Goal: Task Accomplishment & Management: Manage account settings

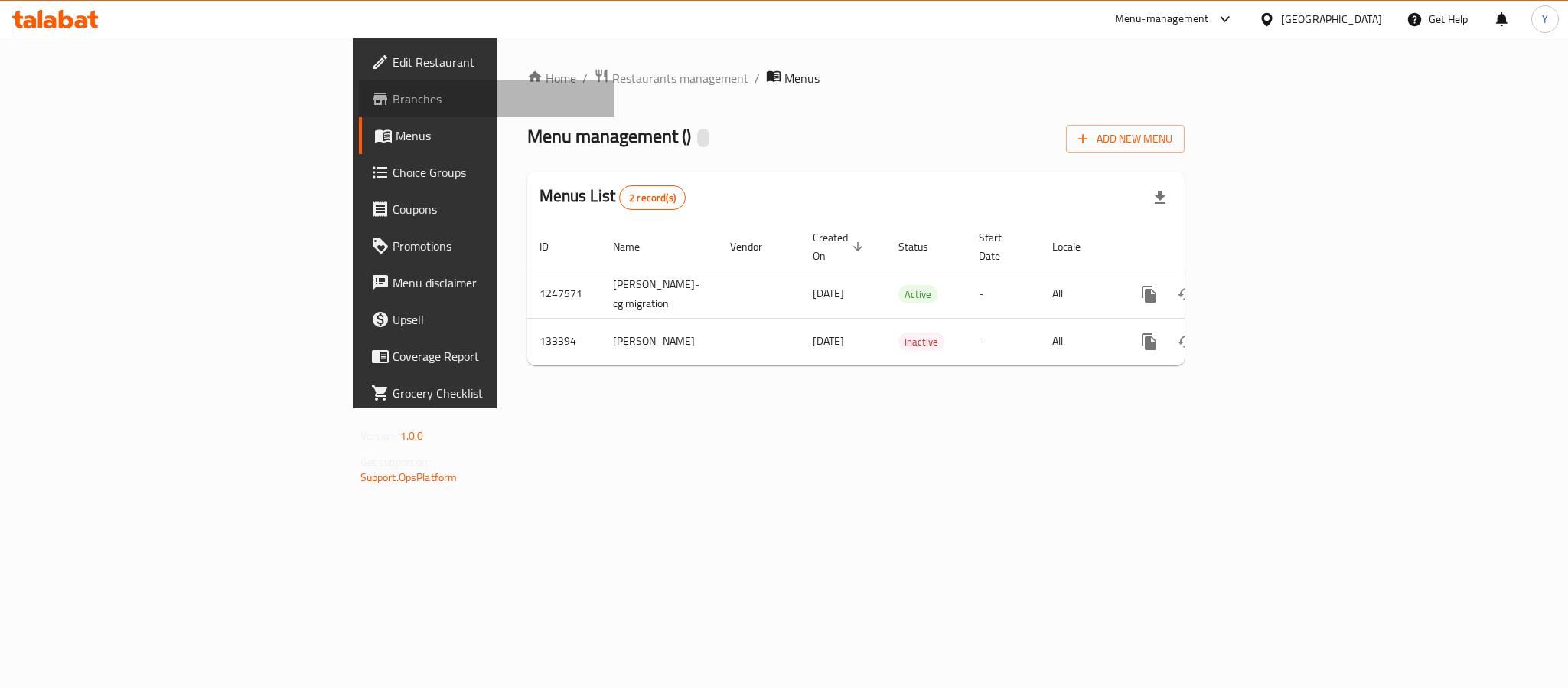
click at [392, 102] on span "Branches" at bounding box center [497, 99] width 210 height 19
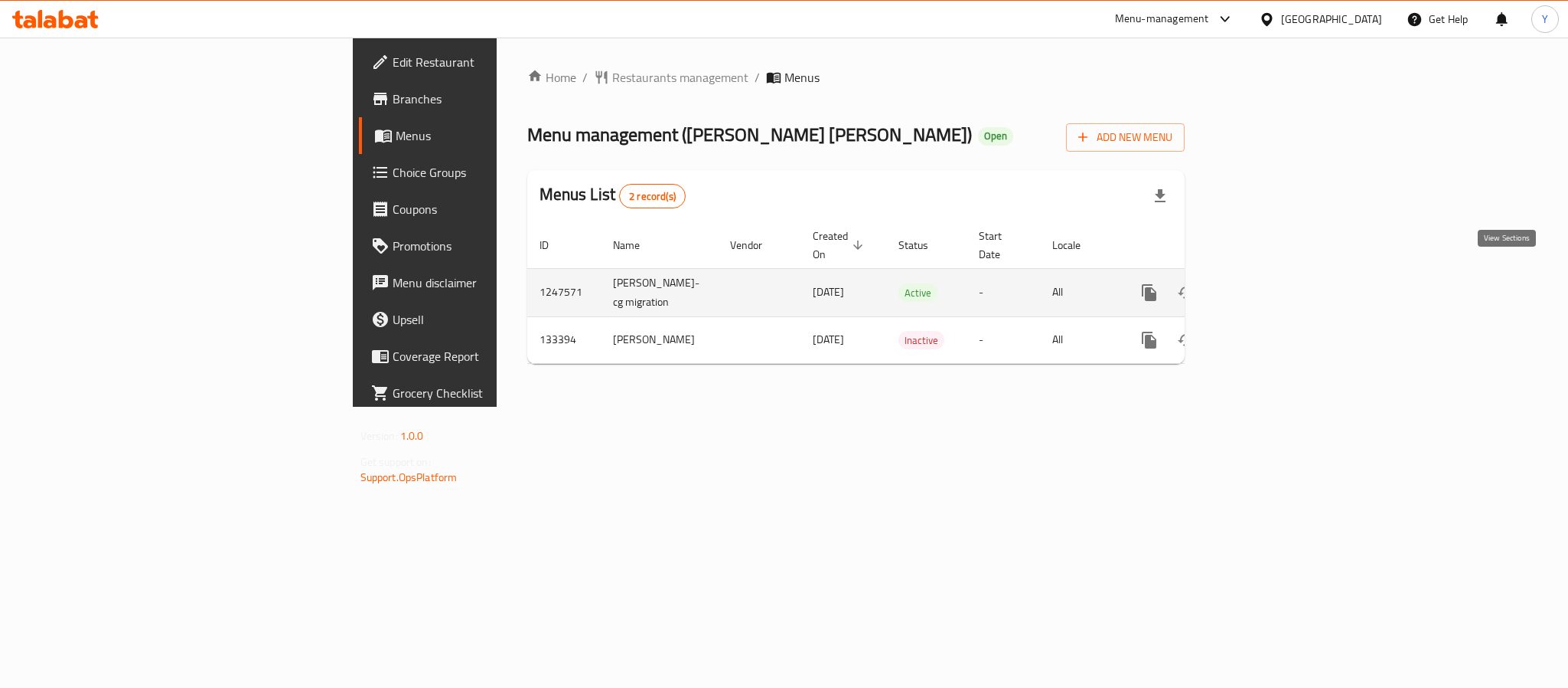
click at [1278, 280] on link "enhanced table" at bounding box center [1259, 292] width 37 height 37
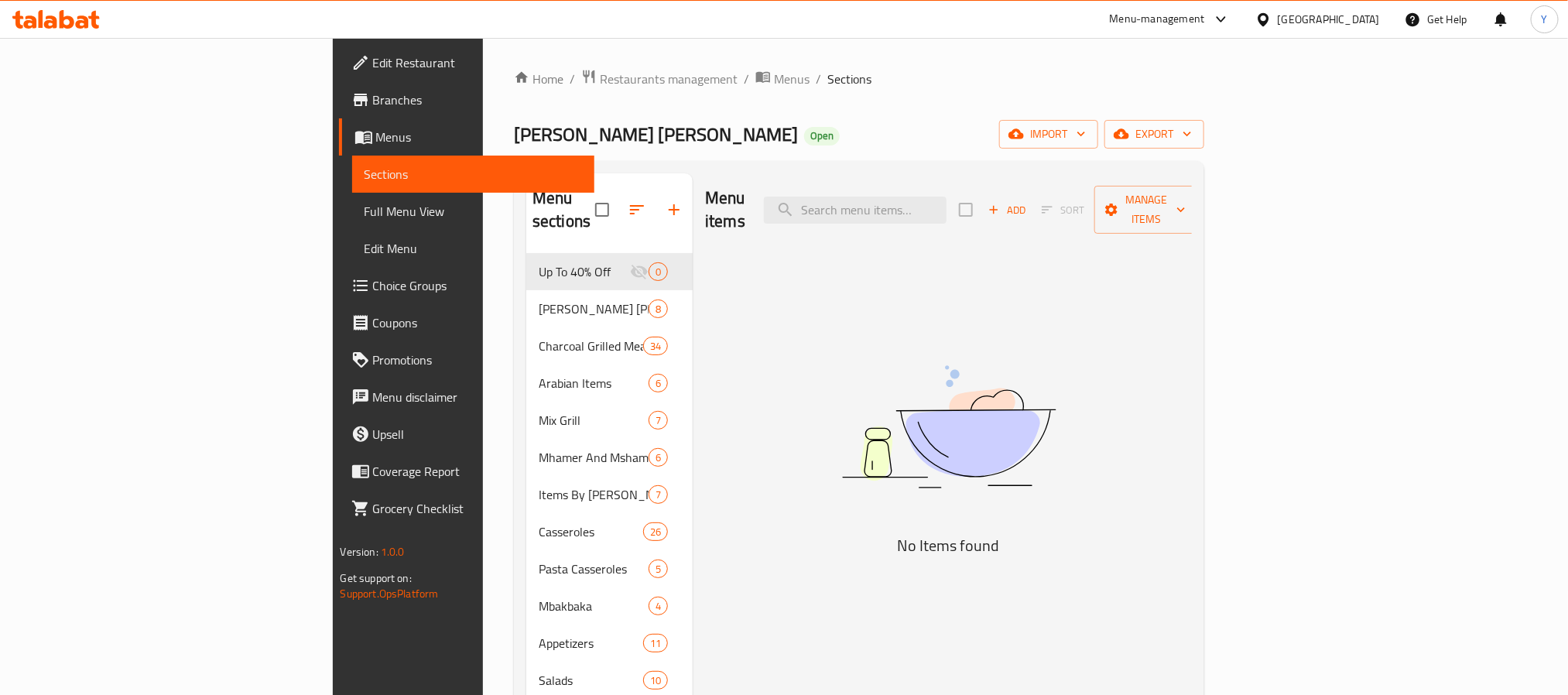
click at [922, 246] on div "Menu items Add Sort Manage items No Items found" at bounding box center [942, 643] width 499 height 940
click at [910, 196] on input "search" at bounding box center [855, 209] width 183 height 27
click at [929, 223] on div "Menu items Add Sort Manage items No Items found" at bounding box center [942, 643] width 499 height 940
click at [941, 206] on input "search" at bounding box center [855, 209] width 183 height 27
paste input "الدجاج"
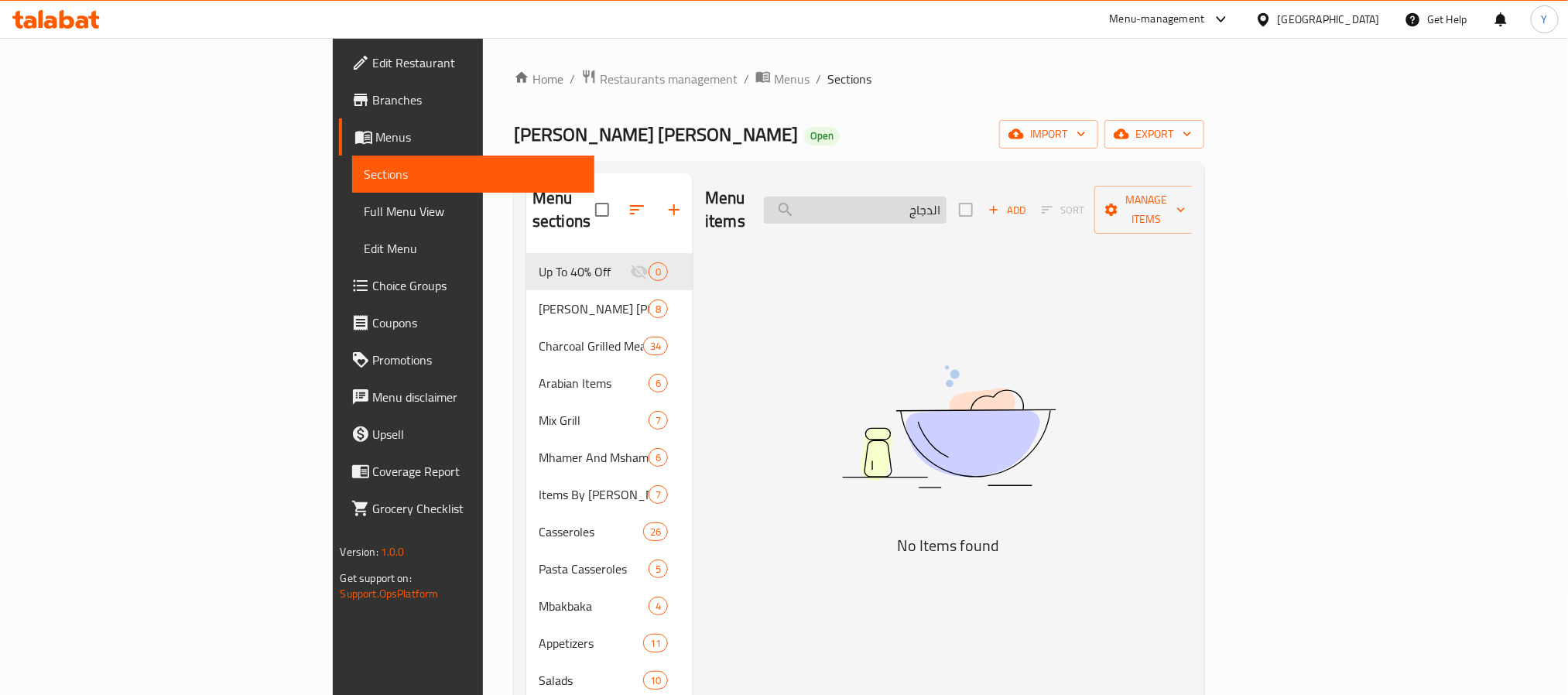
click at [946, 196] on input "الدجاج" at bounding box center [855, 209] width 183 height 27
paste input "مشوية"
click at [928, 196] on input "المشوي" at bounding box center [855, 209] width 183 height 27
click at [946, 197] on input "المشوي" at bounding box center [855, 209] width 183 height 27
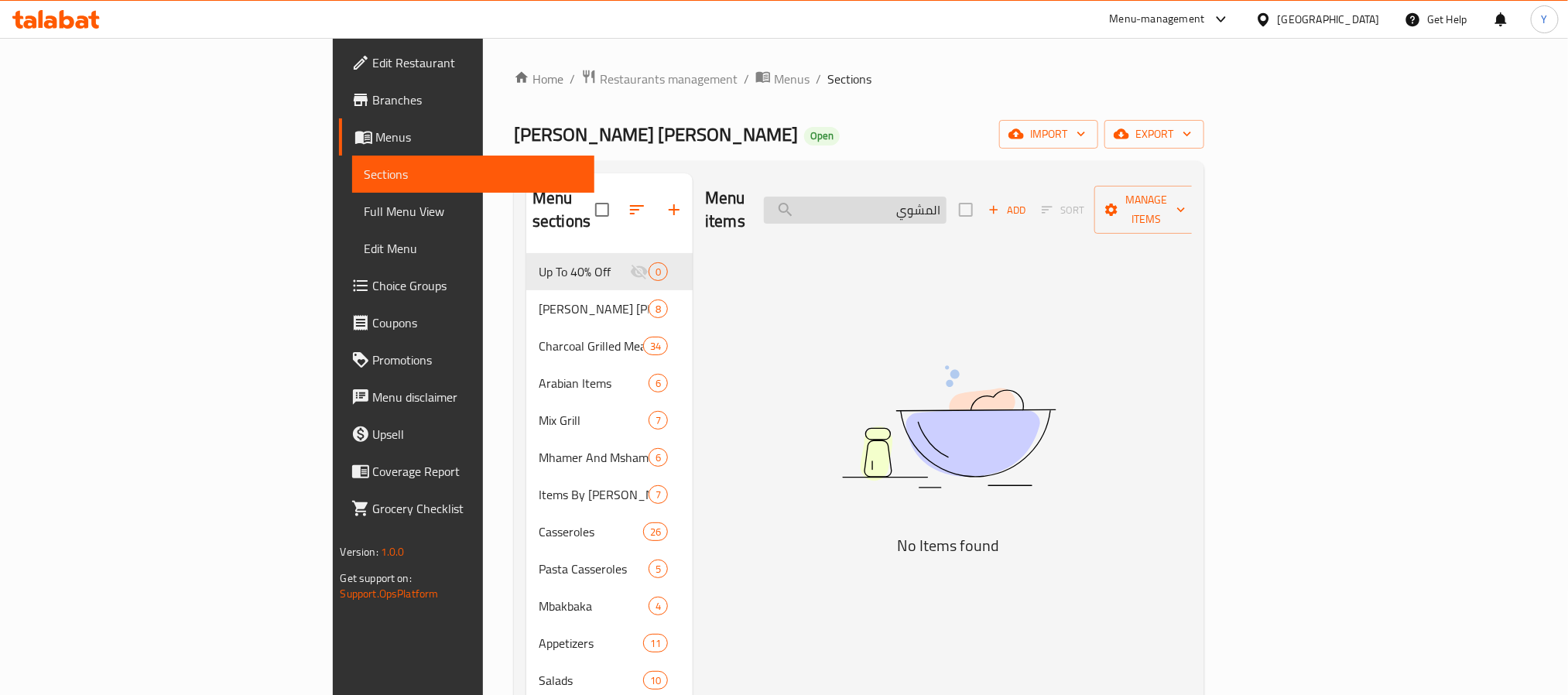
click at [946, 197] on input "المشوي" at bounding box center [855, 209] width 183 height 27
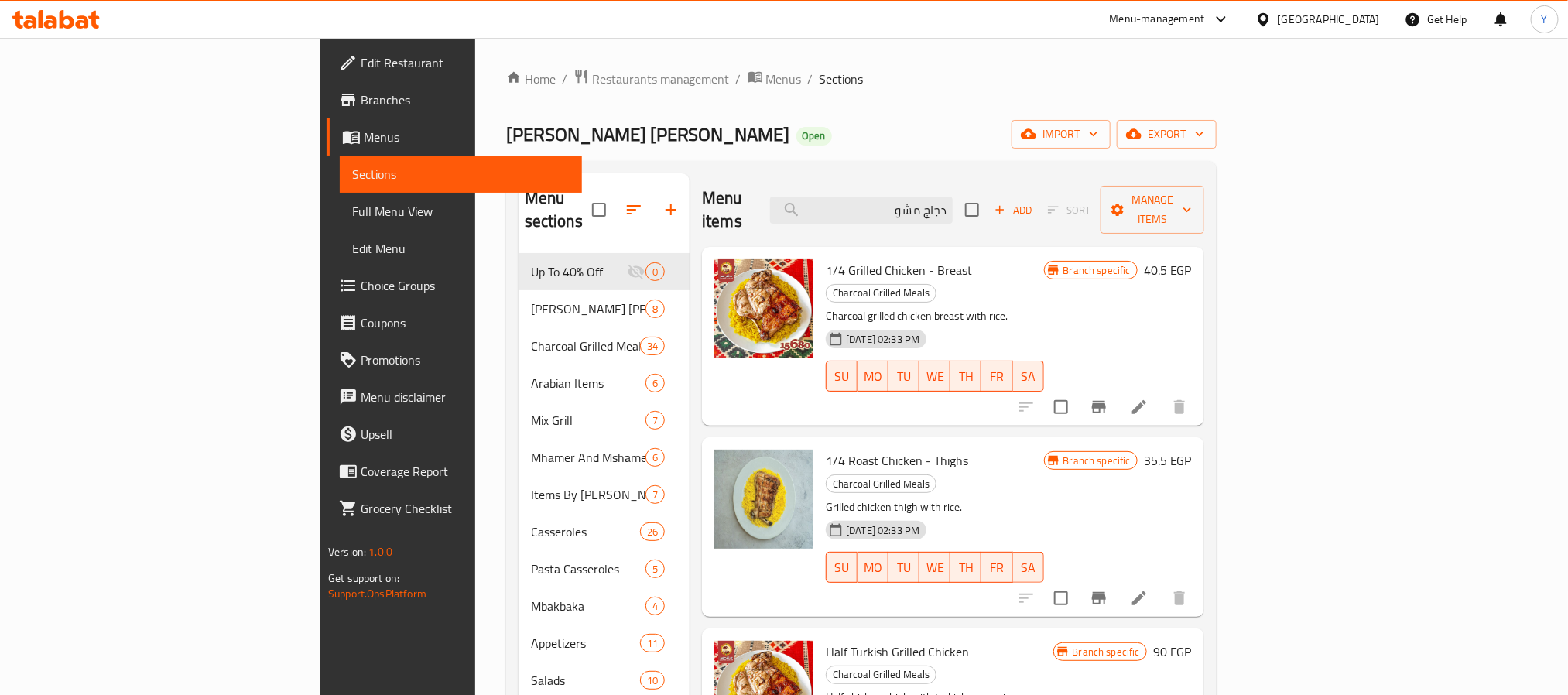
click at [826, 258] on span "1/4 Grilled Chicken - Breast" at bounding box center [899, 270] width 146 height 24
drag, startPoint x: 771, startPoint y: 242, endPoint x: 832, endPoint y: 244, distance: 61.0
click at [832, 258] on span "1/4 Grilled Chicken - Breast" at bounding box center [899, 270] width 146 height 24
click at [953, 200] on input "دجاج مشو" at bounding box center [861, 209] width 183 height 27
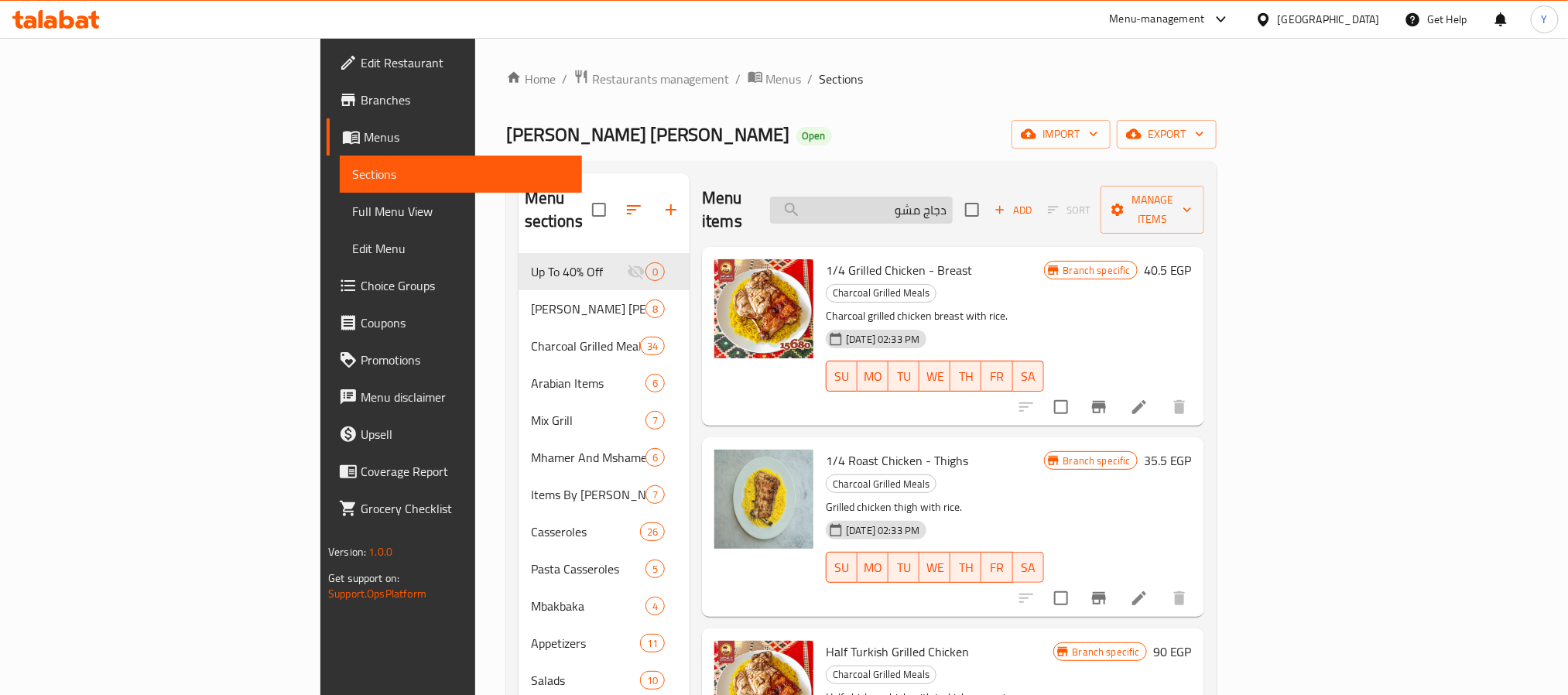
click at [953, 200] on input "دجاج مشو" at bounding box center [861, 209] width 183 height 27
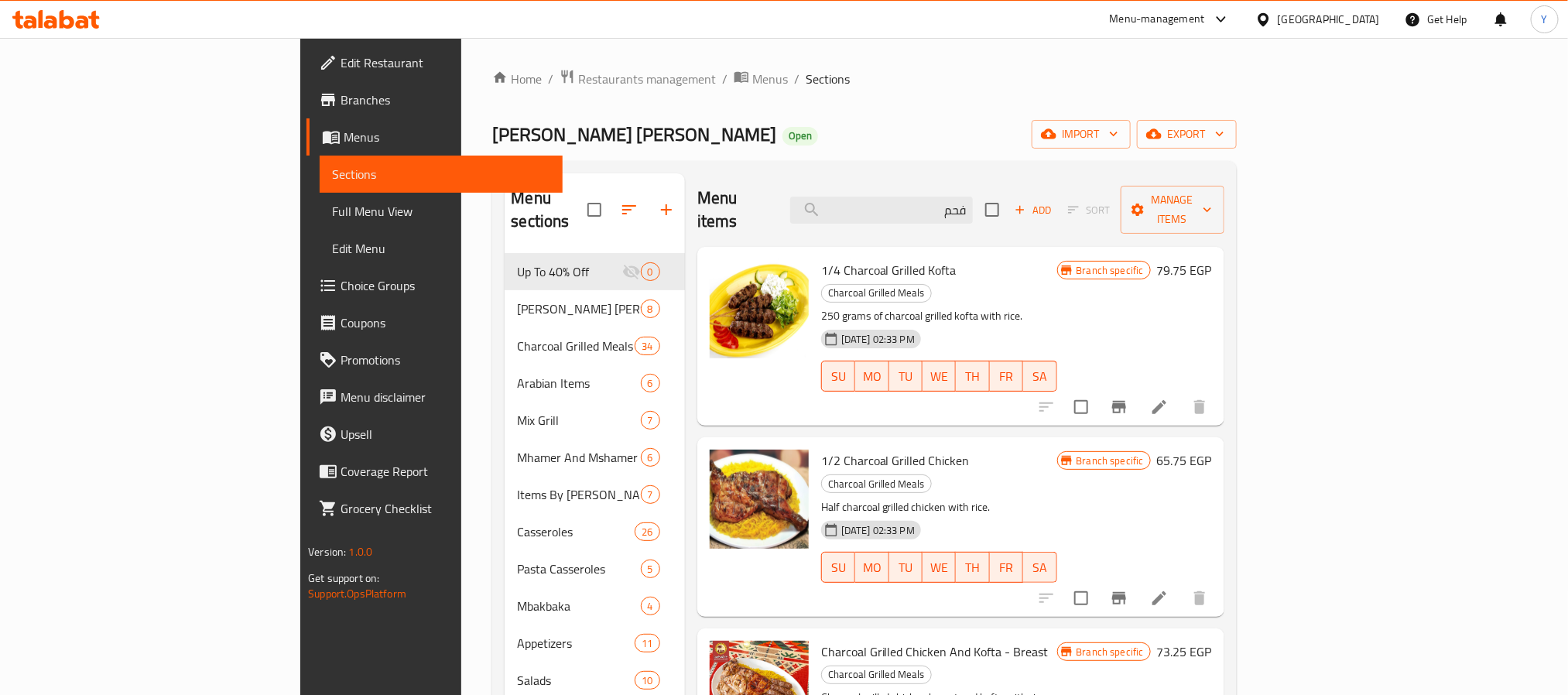
click at [821, 258] on span "1/4 Charcoal Grilled Kofta" at bounding box center [889, 270] width 135 height 24
drag, startPoint x: 752, startPoint y: 246, endPoint x: 835, endPoint y: 249, distance: 83.1
click at [835, 258] on span "1/4 Charcoal Grilled Kofta" at bounding box center [889, 270] width 135 height 24
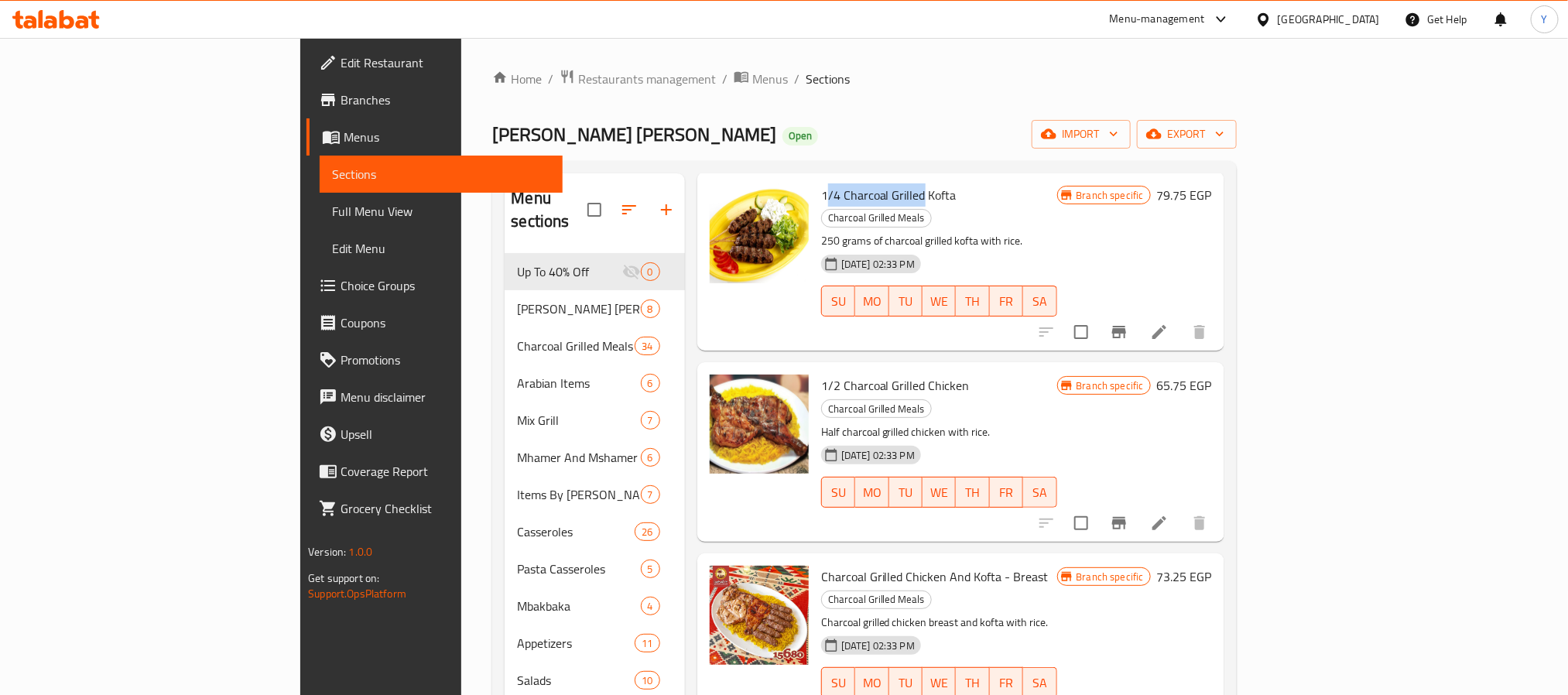
scroll to position [116, 0]
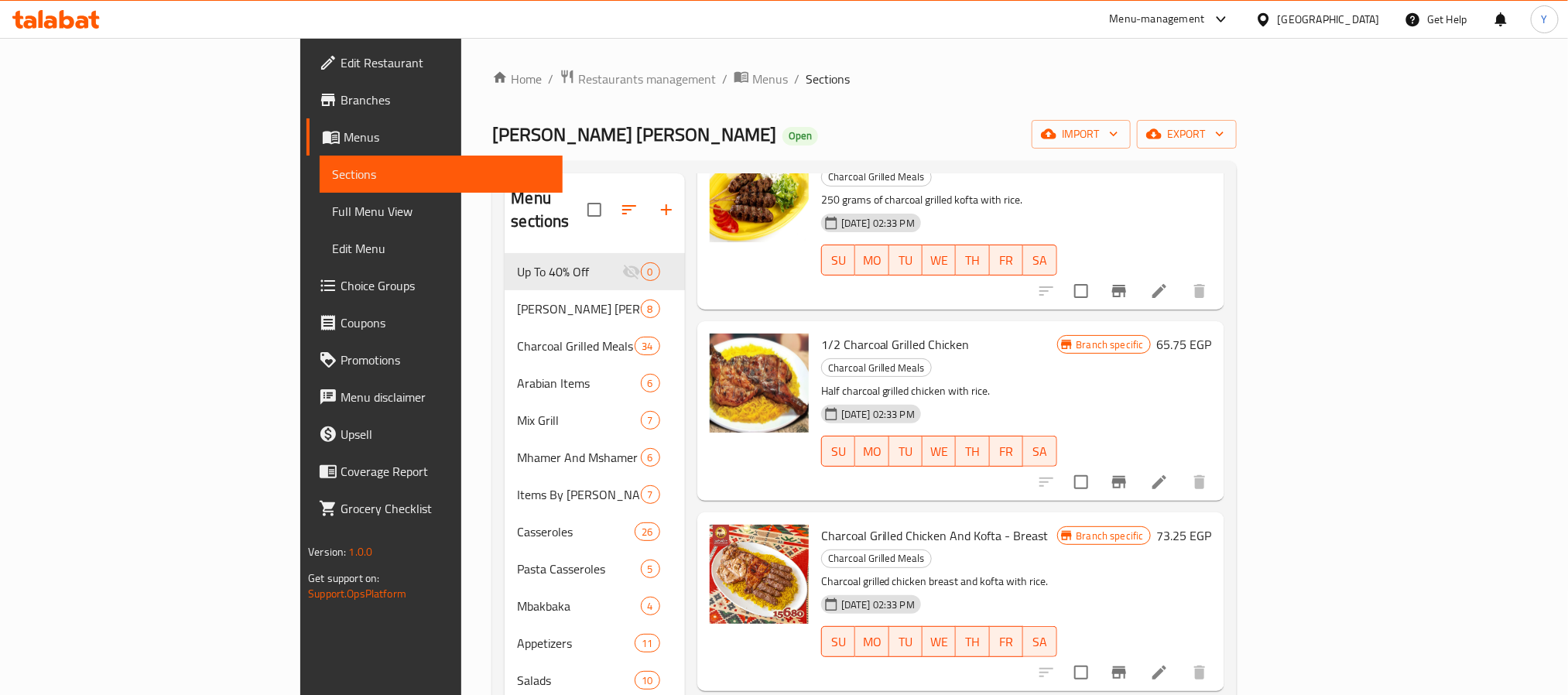
click at [821, 332] on span "1/2 Charcoal Grilled Chicken" at bounding box center [895, 344] width 149 height 24
copy h6 "1/2 Charcoal Grilled Chicken"
click at [815, 328] on div "1/2 Charcoal Grilled Chicken Charcoal Grilled Meals Half charcoal grilled chick…" at bounding box center [939, 411] width 248 height 167
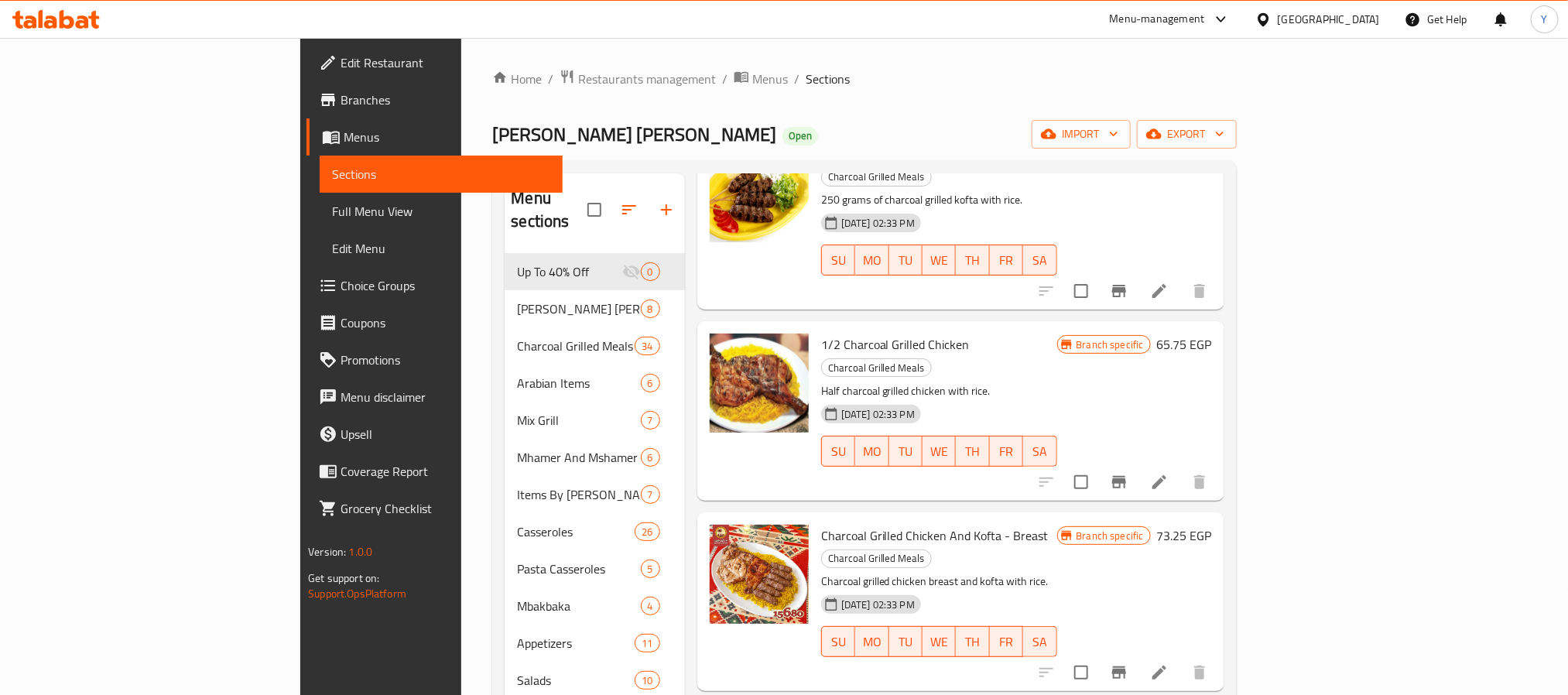
click at [821, 332] on span "1/2 Charcoal Grilled Chicken" at bounding box center [895, 344] width 149 height 24
copy h6 "1/2 Charcoal Grilled Chicken"
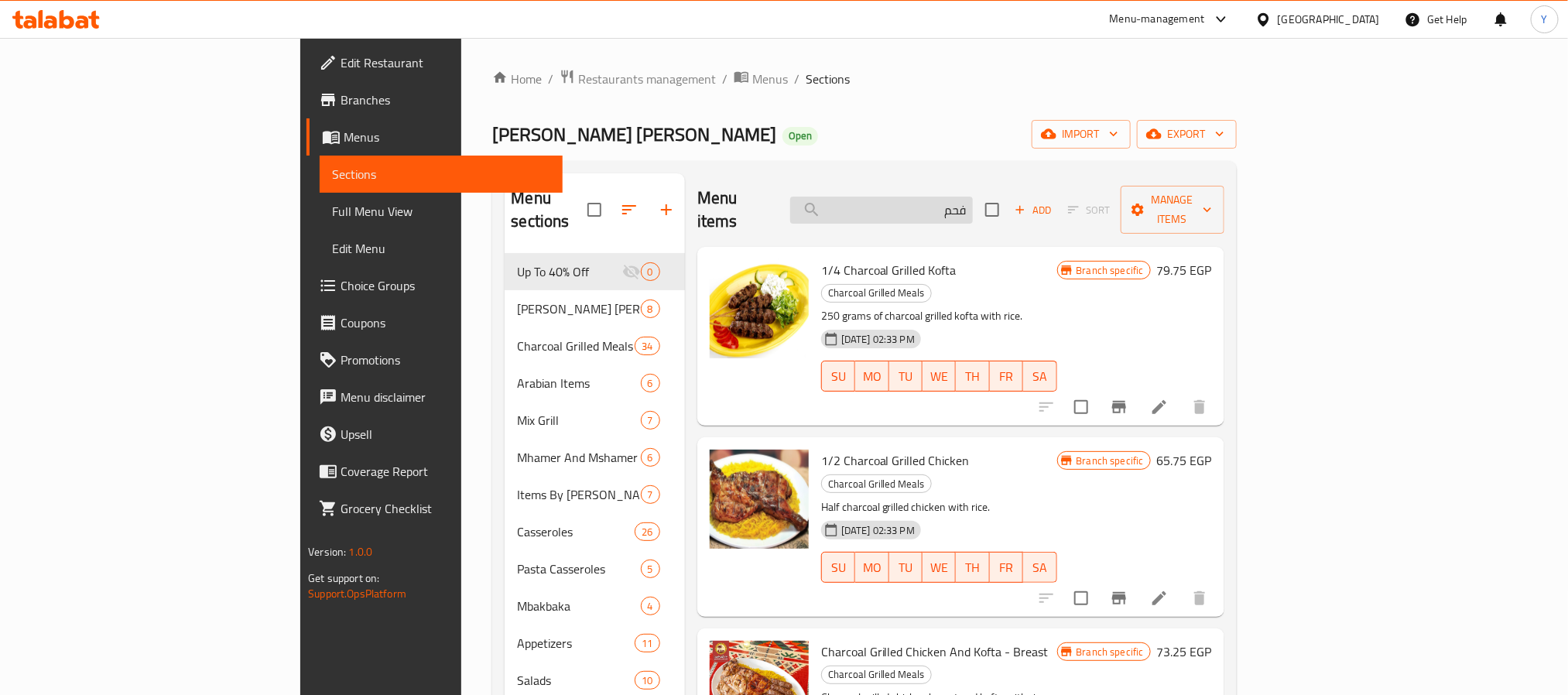
click at [943, 205] on input "فحم" at bounding box center [881, 209] width 183 height 27
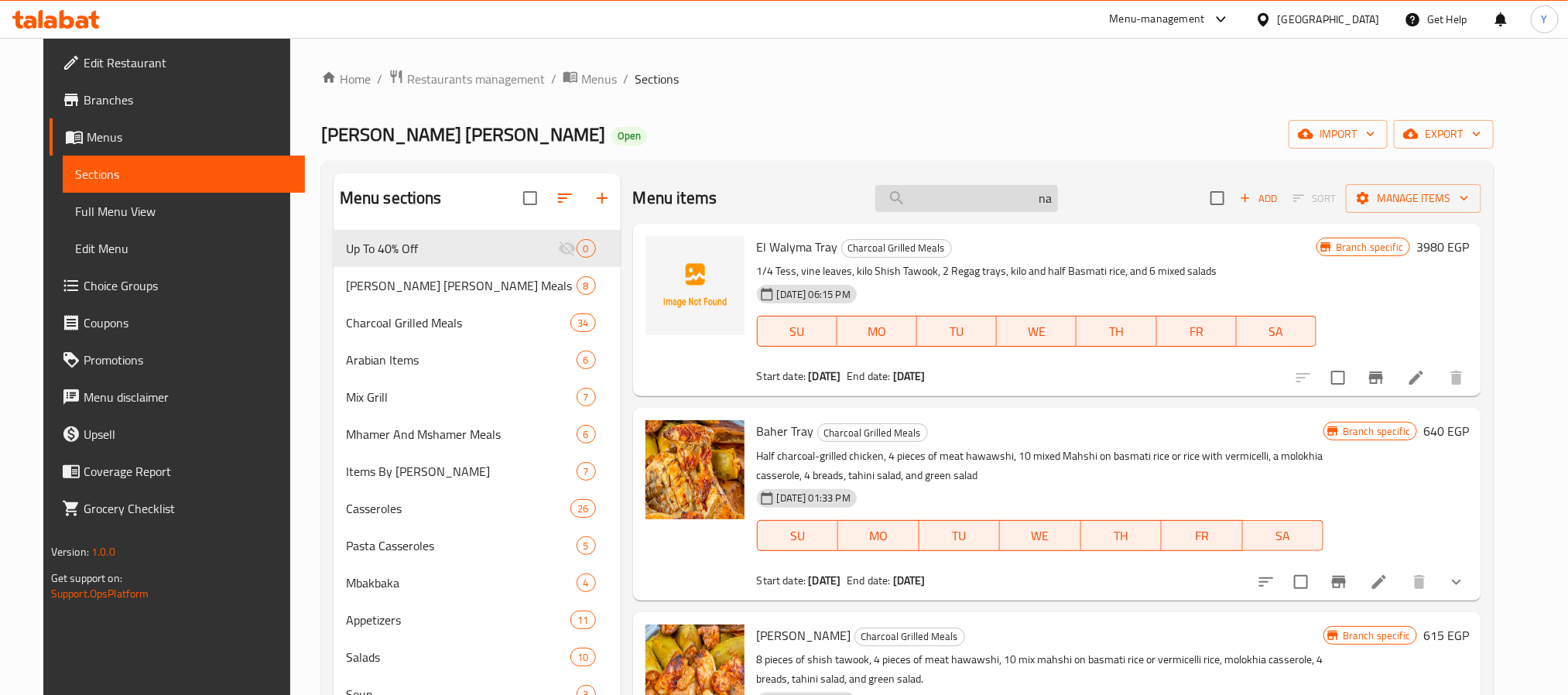
type input "n"
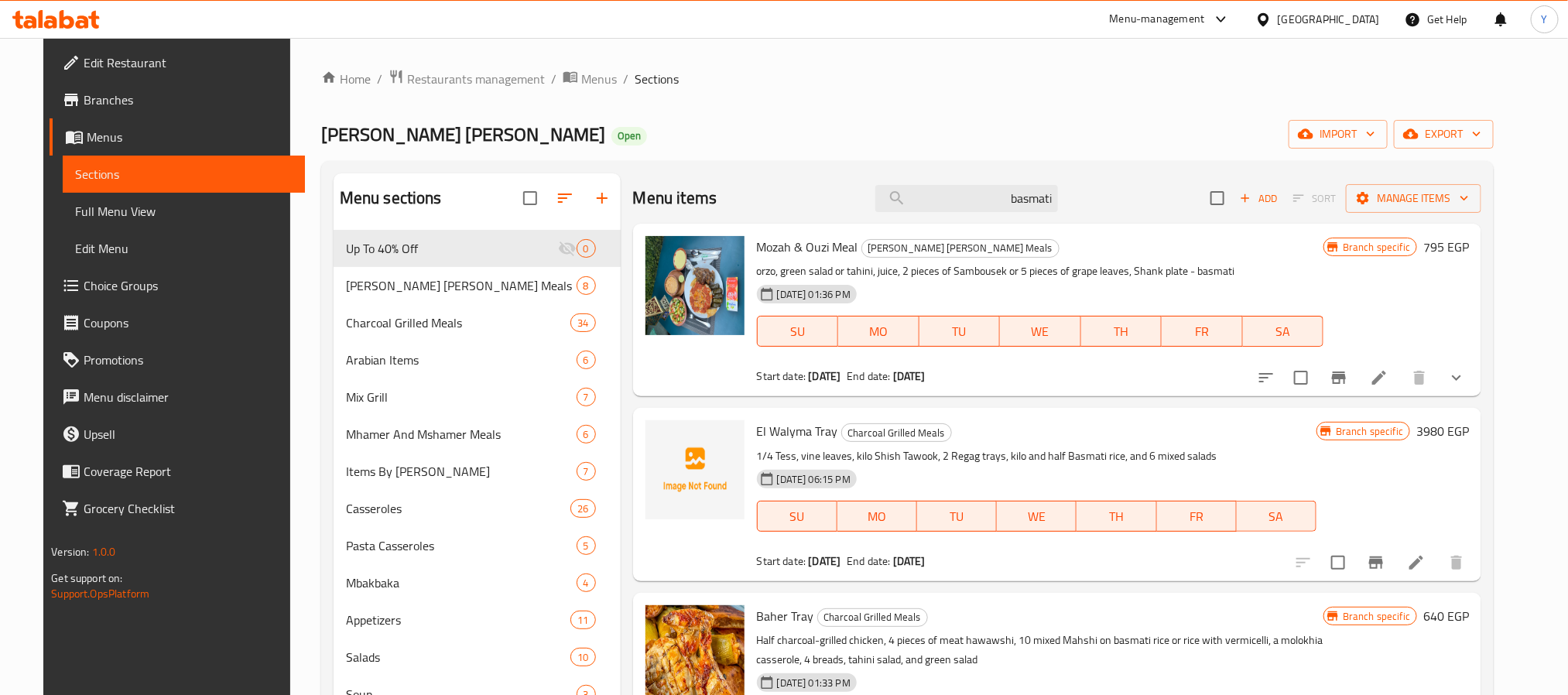
click at [964, 227] on div "Mozah & Ouzi Meal Dawar Om Hassan Meals orzo, green salad or tahini, juice, 2 p…" at bounding box center [1057, 310] width 849 height 172
click at [976, 200] on input "basmati" at bounding box center [966, 198] width 183 height 27
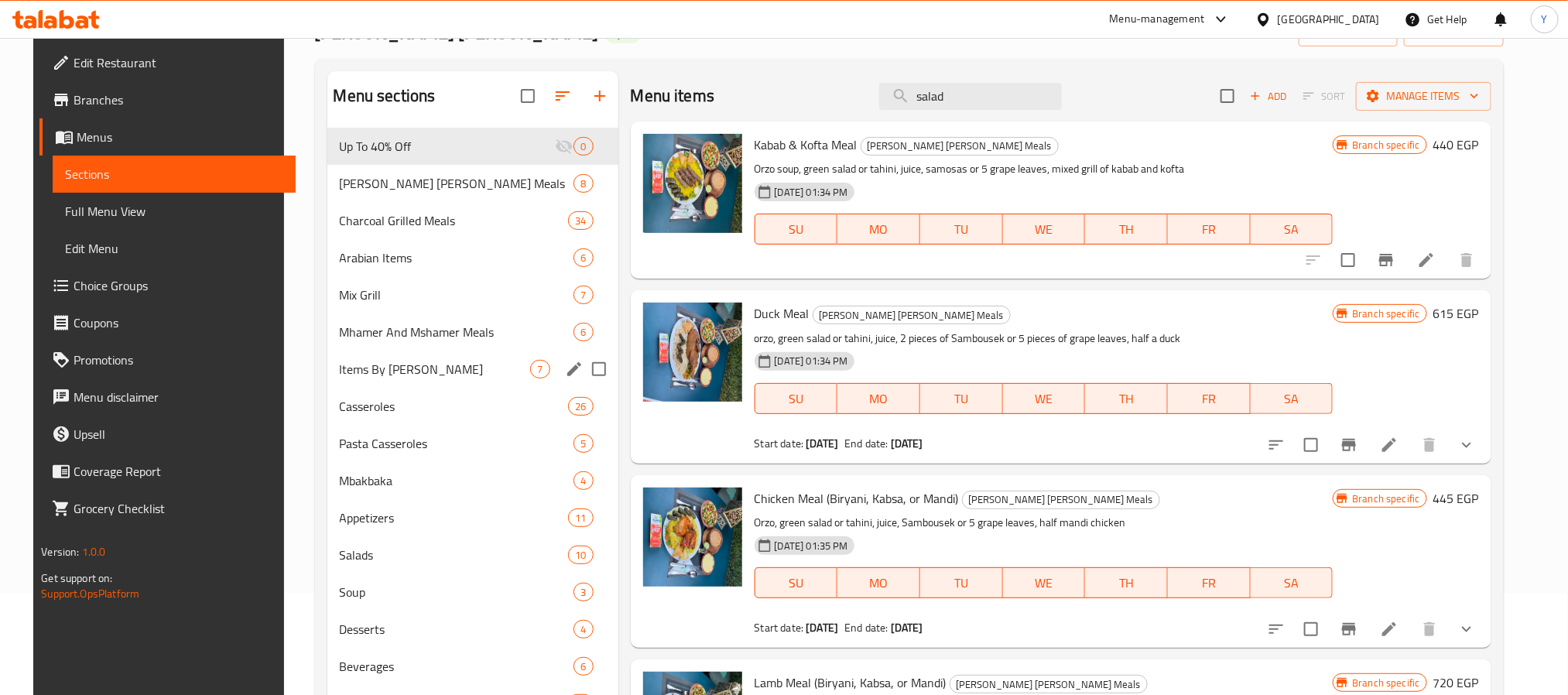
scroll to position [232, 0]
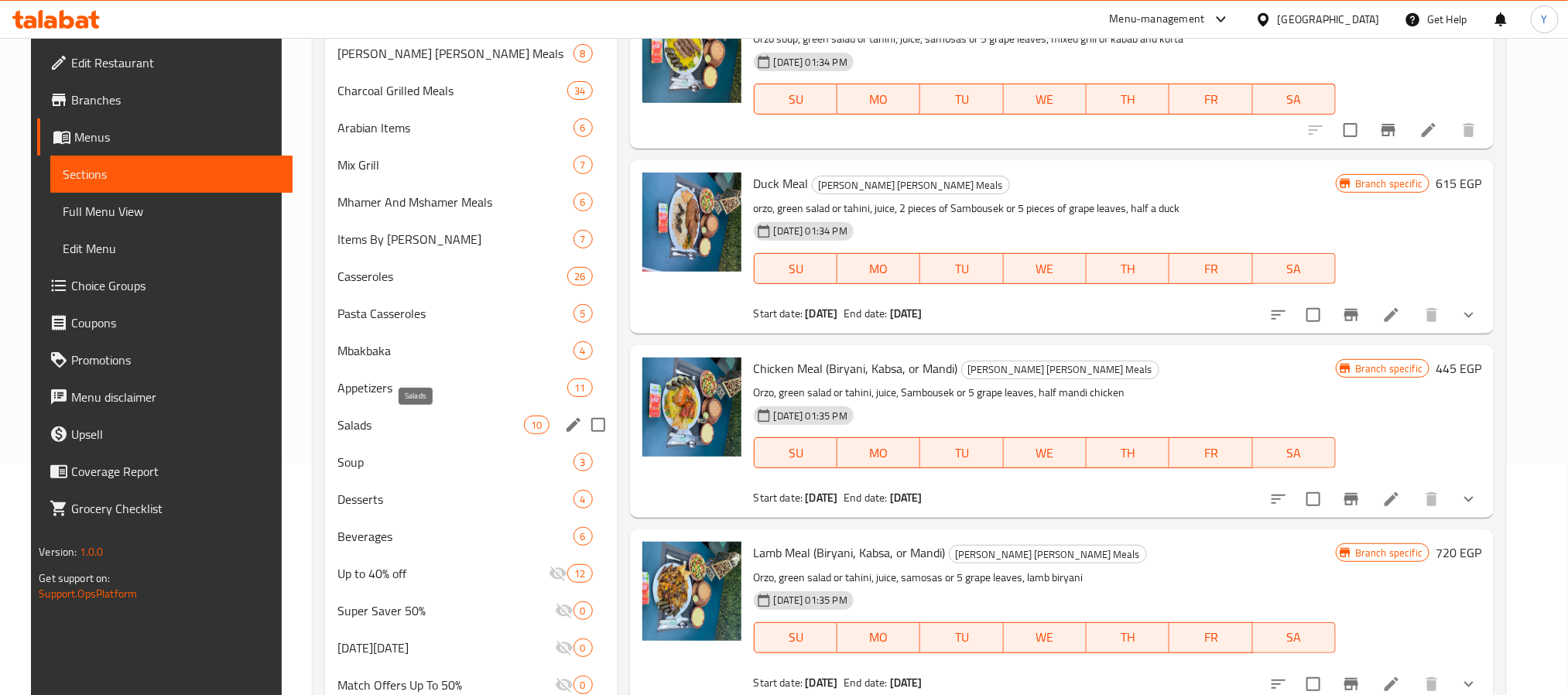
click at [374, 420] on span "Salads" at bounding box center [430, 425] width 187 height 19
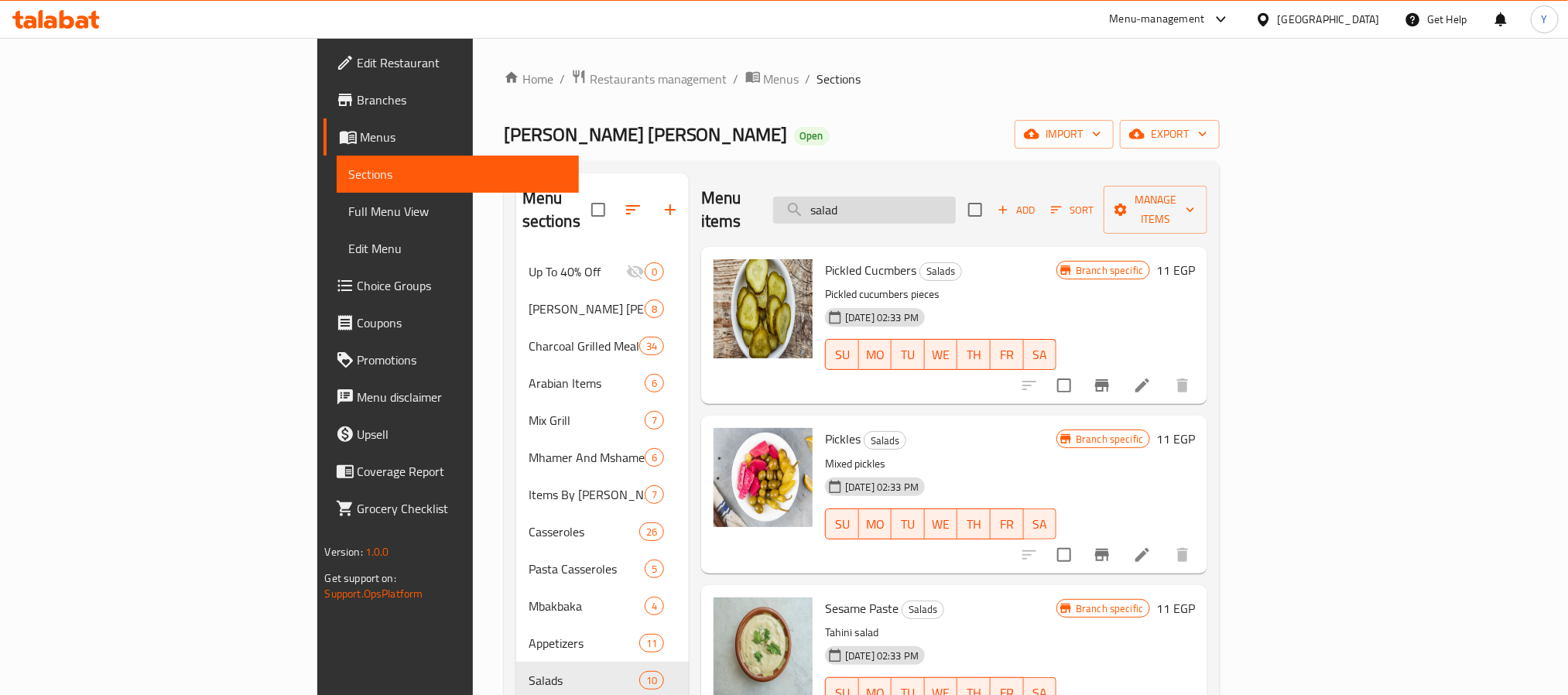
click at [956, 203] on input "salad" at bounding box center [864, 209] width 183 height 27
drag, startPoint x: 938, startPoint y: 158, endPoint x: 957, endPoint y: 206, distance: 51.6
click at [938, 158] on div "Home / Restaurants management / Menus / Sections Dawar Om Hassan Open import ex…" at bounding box center [862, 597] width 716 height 1057
click at [956, 209] on input "salad" at bounding box center [864, 209] width 183 height 27
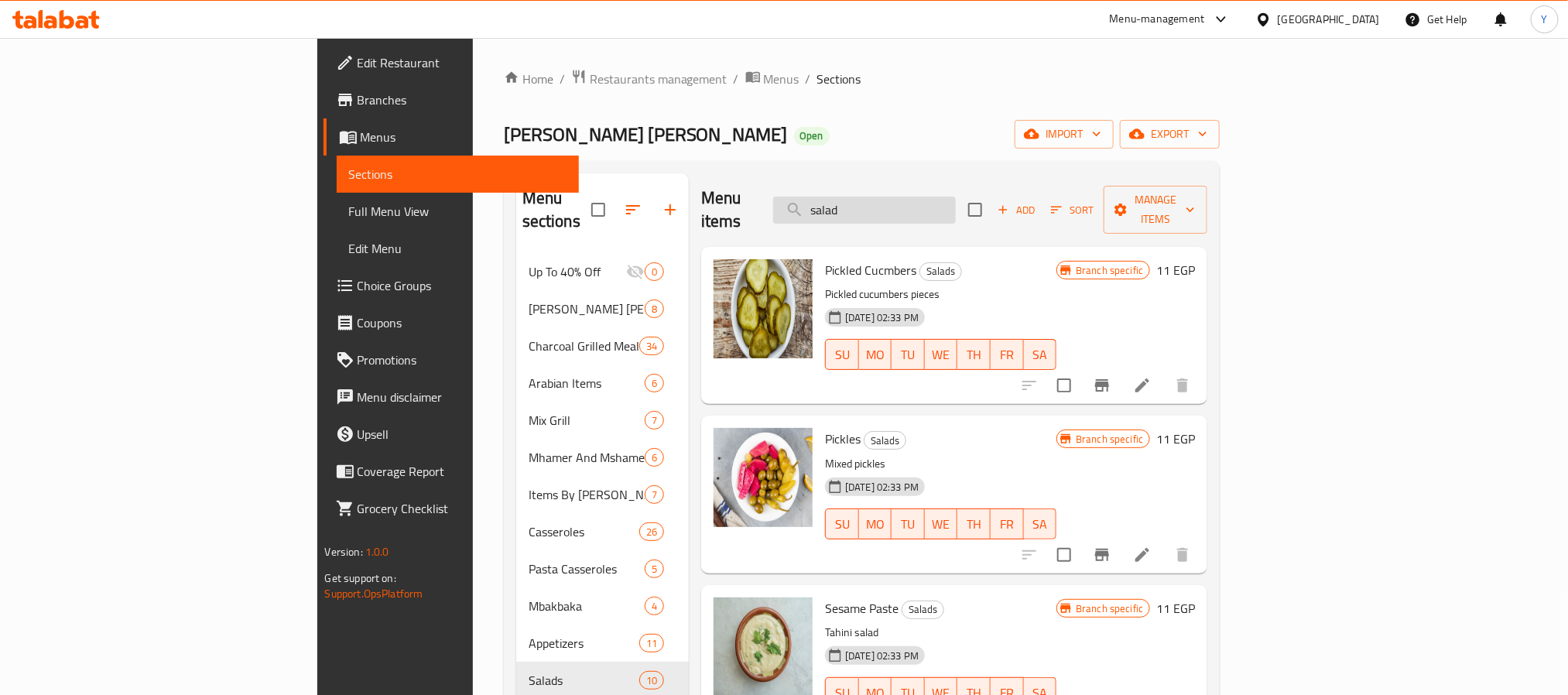
click at [956, 209] on input "salad" at bounding box center [864, 209] width 183 height 27
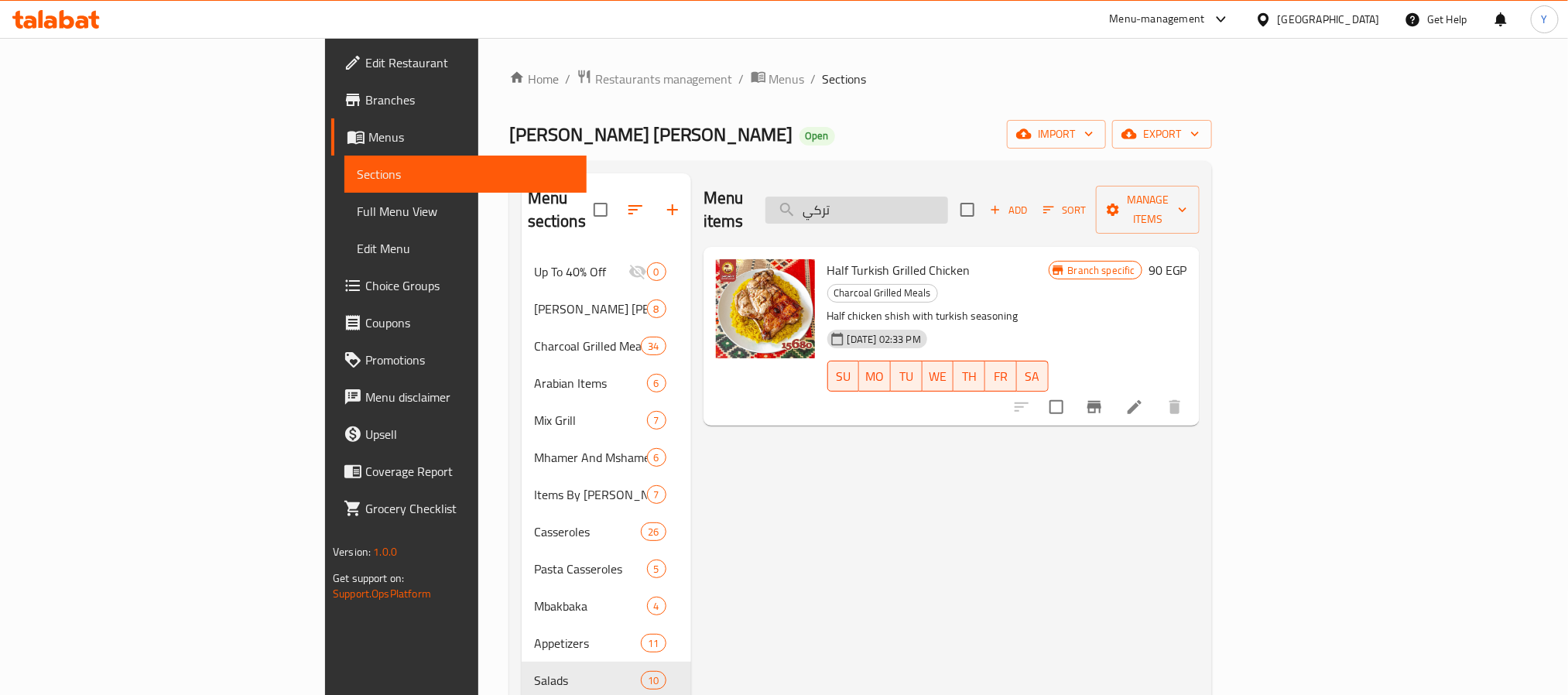
click at [948, 196] on input "تركي" at bounding box center [856, 209] width 183 height 27
paste input "مندى"
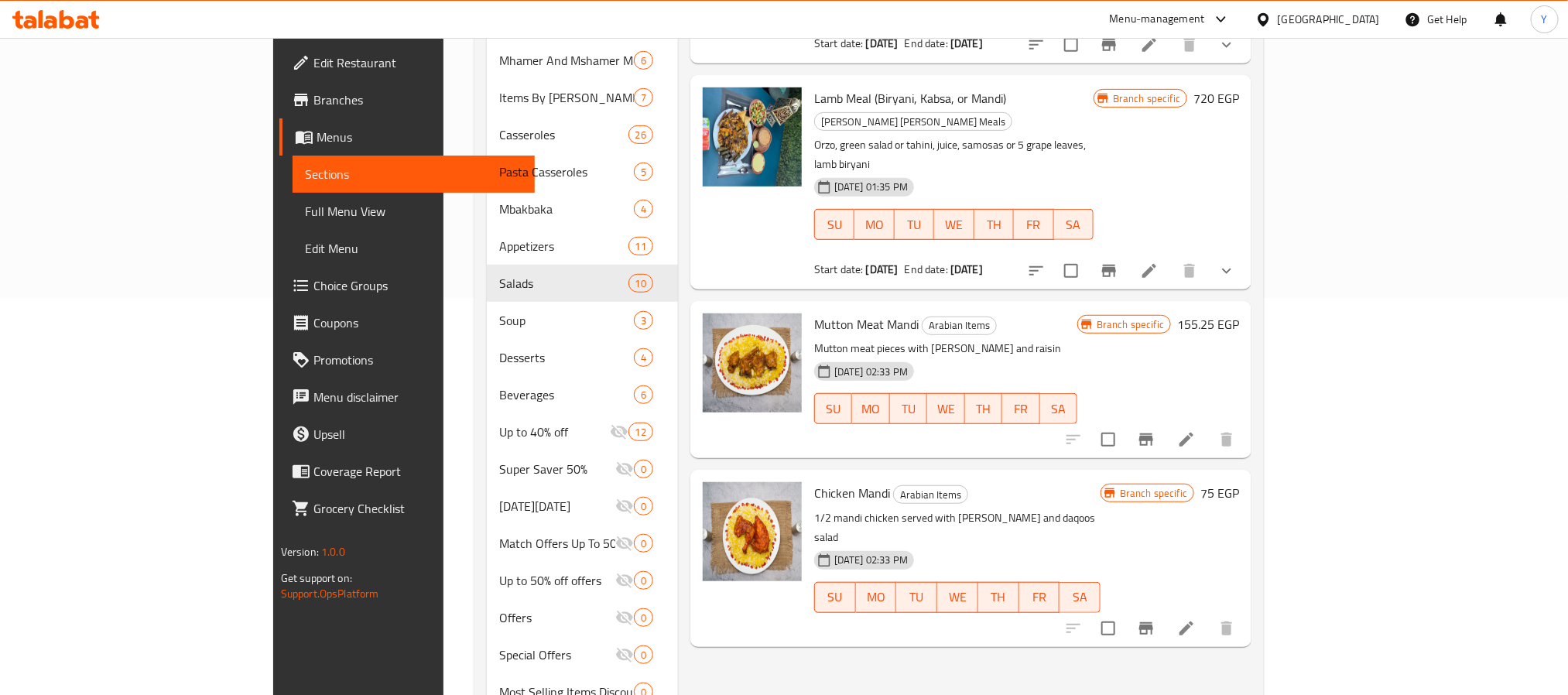
scroll to position [437, 0]
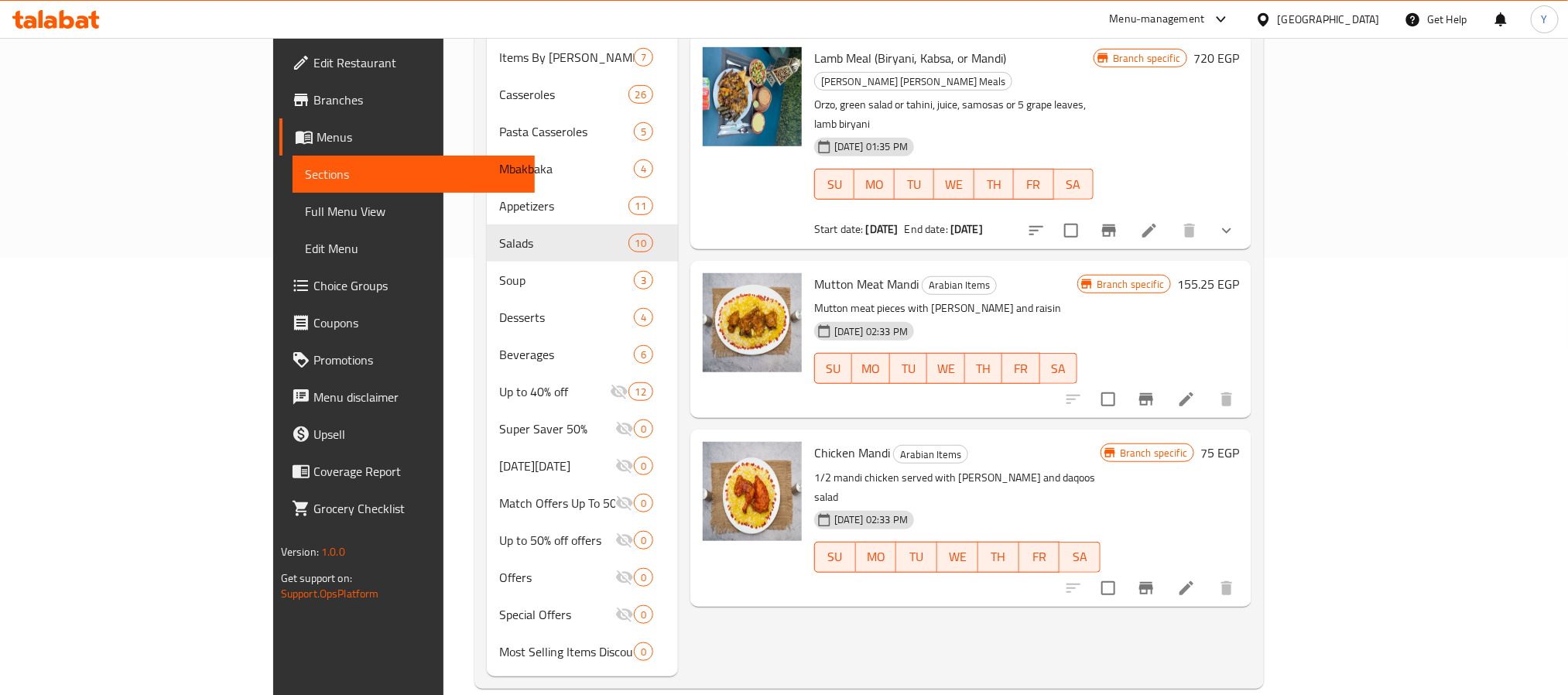
click at [814, 441] on span "Chicken Mandi" at bounding box center [852, 453] width 76 height 24
drag, startPoint x: 776, startPoint y: 340, endPoint x: 810, endPoint y: 346, distance: 34.5
click at [814, 441] on span "Chicken Mandi" at bounding box center [852, 453] width 76 height 24
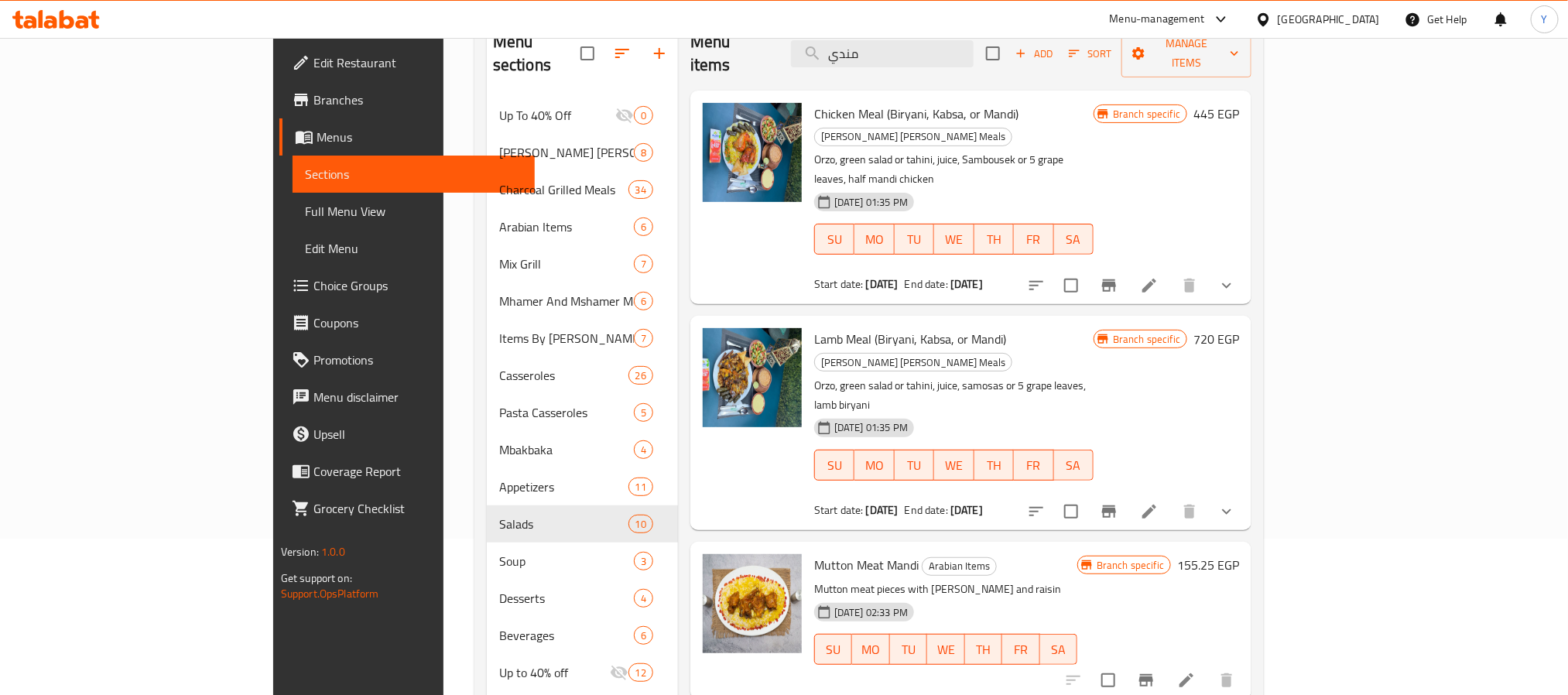
scroll to position [0, 0]
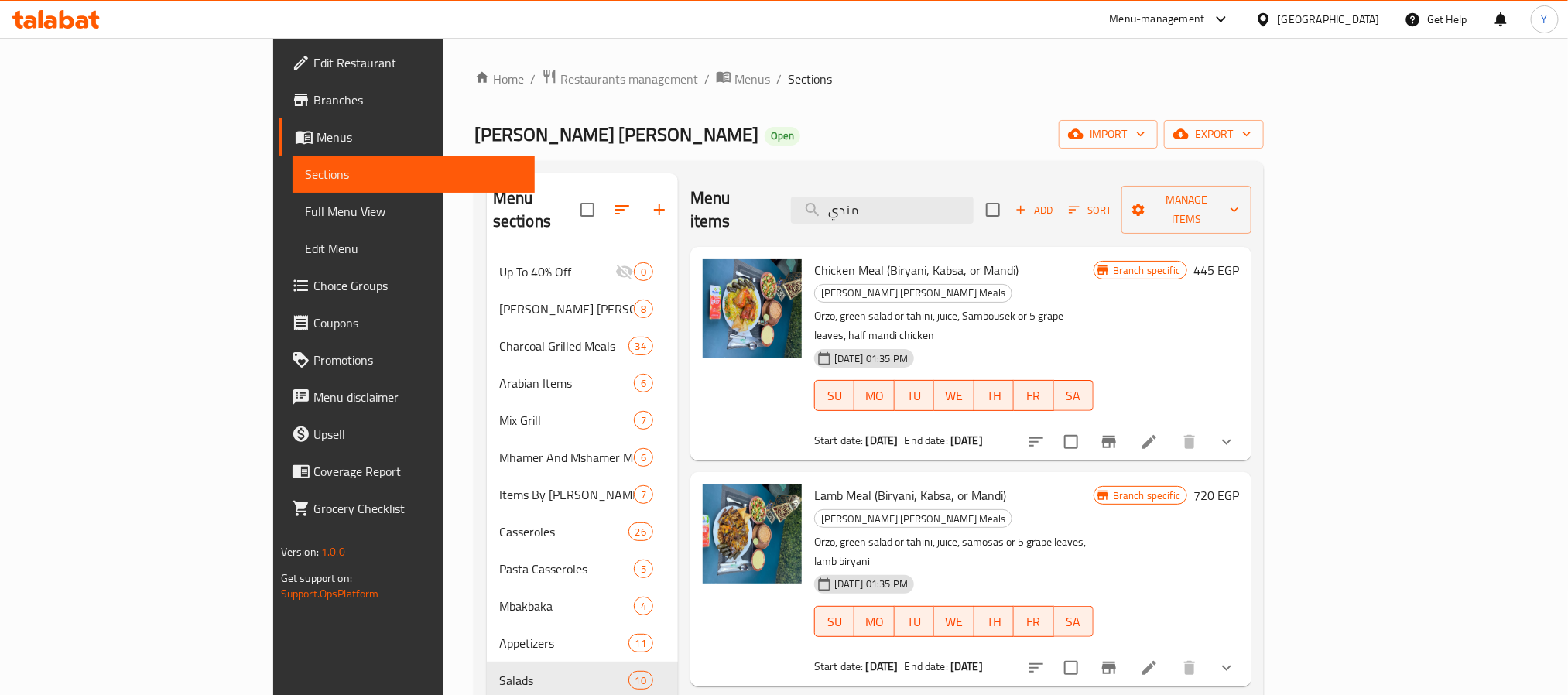
click at [1036, 214] on div "Menu items مندي Add Sort Manage items" at bounding box center [971, 210] width 561 height 74
drag, startPoint x: 1036, startPoint y: 214, endPoint x: 1020, endPoint y: 201, distance: 20.6
click at [1034, 214] on div "Menu items مندي Add Sort Manage items" at bounding box center [971, 210] width 561 height 74
click at [974, 201] on input "مندي" at bounding box center [882, 209] width 183 height 27
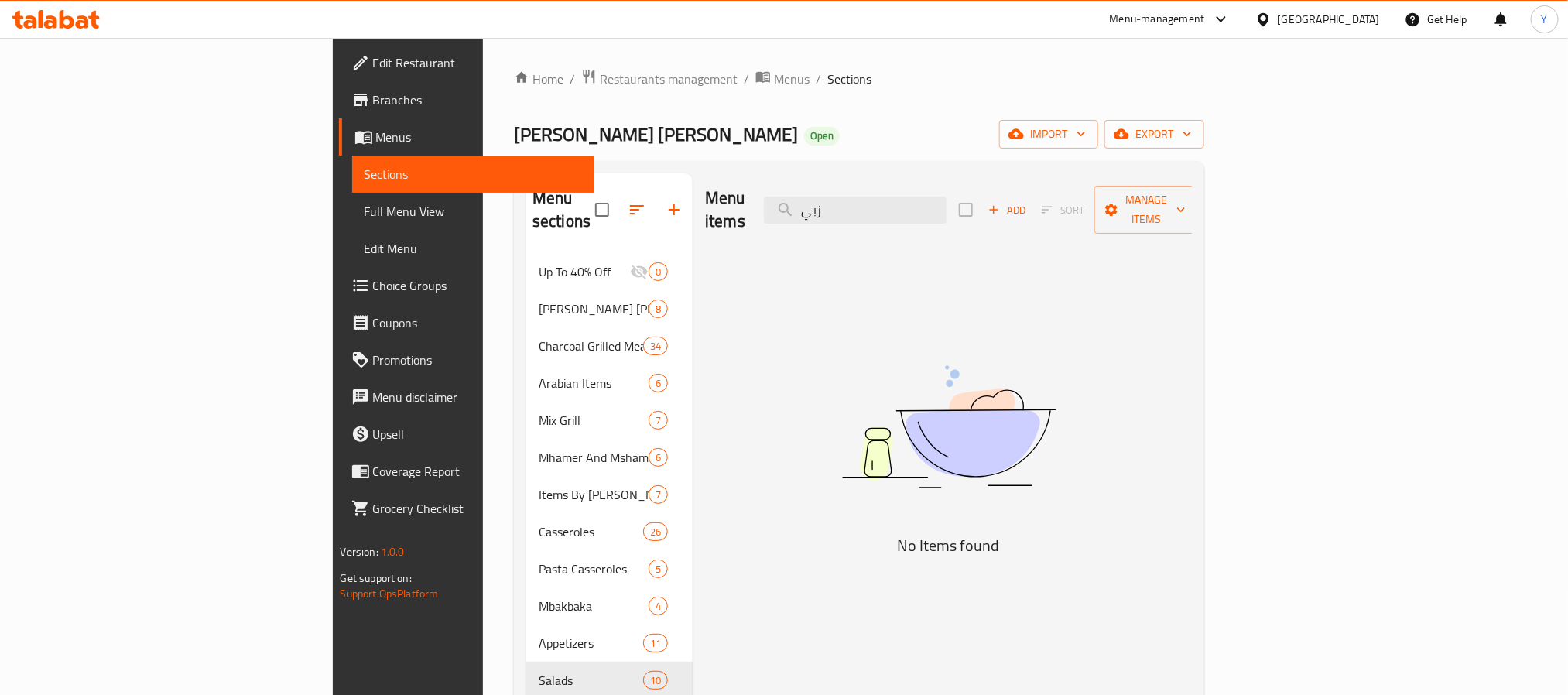
type input "زبيب"
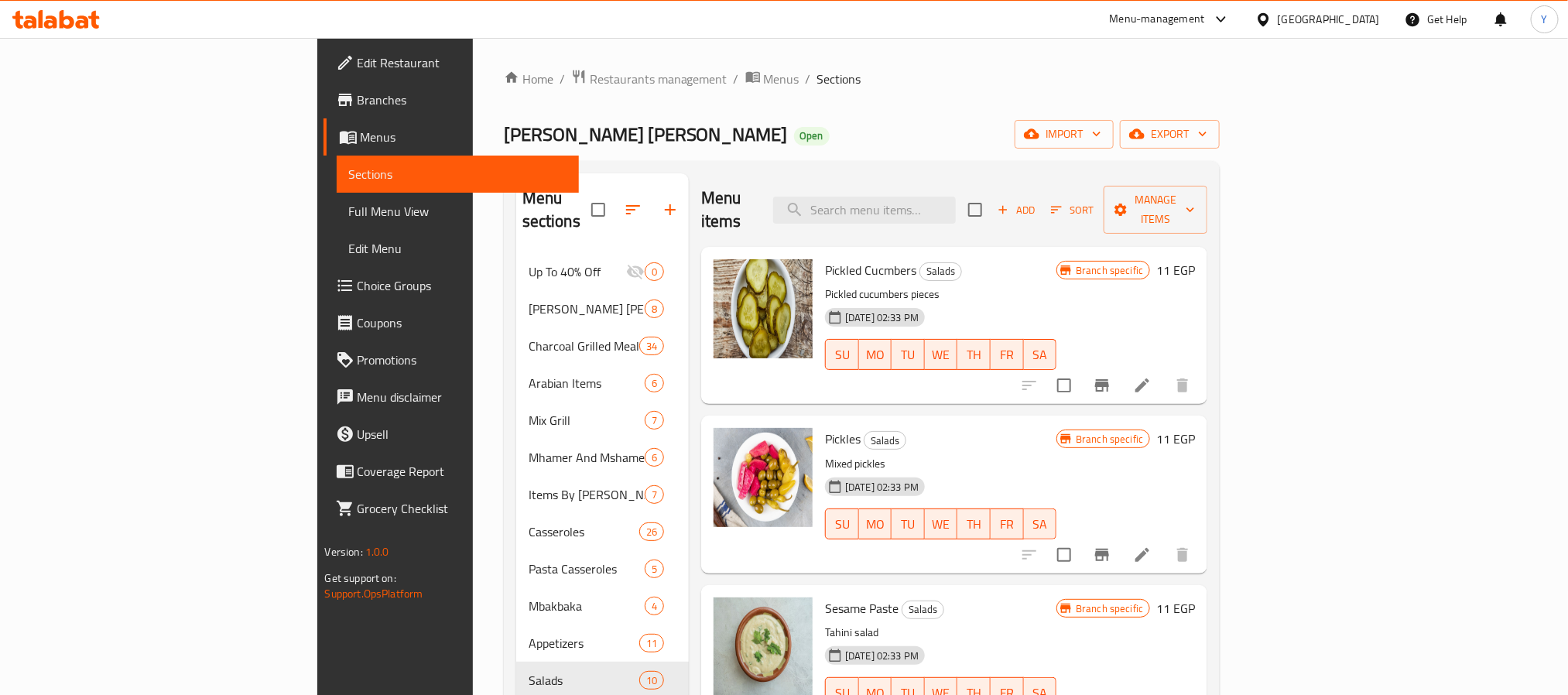
click at [962, 219] on div "Menu items Add Sort Manage items" at bounding box center [954, 210] width 506 height 74
click at [956, 196] on input "search" at bounding box center [864, 209] width 183 height 27
type input "دقوس"
click at [956, 196] on input "search" at bounding box center [864, 209] width 183 height 27
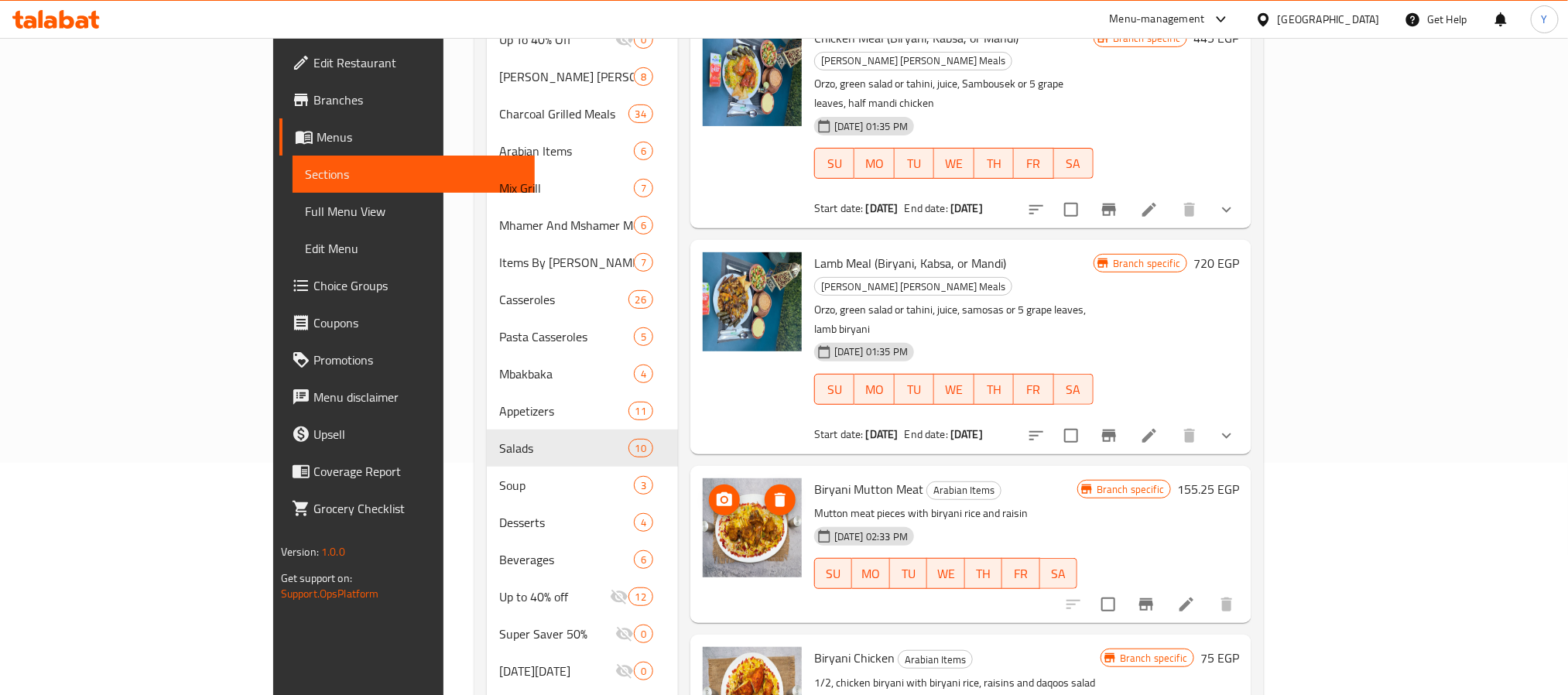
scroll to position [348, 0]
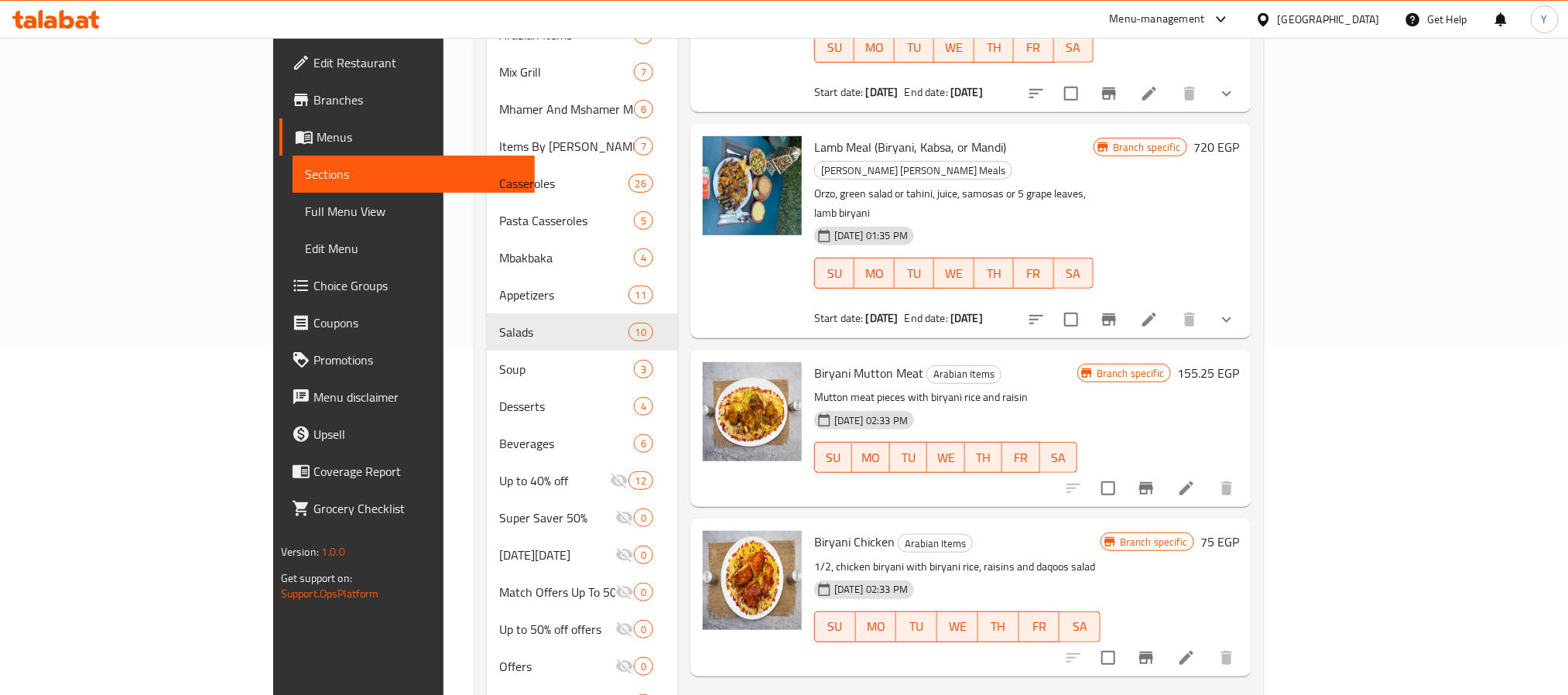
type input "بريان"
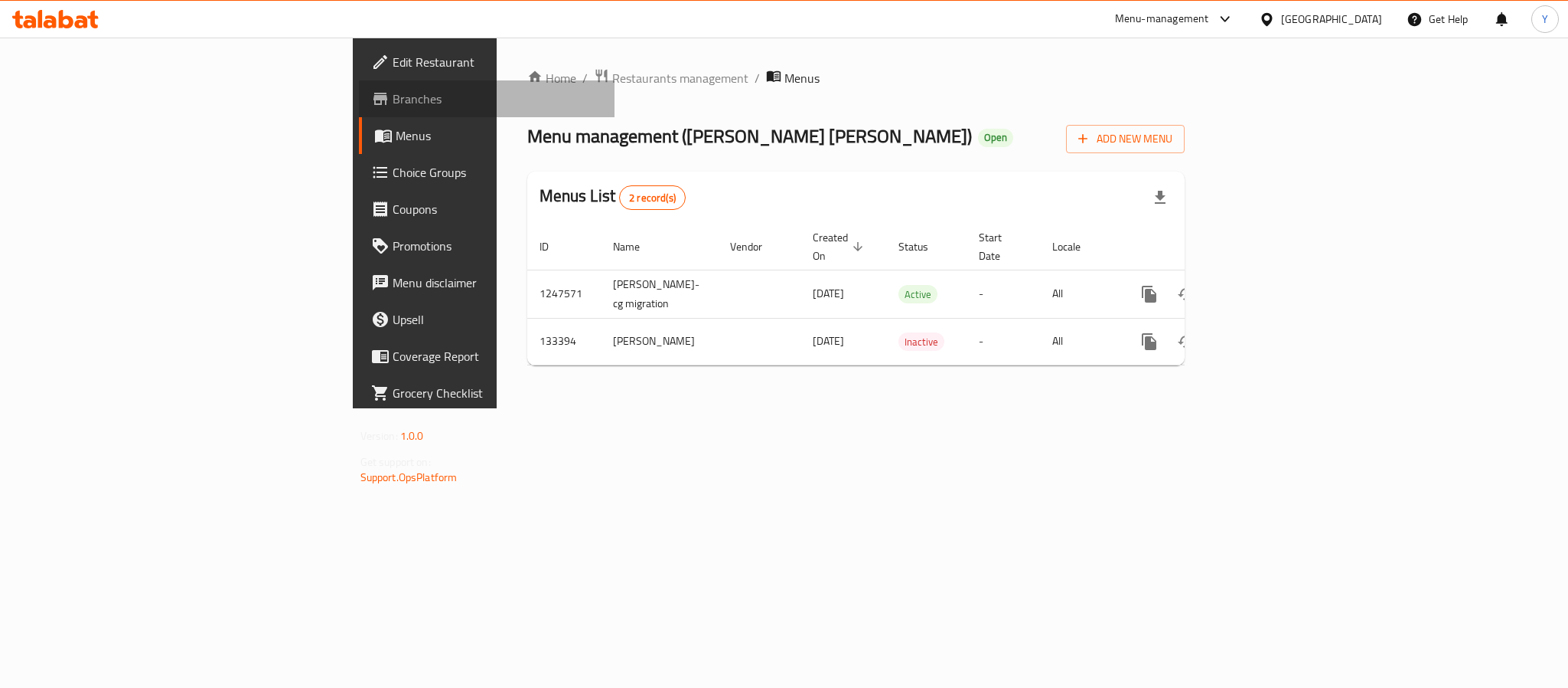
click at [392, 106] on span "Branches" at bounding box center [497, 99] width 210 height 19
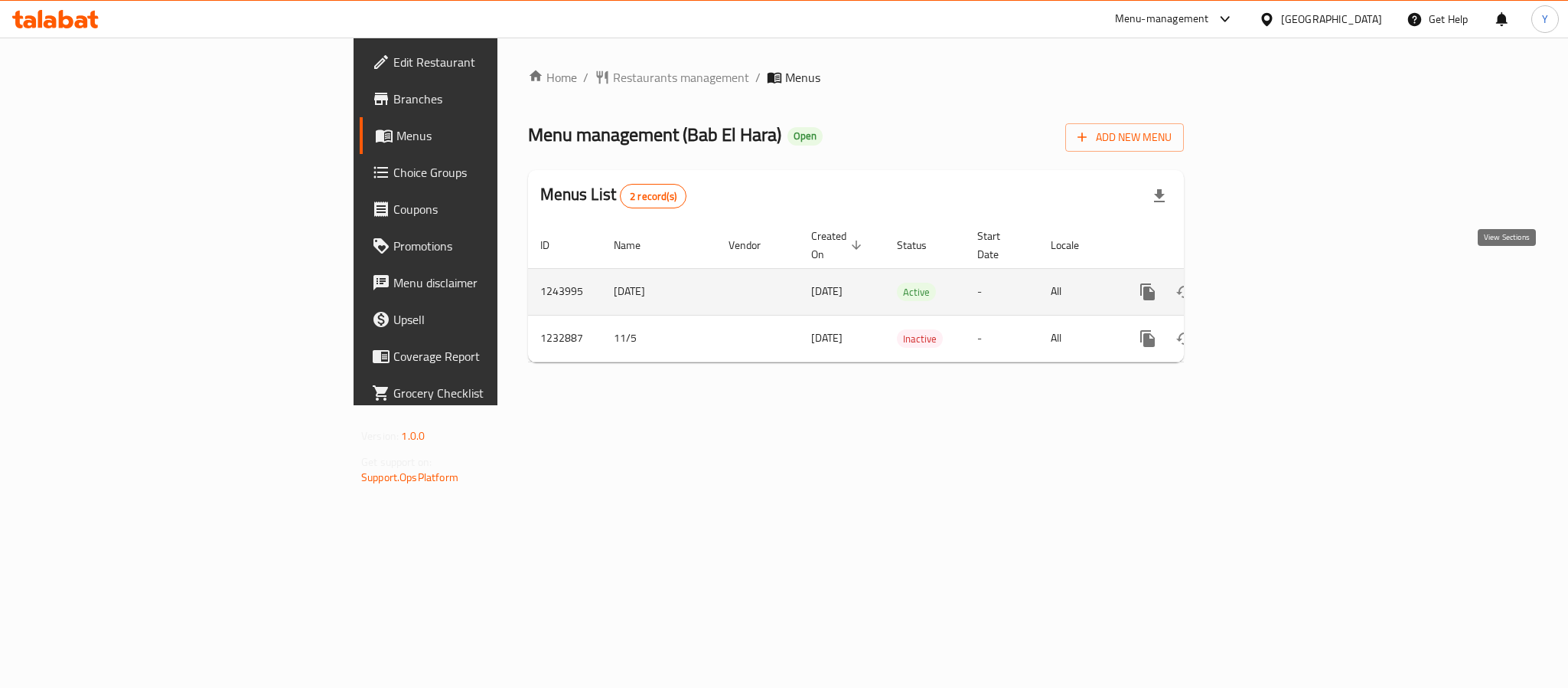
click at [1267, 282] on icon "enhanced table" at bounding box center [1258, 292] width 19 height 19
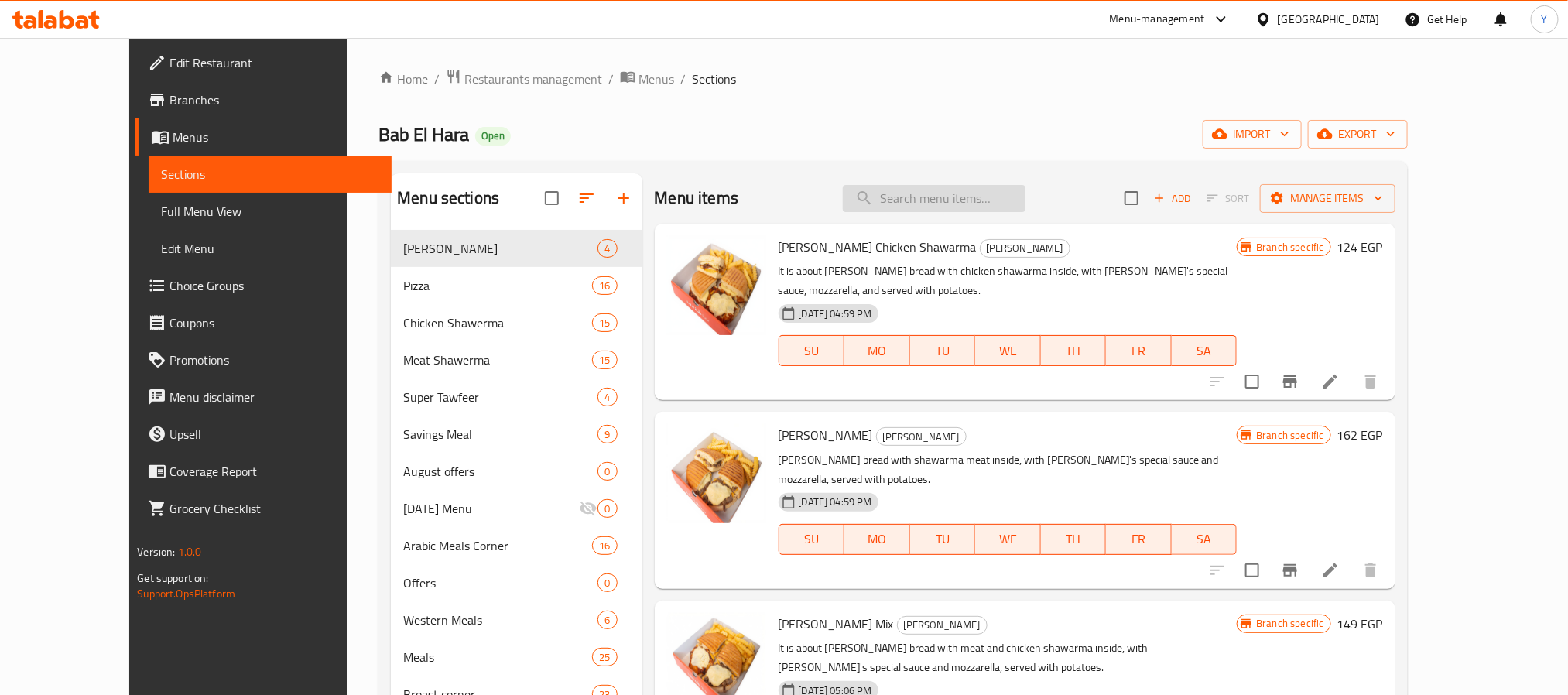
click at [987, 191] on input "search" at bounding box center [934, 198] width 183 height 27
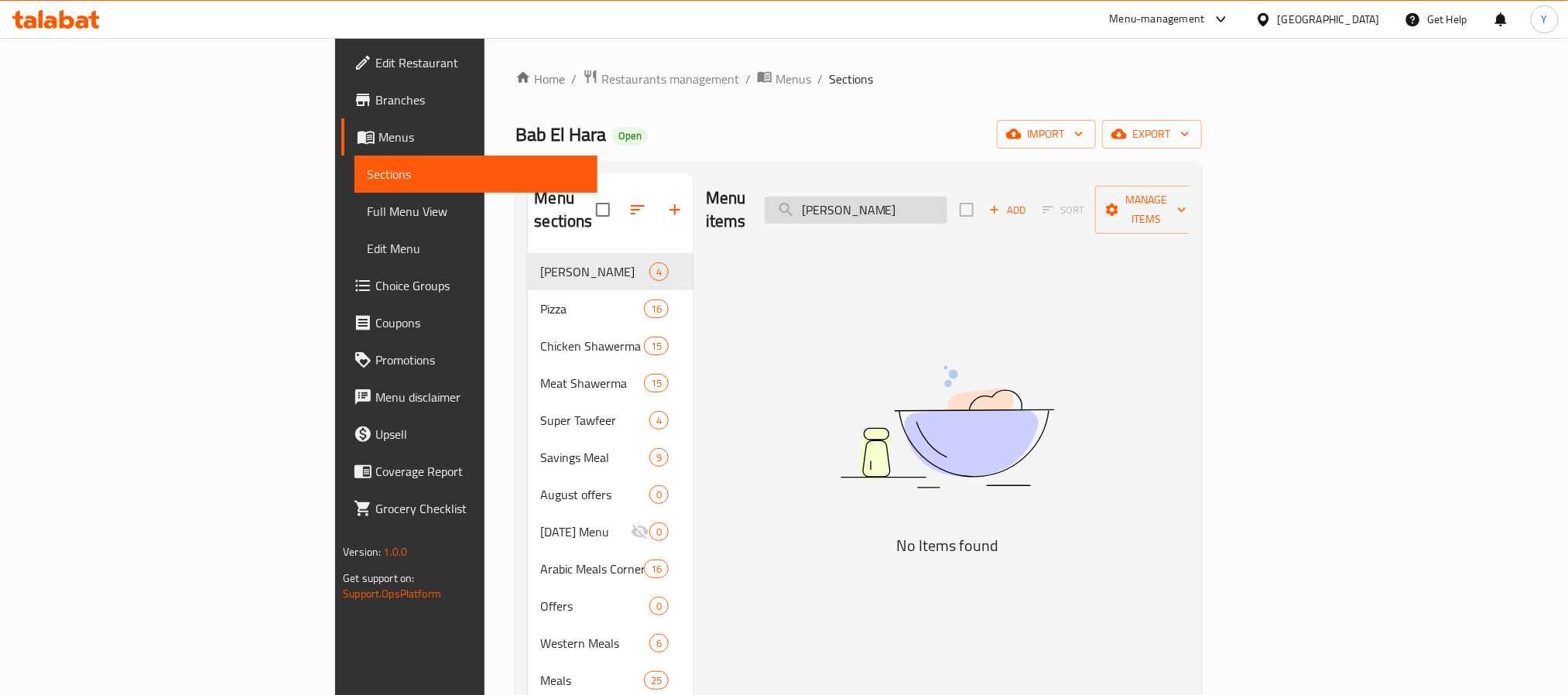
click at [947, 196] on input "ميكس بيتزا" at bounding box center [856, 209] width 183 height 27
paste input "search"
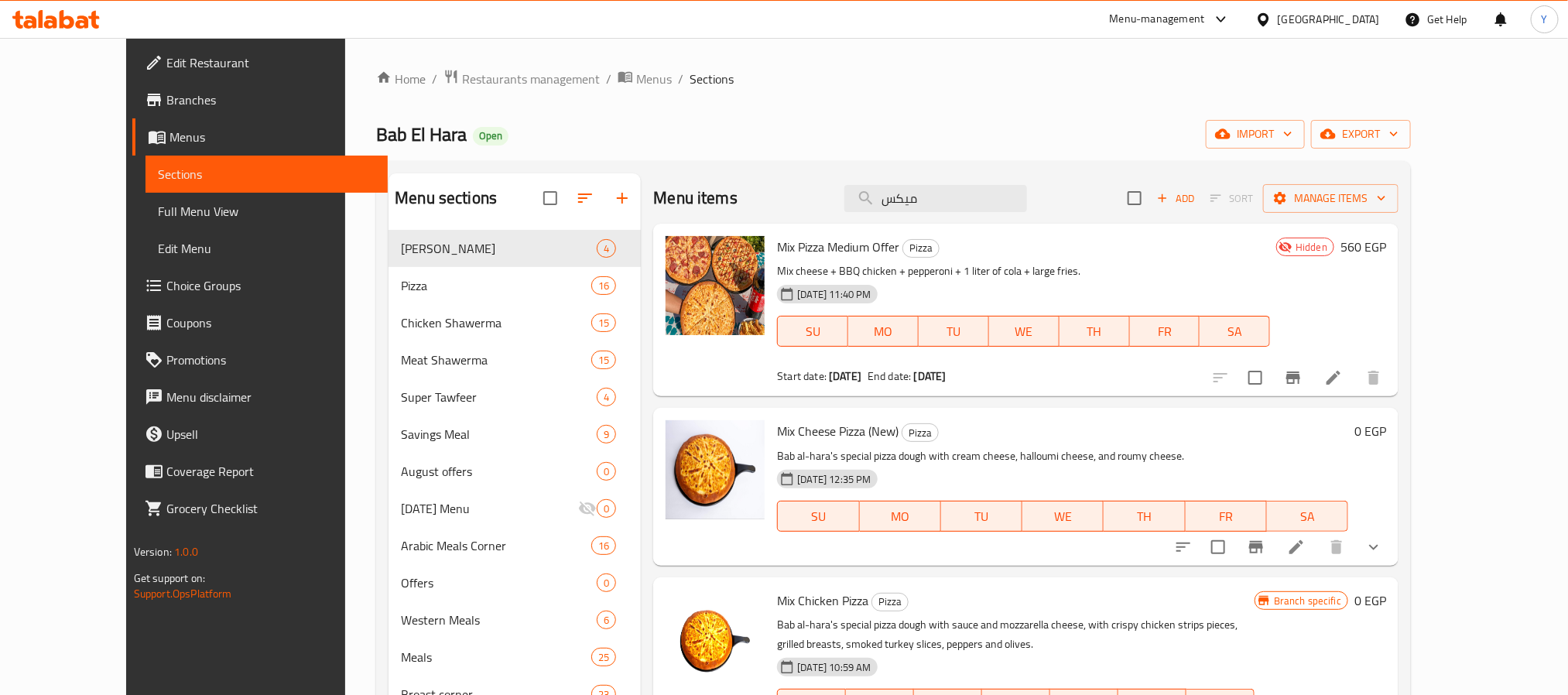
click at [748, 226] on div "Mix Pizza Medium Offer Pizza Mix cheese + BBQ chicken + pepperoni + 1 liter of …" at bounding box center [1025, 310] width 746 height 172
click at [771, 233] on div "Mix Pizza Medium Offer Pizza Mix cheese + BBQ chicken + pepperoni + 1 liter of …" at bounding box center [1023, 310] width 505 height 160
click at [777, 243] on span "Mix Pizza Medium Offer" at bounding box center [838, 246] width 122 height 24
copy span "Mix"
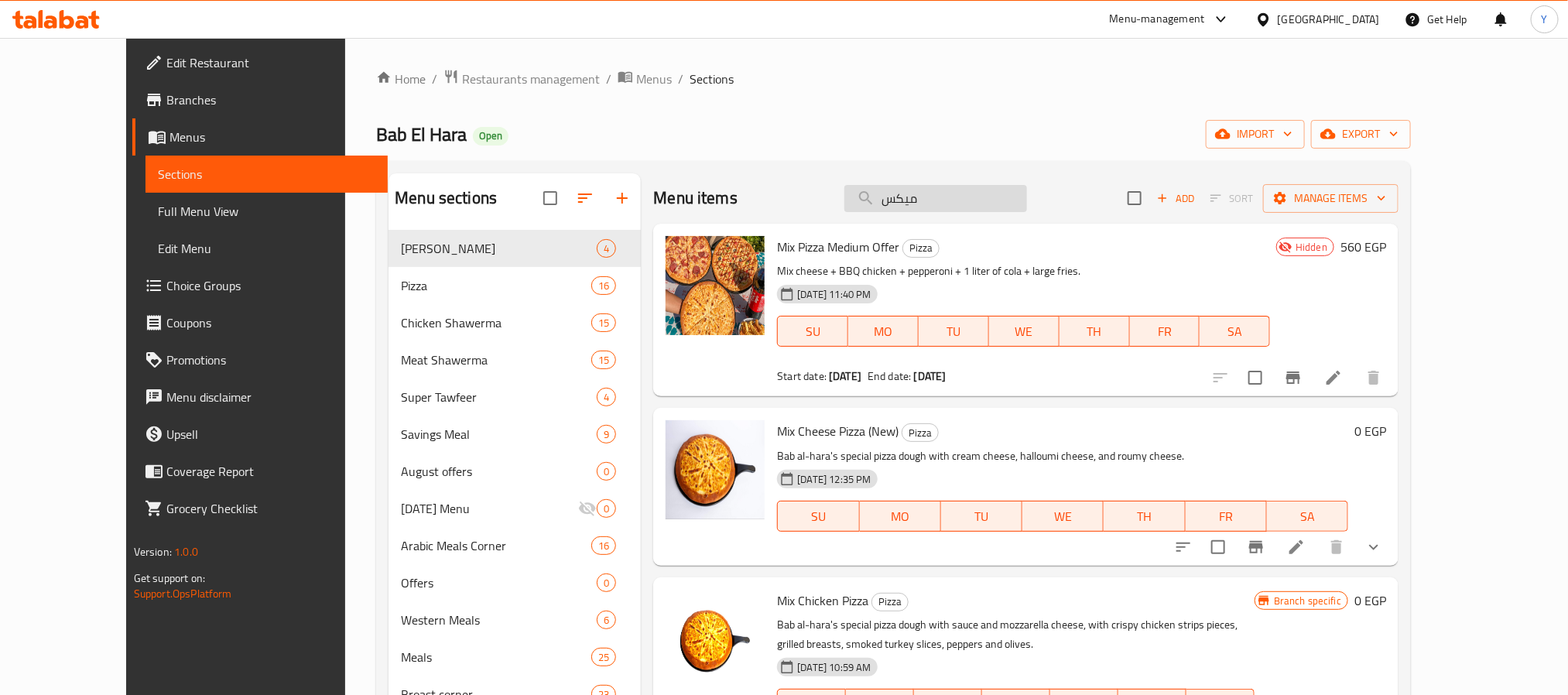
click at [1006, 203] on input "ميكس" at bounding box center [935, 198] width 183 height 27
paste input "Mix"
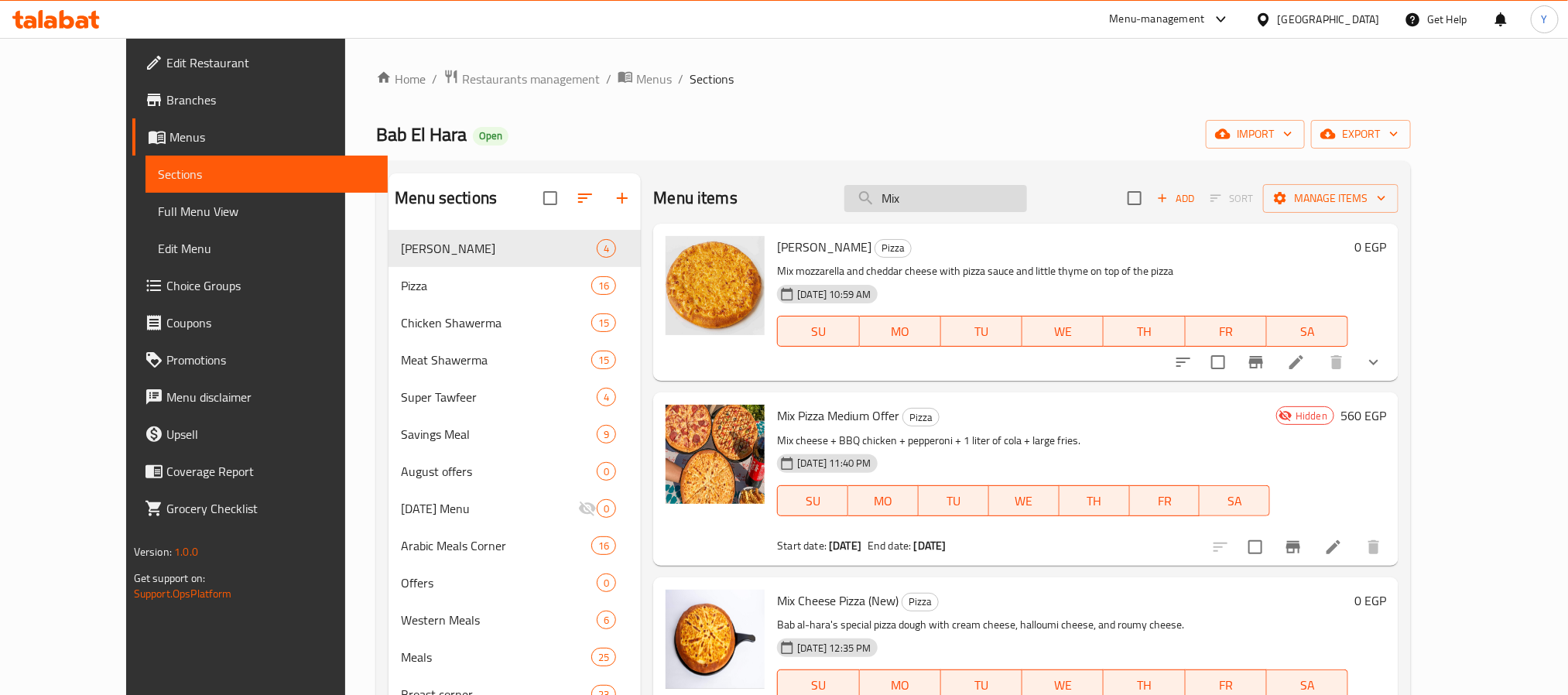
click at [985, 207] on input "Mix" at bounding box center [935, 198] width 183 height 27
paste input "Pizza Medium Offer"
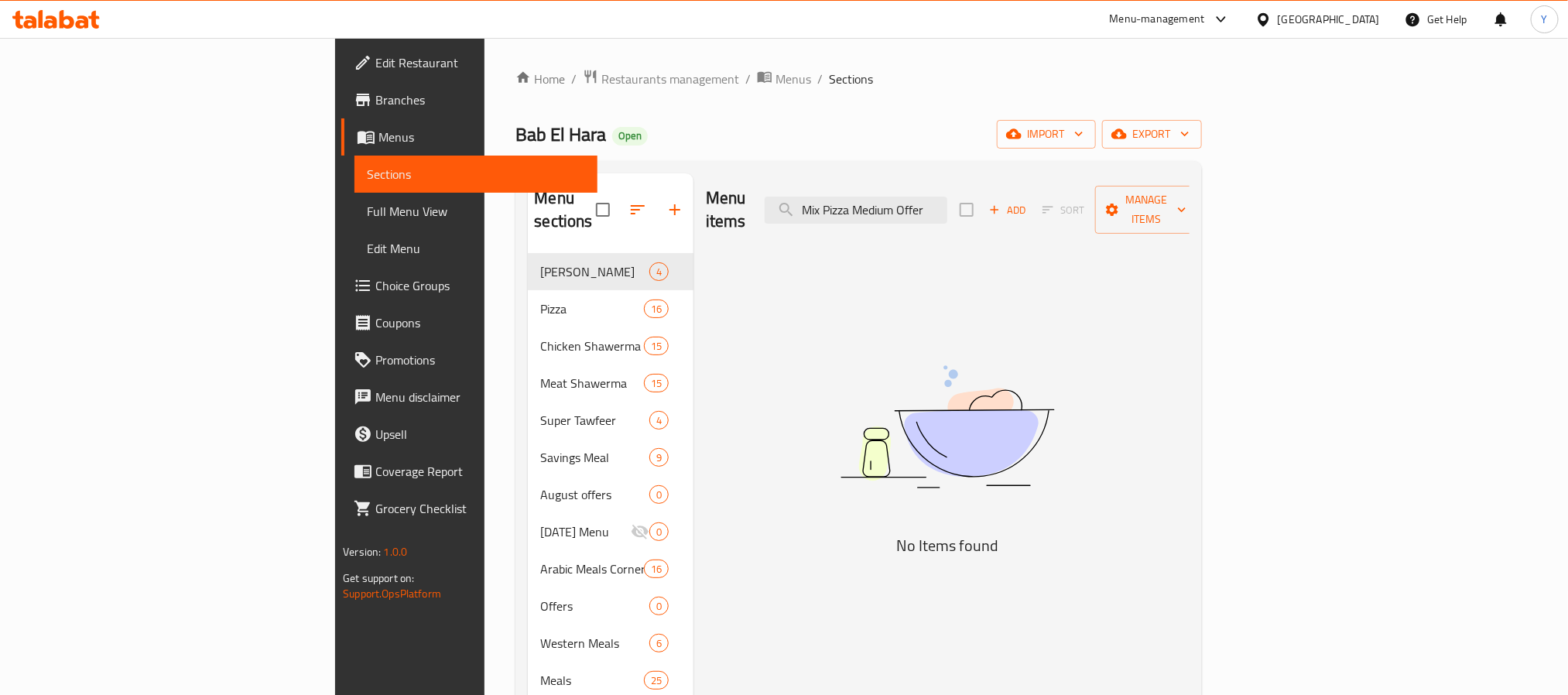
click at [1045, 216] on div "Menu items Mix Pizza Medium Offer Add Sort Manage items" at bounding box center [947, 210] width 484 height 74
click at [947, 202] on input "Mix Pizza Medium Offer" at bounding box center [856, 209] width 183 height 27
click at [947, 201] on input "Mix Pizza Medium Offer" at bounding box center [856, 209] width 183 height 27
click at [947, 198] on input "Mix Pizza Medium Offer" at bounding box center [856, 209] width 183 height 27
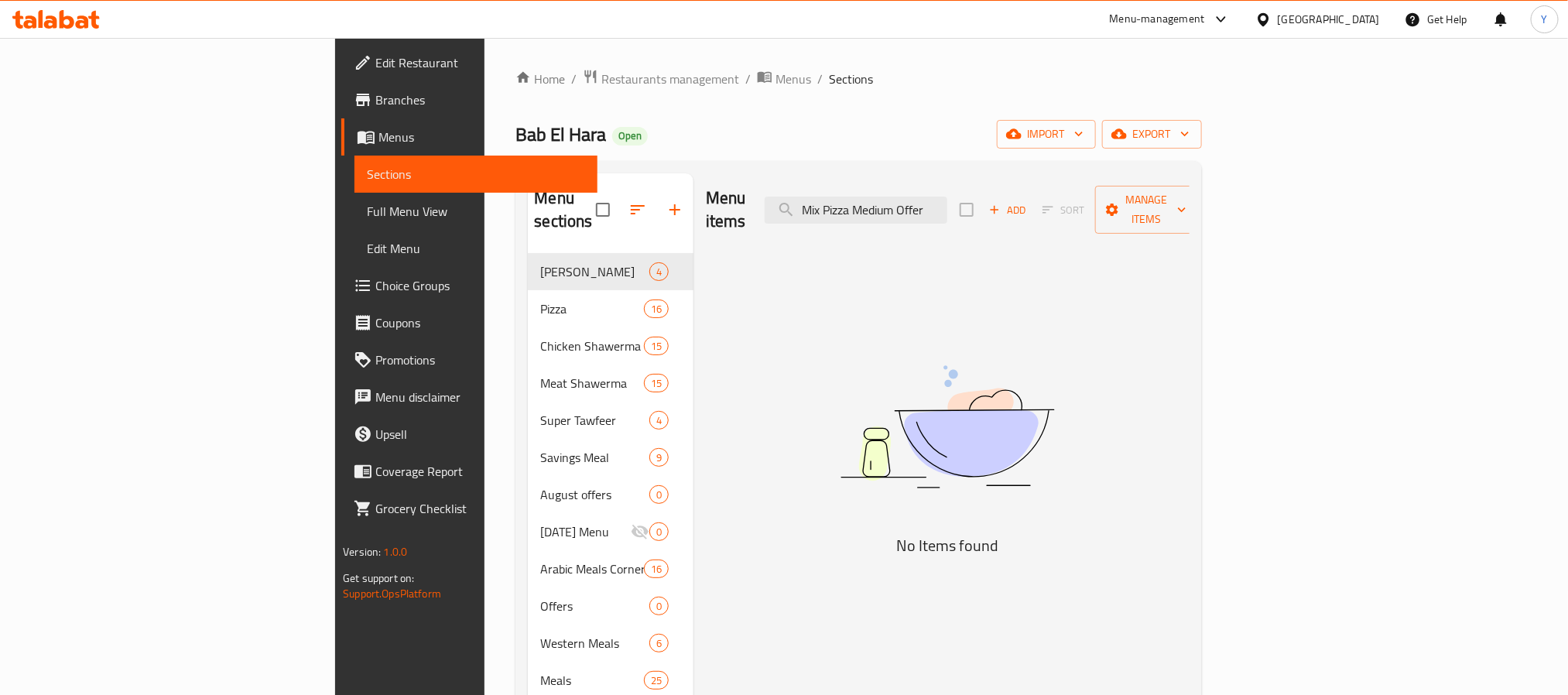
drag, startPoint x: 928, startPoint y: 198, endPoint x: 855, endPoint y: 219, distance: 76.0
click at [847, 214] on div "Menu items Mix Pizza Medium Offer Add Sort Manage items" at bounding box center [947, 210] width 484 height 74
click at [1089, 182] on div "Menu items Mix Pizza Medium Offer Add Sort Manage items" at bounding box center [947, 210] width 484 height 74
click at [1087, 195] on div "Menu items Mix Pizza Medium Offer Add Sort Manage items" at bounding box center [947, 210] width 484 height 74
click at [1080, 202] on div "Menu items Mix Pizza Medium Offer Add Sort Manage items" at bounding box center [947, 210] width 484 height 74
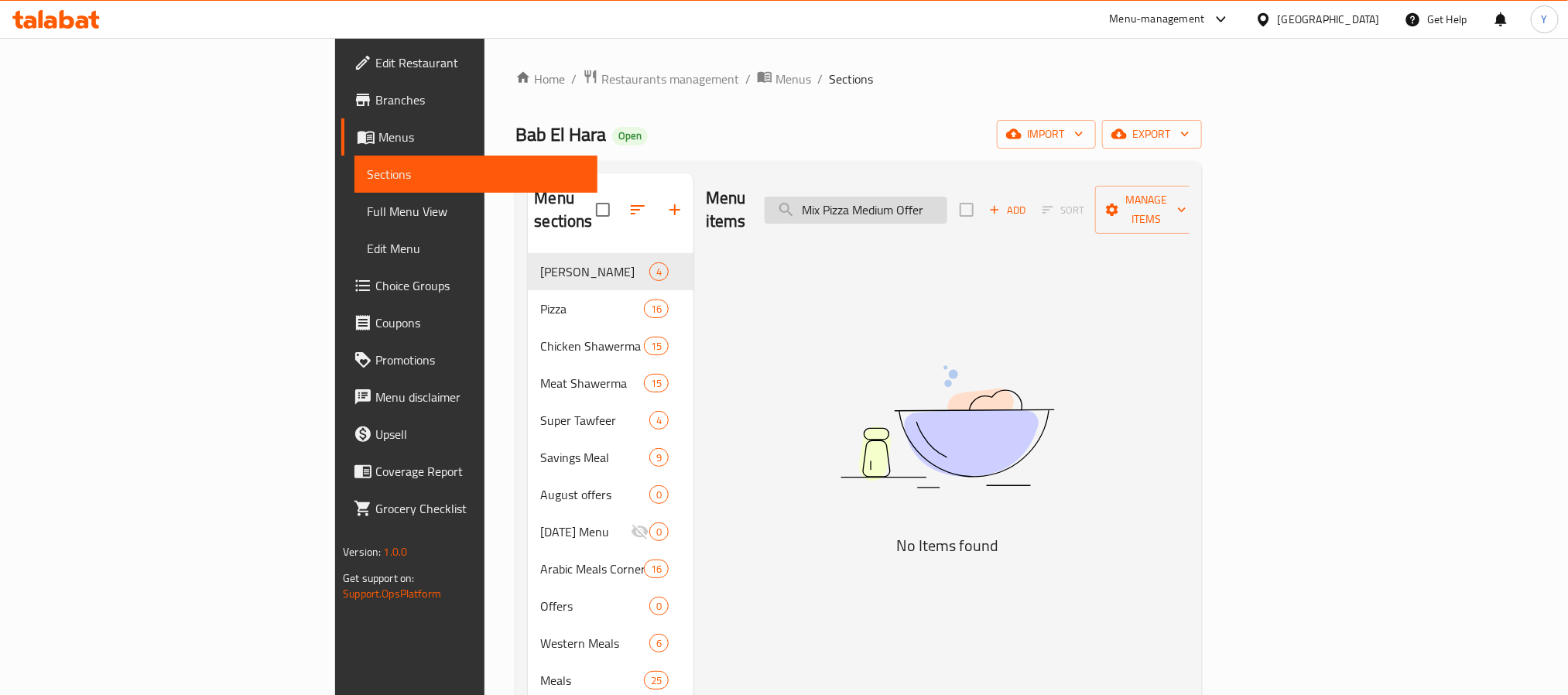
click at [947, 205] on input "Mix Pizza Medium Offer" at bounding box center [856, 209] width 183 height 27
click at [947, 207] on input "Mix Pizza Medium" at bounding box center [856, 209] width 183 height 27
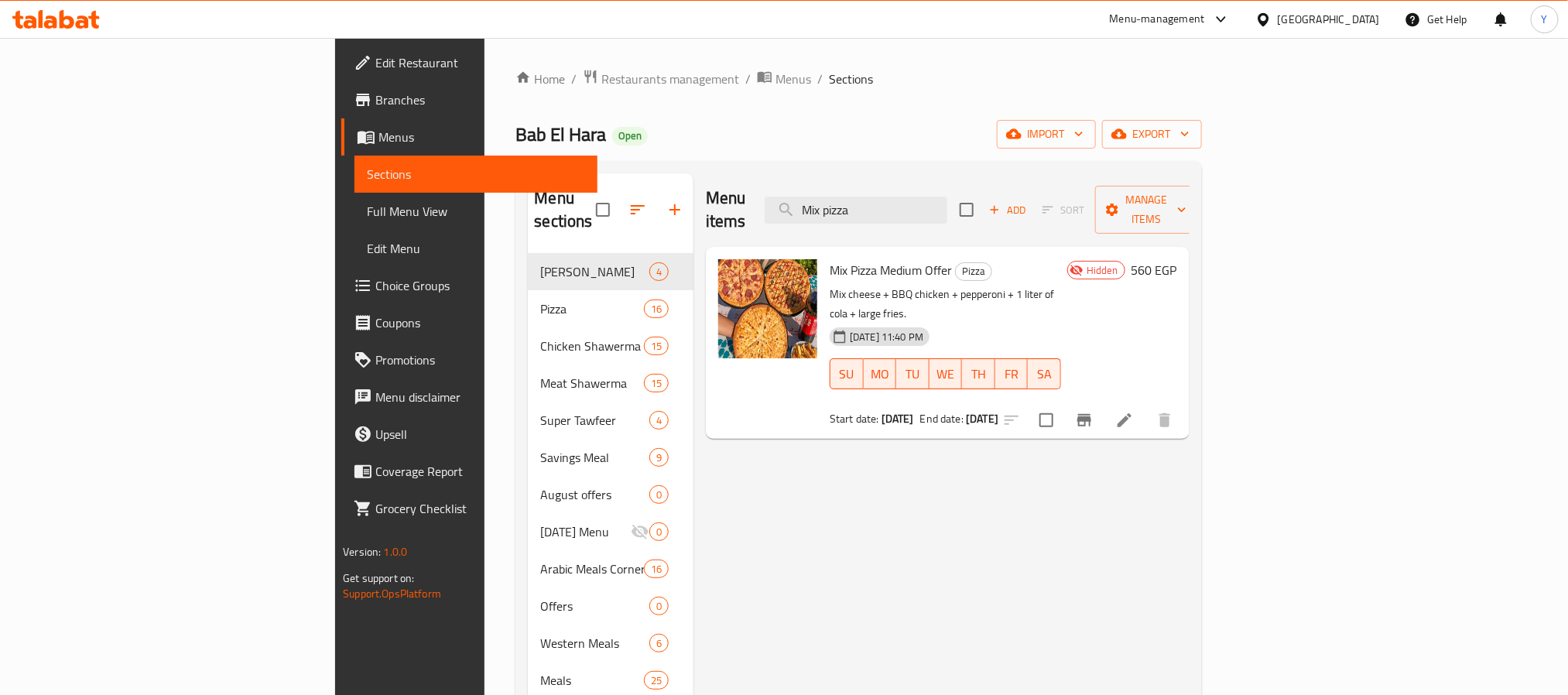
click at [830, 258] on span "Mix Pizza Medium Offer" at bounding box center [891, 270] width 122 height 24
copy h6 "Mix Pizza Medium Offer"
click at [964, 214] on div "Menu items Mix pizza Add Sort Manage items" at bounding box center [947, 210] width 484 height 74
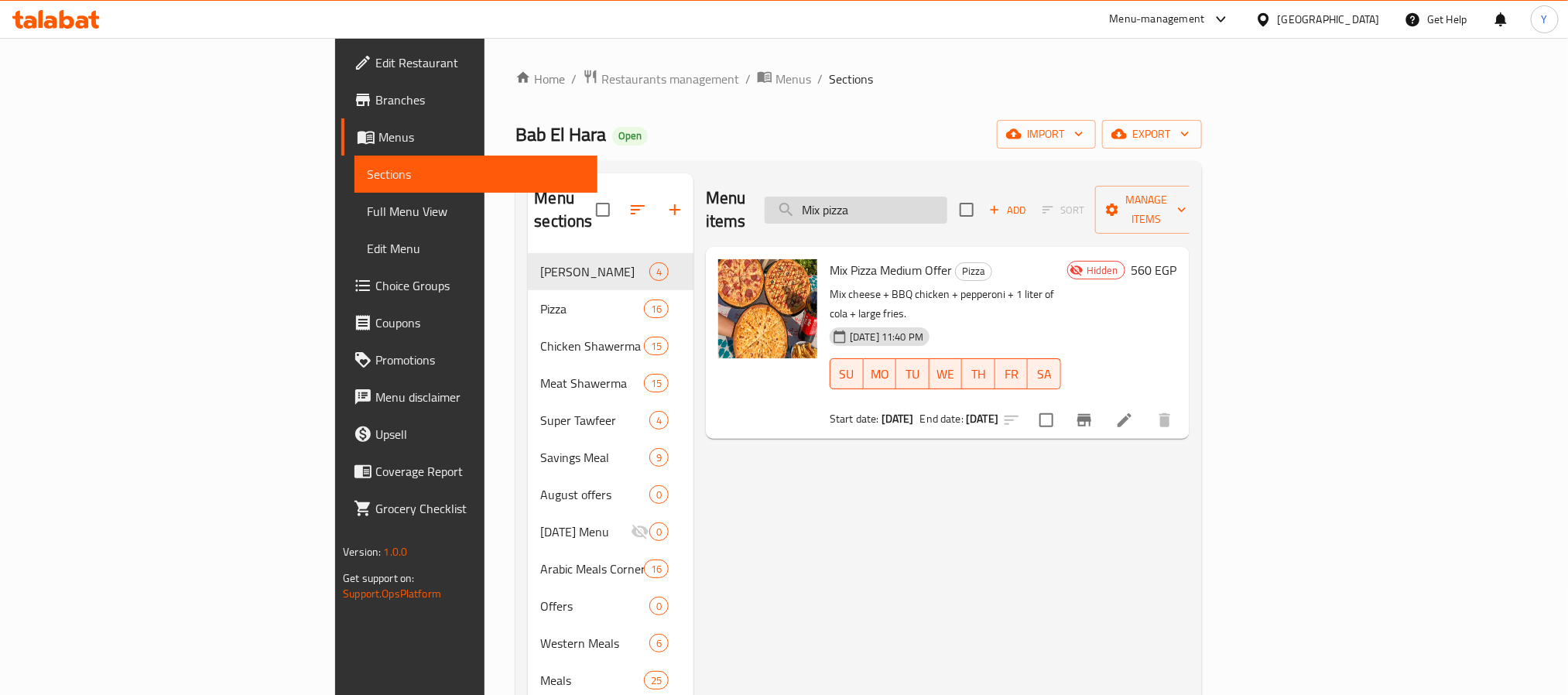
click at [947, 205] on input "Mix pizza" at bounding box center [856, 209] width 183 height 27
paste input "Pizza Medium Offer"
click at [1013, 213] on div "Menu items Mix Pizza Add Sort Manage items" at bounding box center [947, 210] width 484 height 74
click at [947, 198] on input "Mix Pizza" at bounding box center [856, 209] width 183 height 27
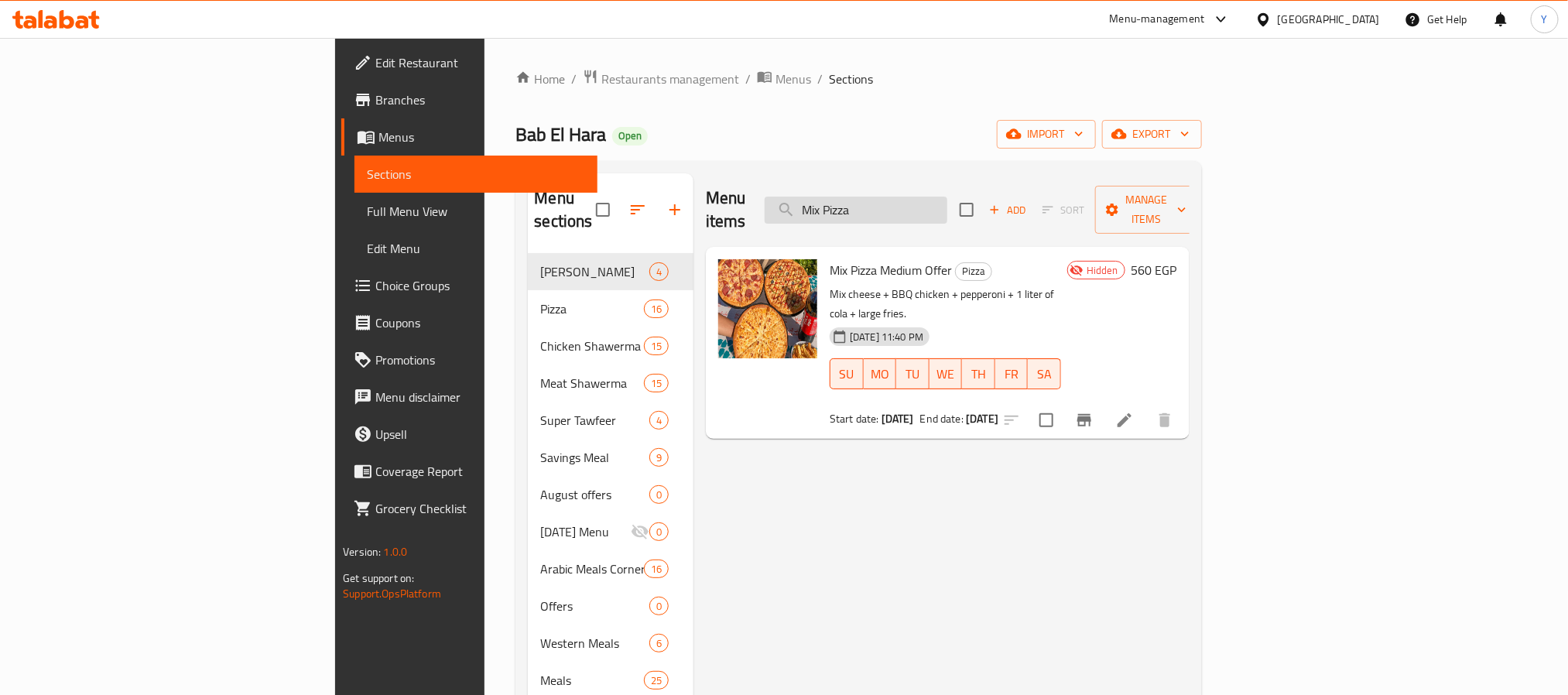
click at [947, 198] on input "Mix Pizza" at bounding box center [856, 209] width 183 height 27
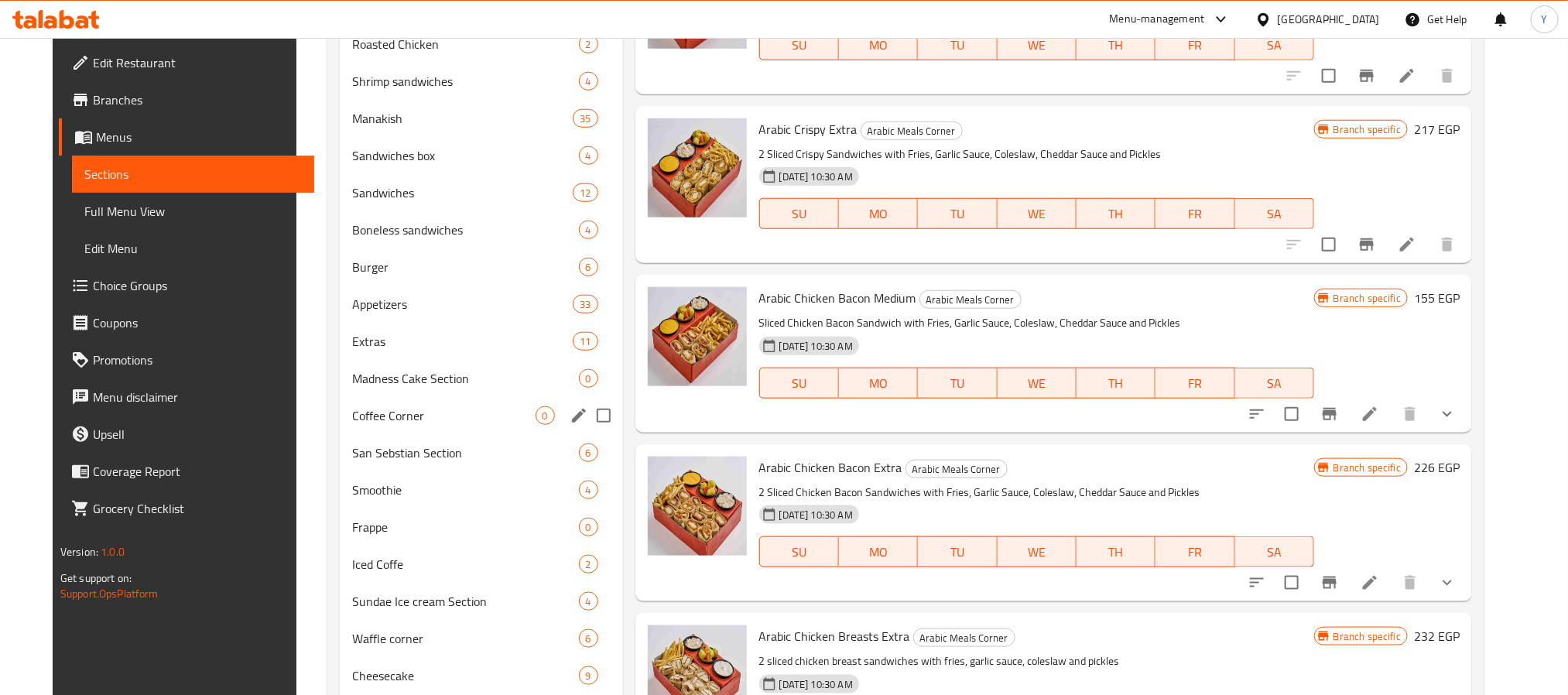
scroll to position [696, 0]
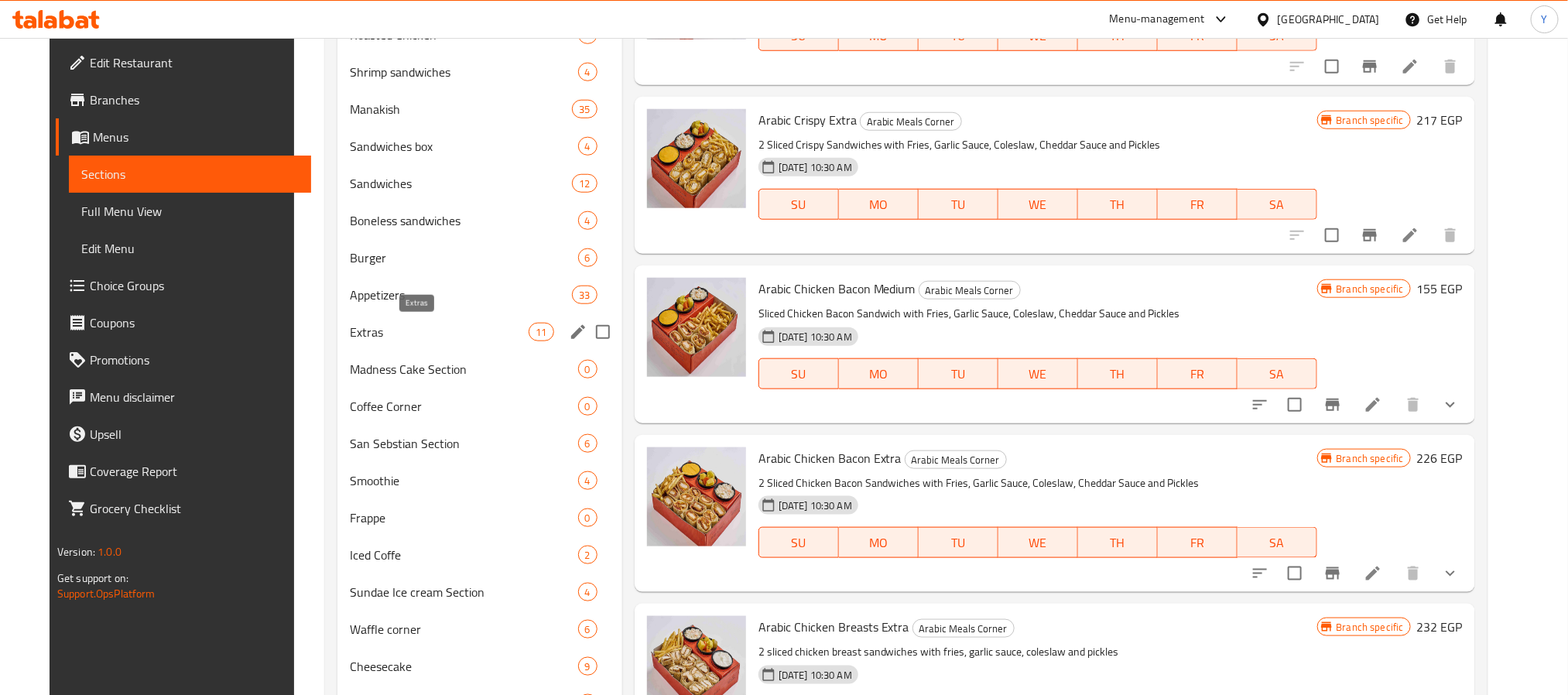
type input "fries"
click at [361, 325] on span "Extras" at bounding box center [439, 332] width 179 height 19
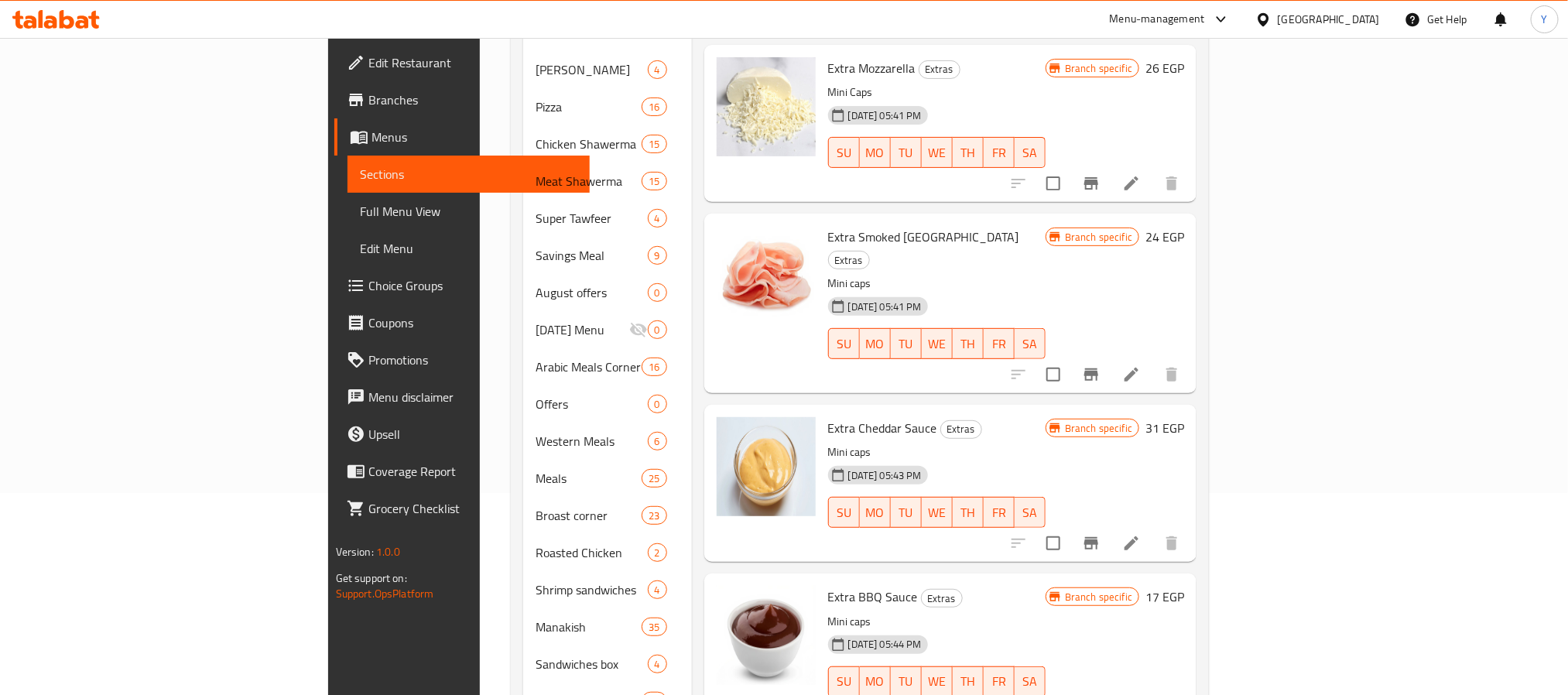
scroll to position [116, 0]
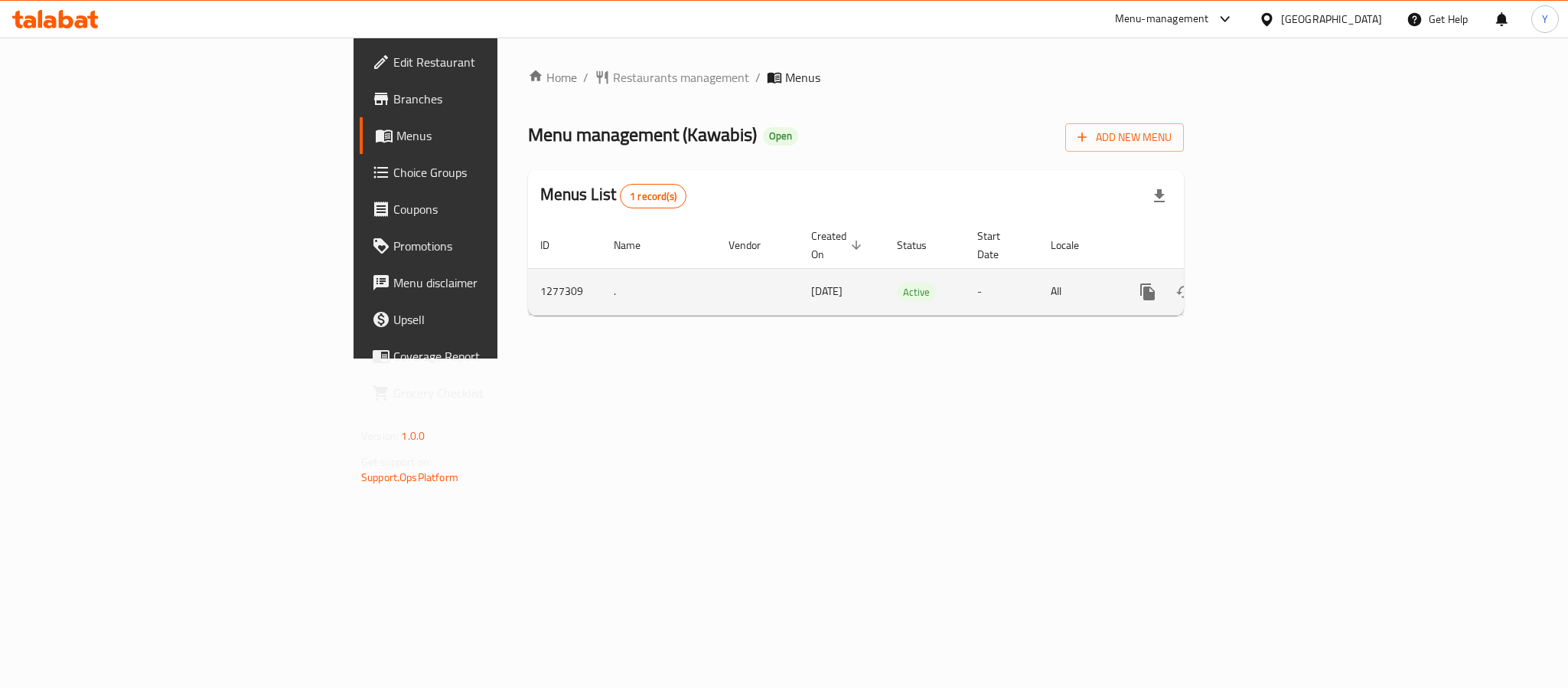
click at [1277, 274] on link "enhanced table" at bounding box center [1257, 292] width 37 height 37
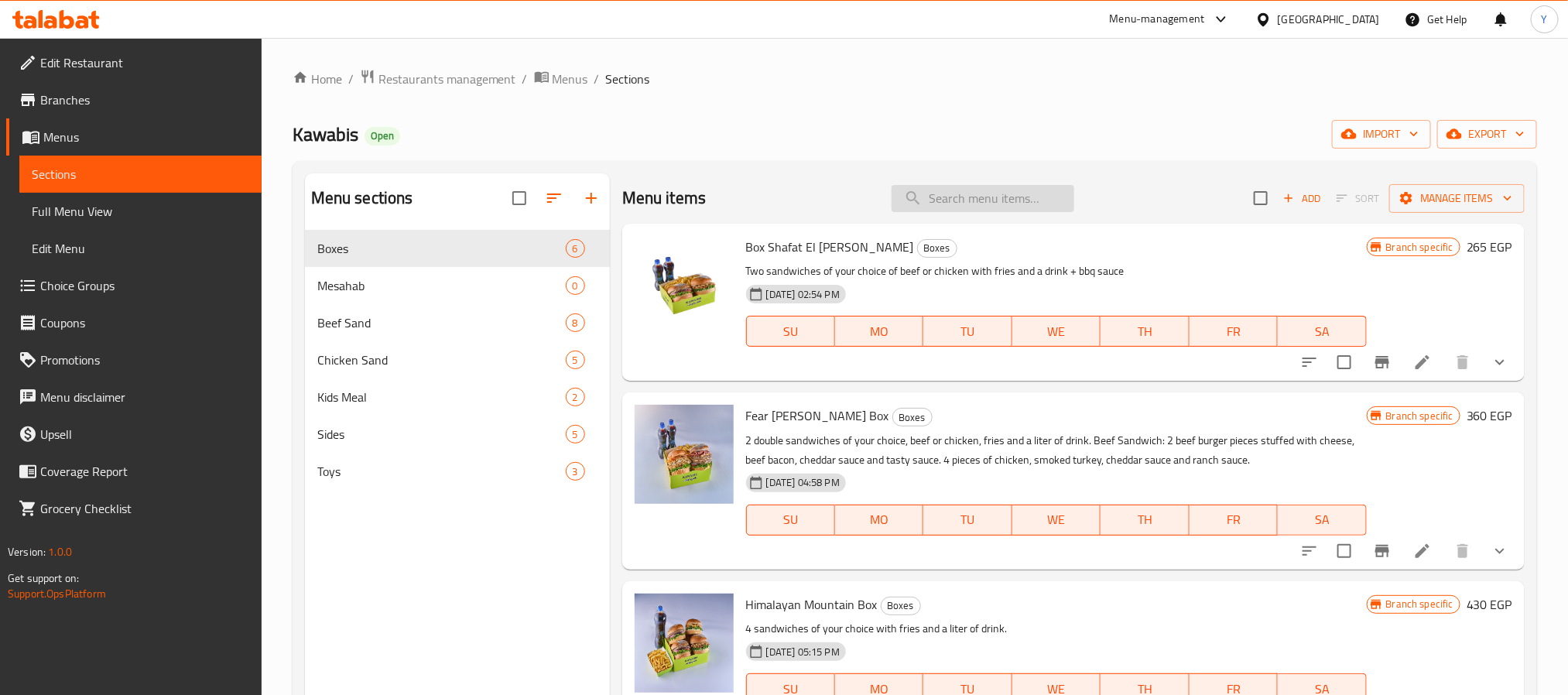
click at [920, 196] on input "search" at bounding box center [982, 198] width 183 height 27
paste input "Beef Sandwich"
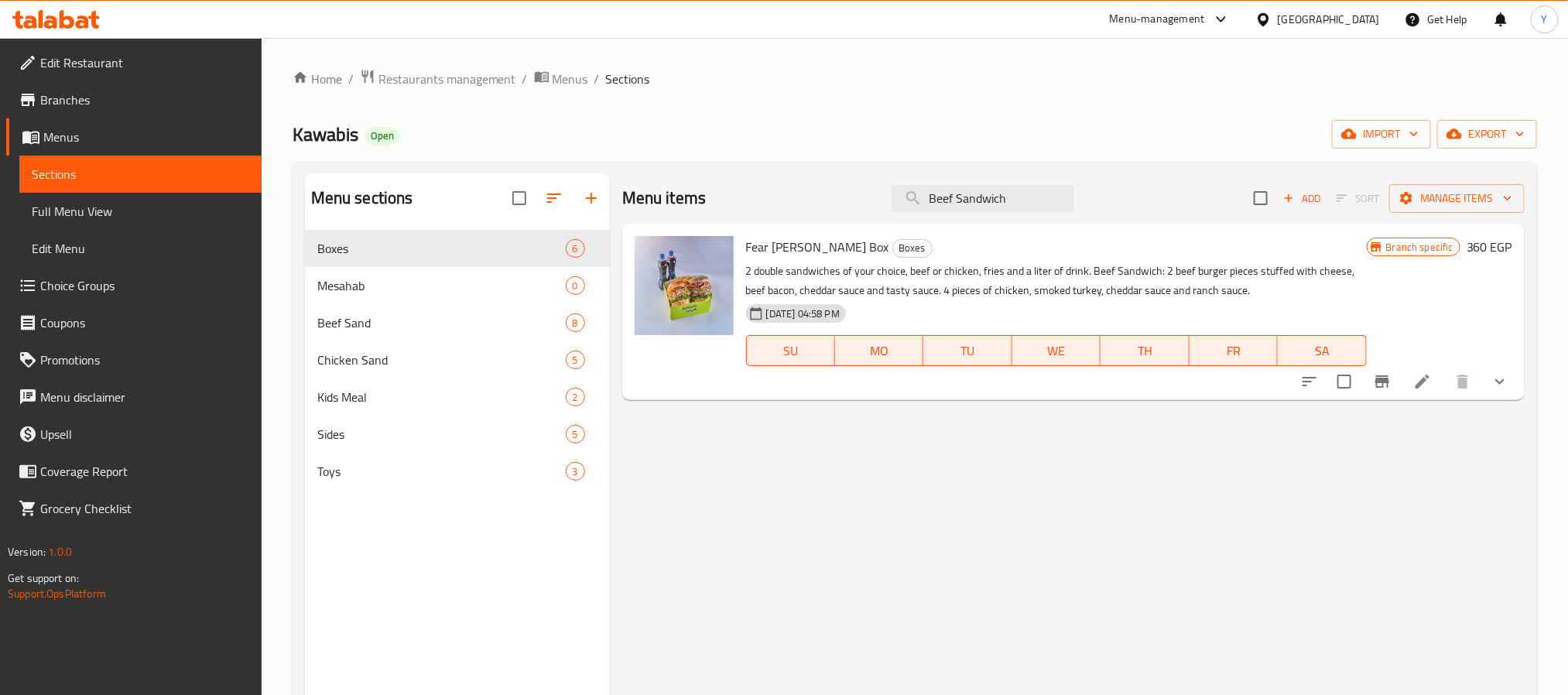
drag, startPoint x: 979, startPoint y: 165, endPoint x: 980, endPoint y: 181, distance: 16.0
click at [979, 165] on div "Menu sections Boxes 6 Mesahab 0 Beef Sand 8 Chicken Sand 5 Kids Meal 2 Sides 5 …" at bounding box center [915, 521] width 1245 height 720
click at [981, 197] on input "Beef Sandwich" at bounding box center [982, 198] width 183 height 27
paste input "Classic Beef Single"
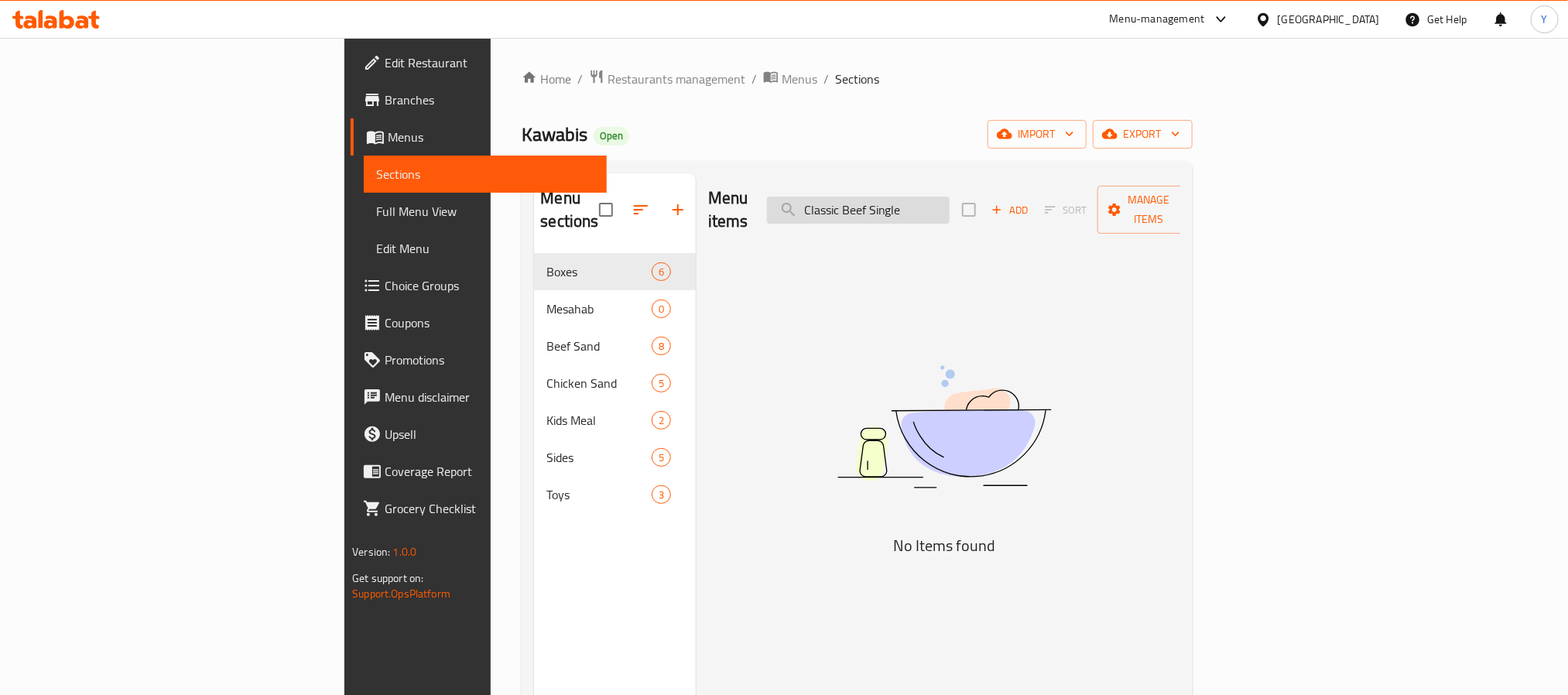
click at [949, 197] on input "Classic Beef Single" at bounding box center [858, 209] width 183 height 27
click at [949, 196] on input "Classic Beef Single" at bounding box center [858, 209] width 183 height 27
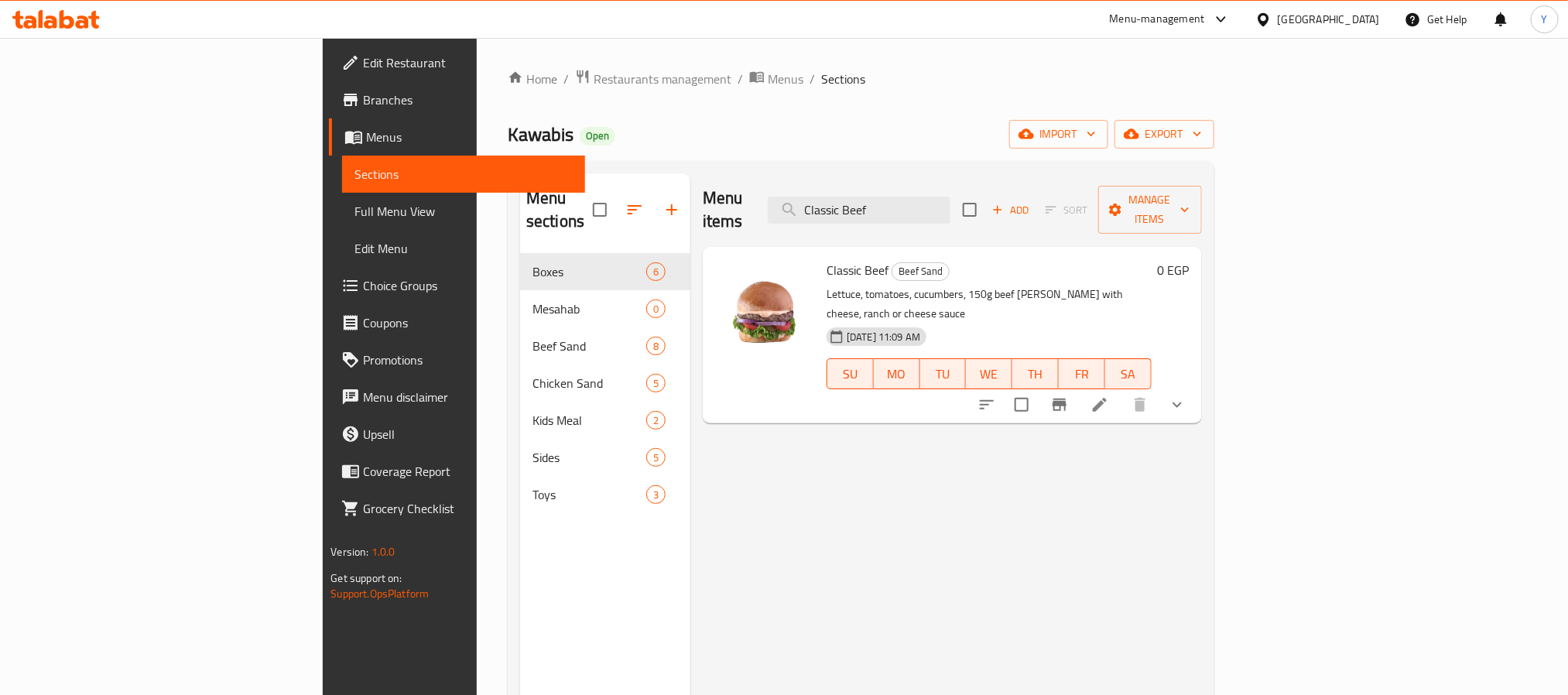
click at [971, 219] on div "Menu items Classic Beef Add Sort Manage items" at bounding box center [952, 210] width 498 height 74
click at [950, 205] on input "Classic Beef" at bounding box center [858, 209] width 183 height 27
paste input "Manfi"
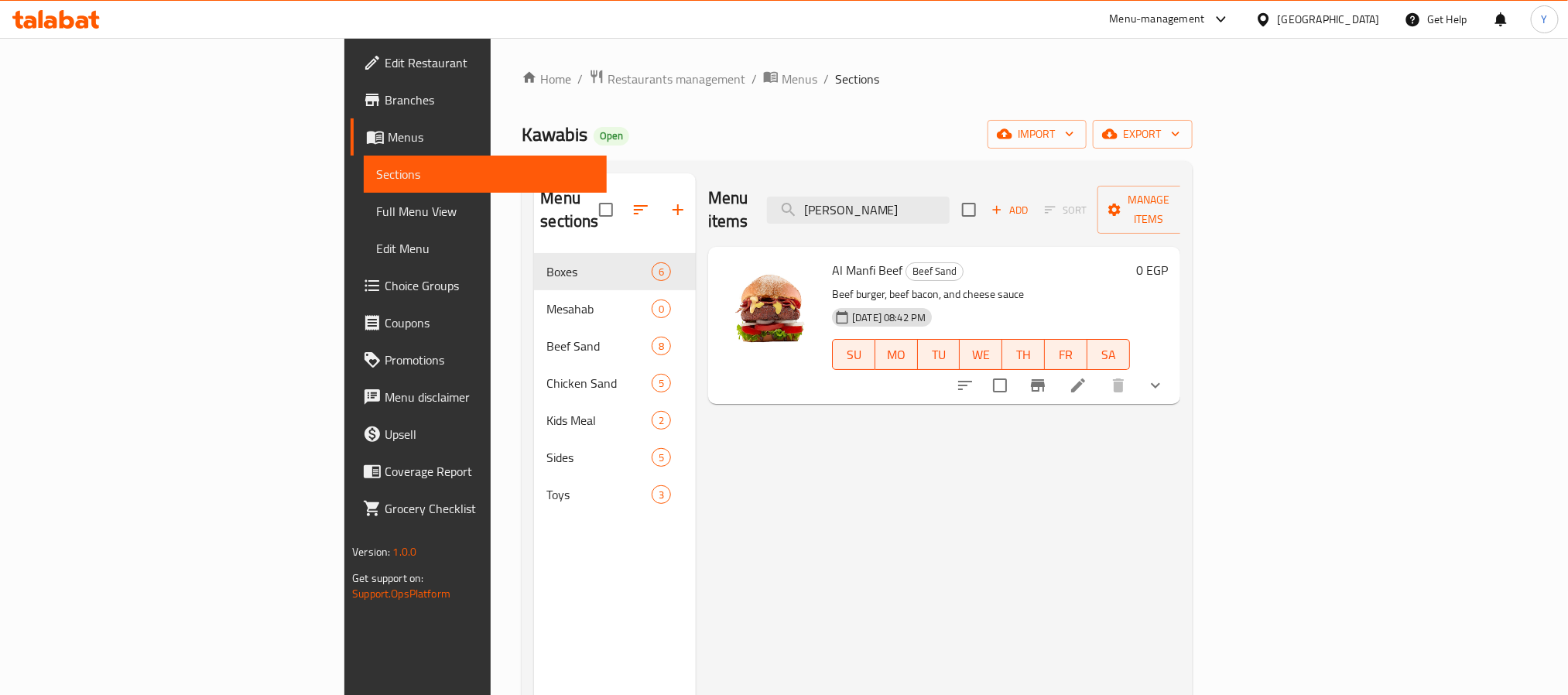
click at [695, 539] on div "Menu items Manfi Beef Add Sort Manage items Al Manfi Beef Beef Sand Beef burger…" at bounding box center [937, 521] width 484 height 695
click at [949, 196] on input "Manfi Beef" at bounding box center [858, 209] width 183 height 27
paste input "Soft drink"
type input "Soft drink"
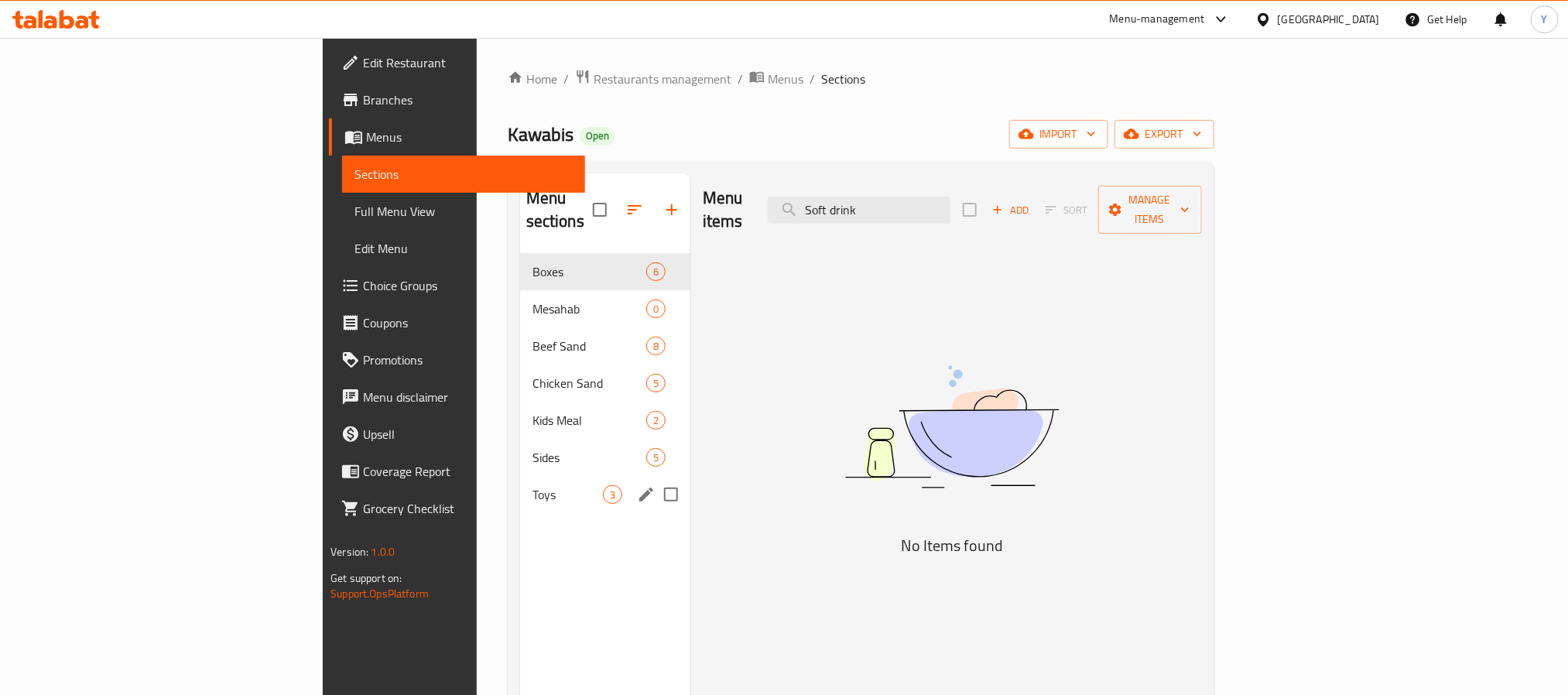
click at [520, 483] on div "Toys 3" at bounding box center [605, 493] width 171 height 37
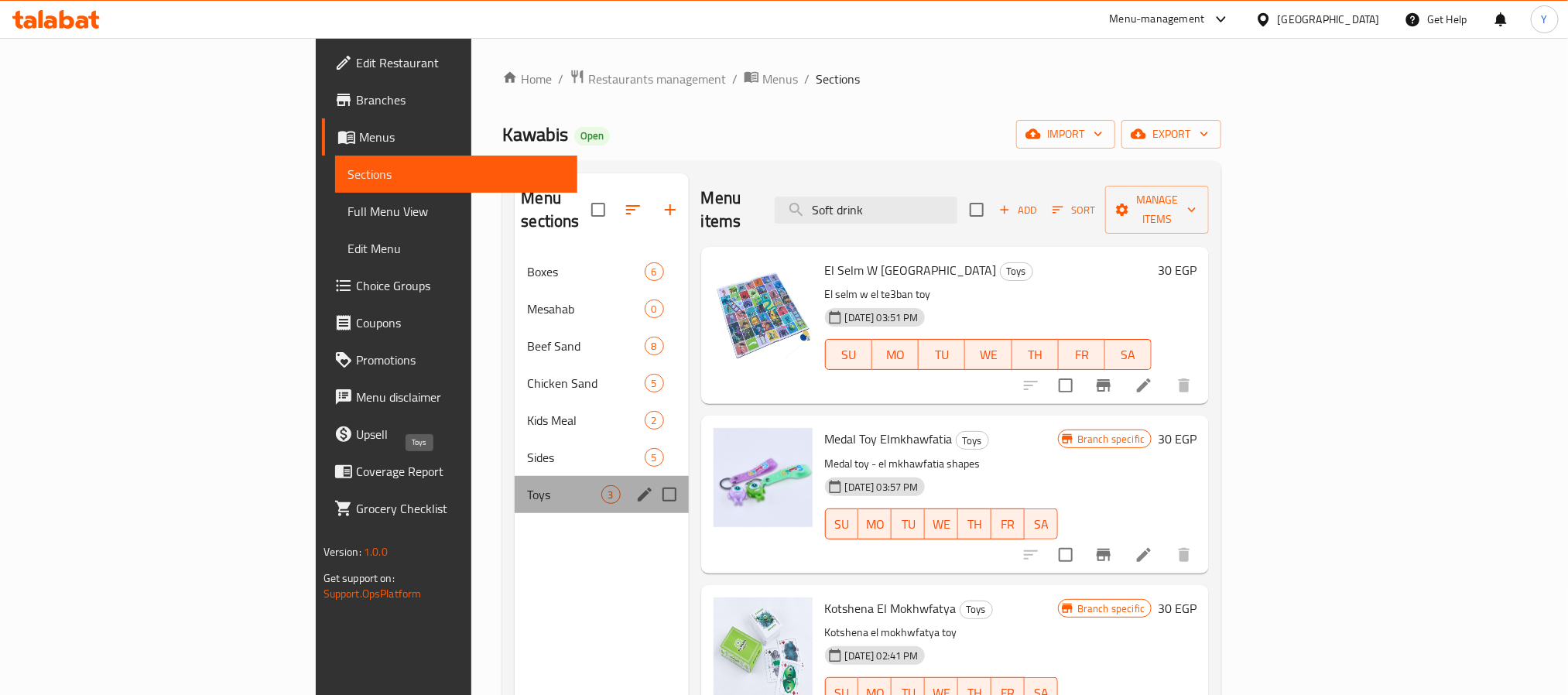
click at [527, 485] on span "Toys" at bounding box center [564, 494] width 74 height 19
click at [527, 448] on span "Sides" at bounding box center [564, 457] width 74 height 19
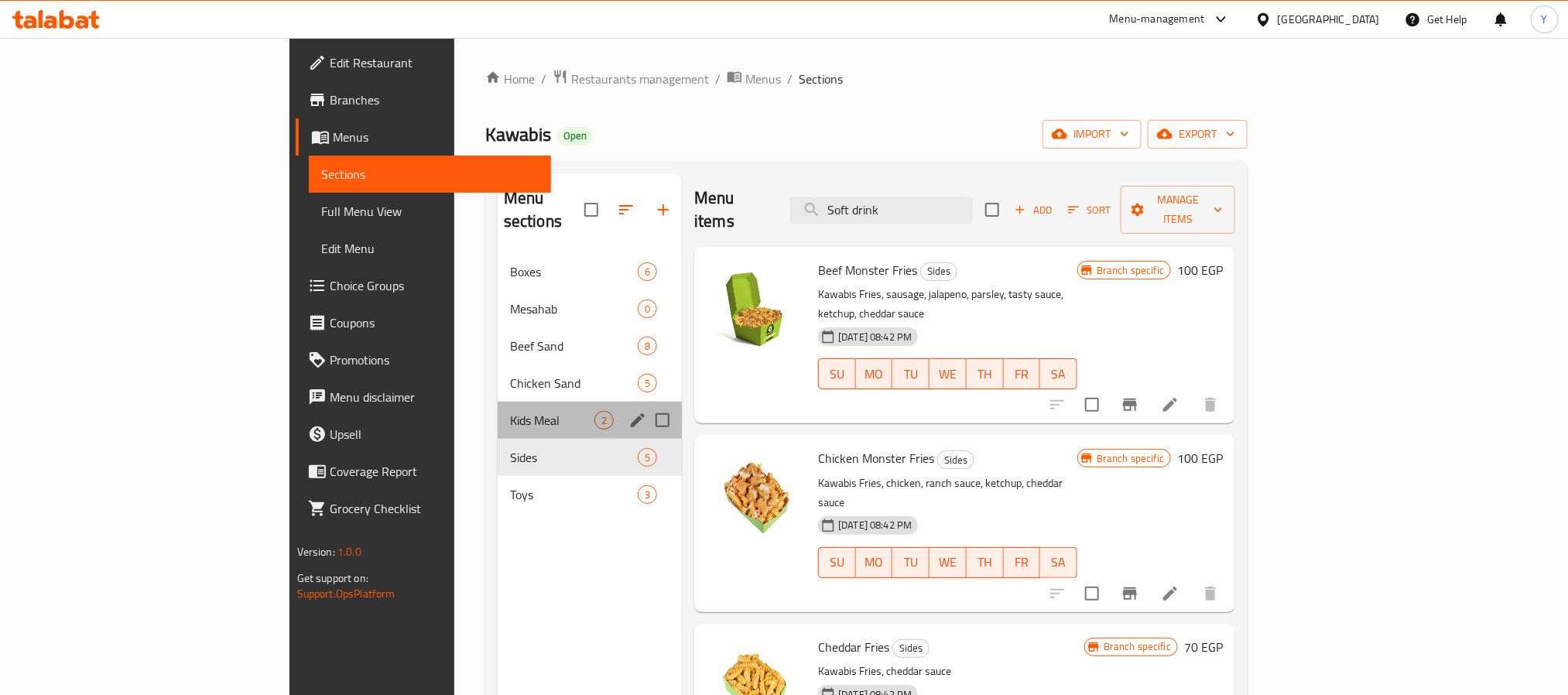
click at [497, 407] on div "Kids Meal 2" at bounding box center [589, 419] width 184 height 37
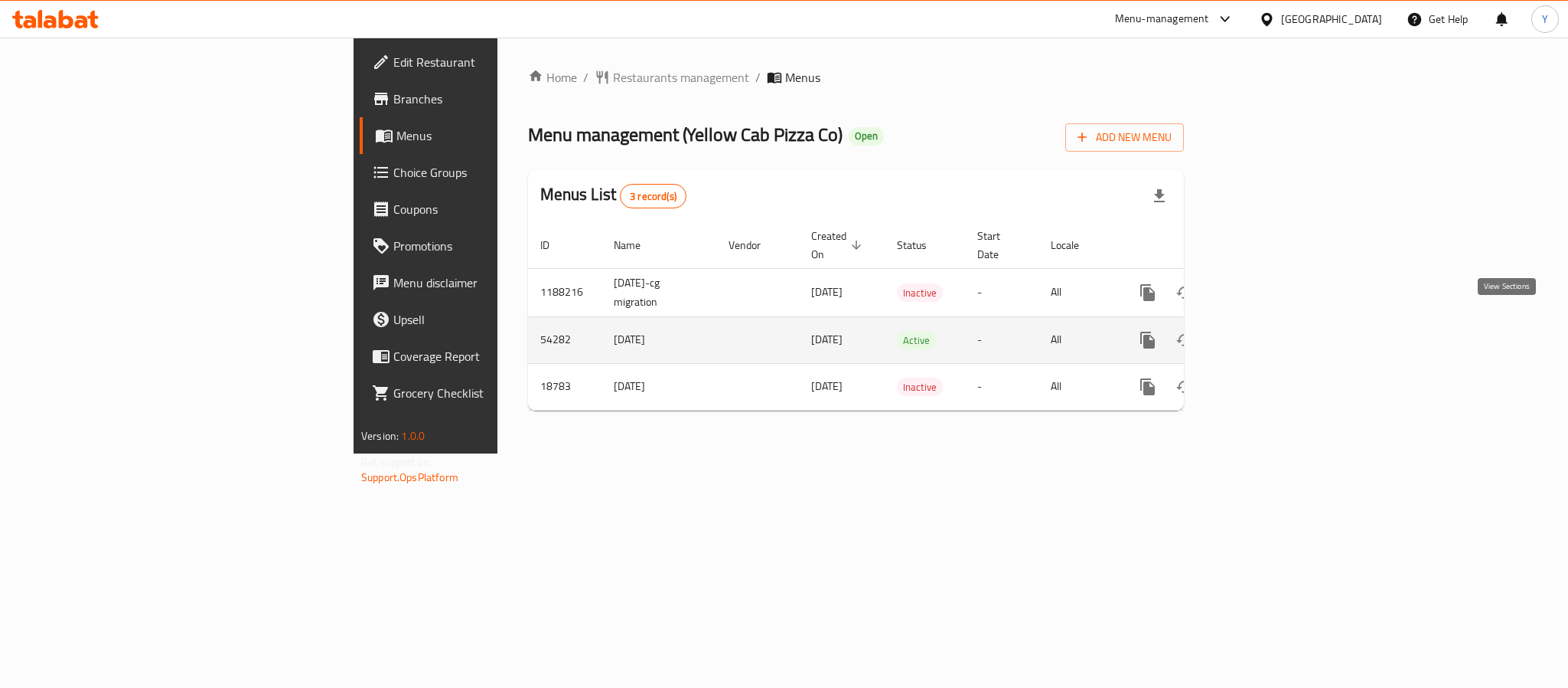
click at [1277, 334] on link "enhanced table" at bounding box center [1257, 339] width 37 height 37
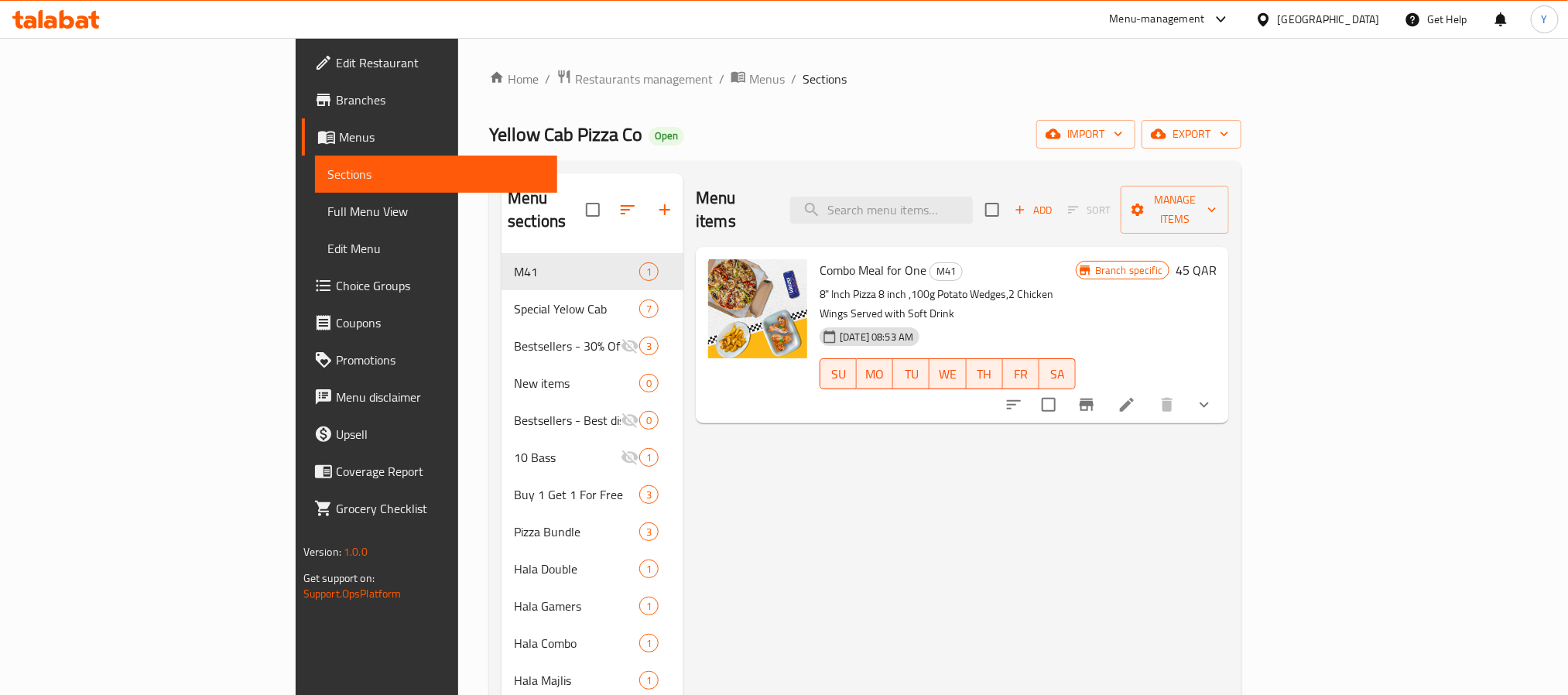
click at [517, 57] on div "Home / Restaurants management / Menus / Sections Yellow Cab Pizza Co Open impor…" at bounding box center [865, 542] width 814 height 1007
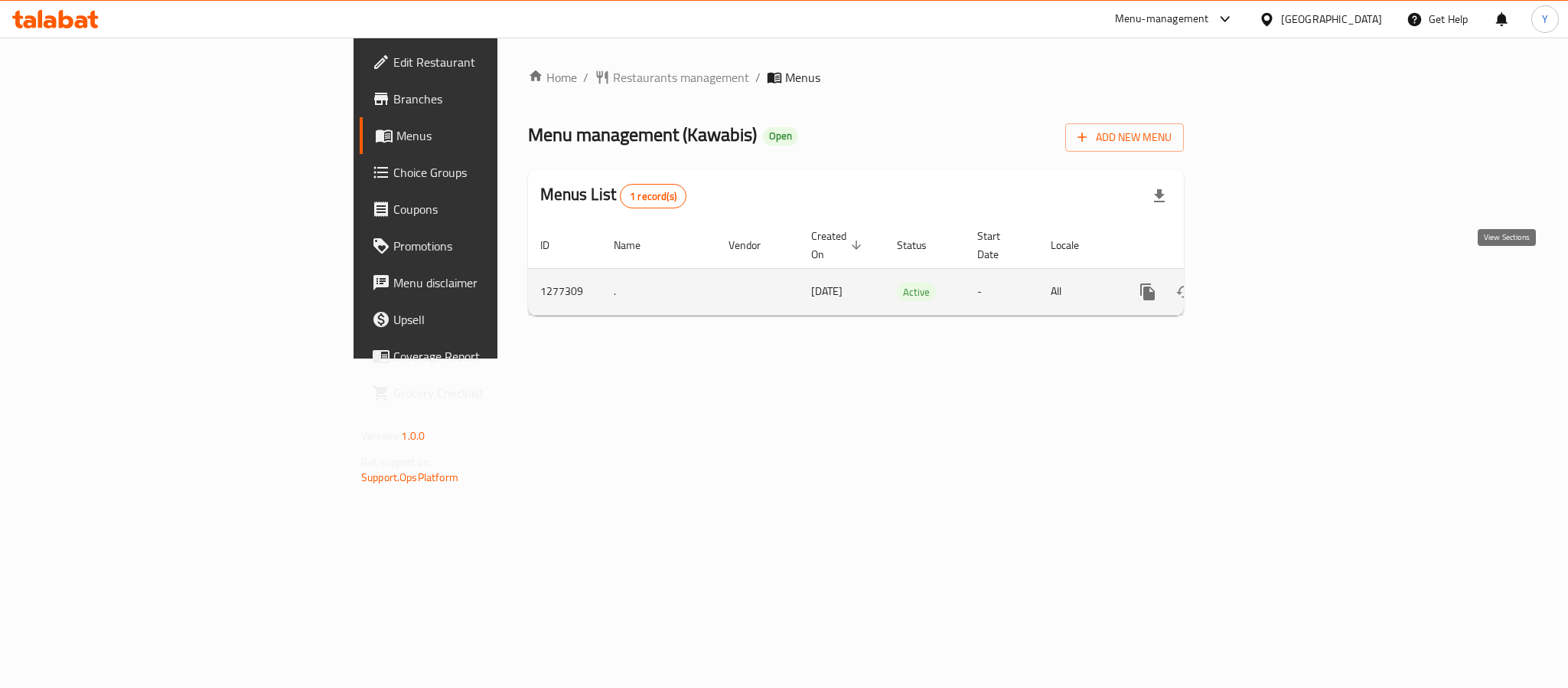
click at [1265, 285] on icon "enhanced table" at bounding box center [1258, 292] width 14 height 14
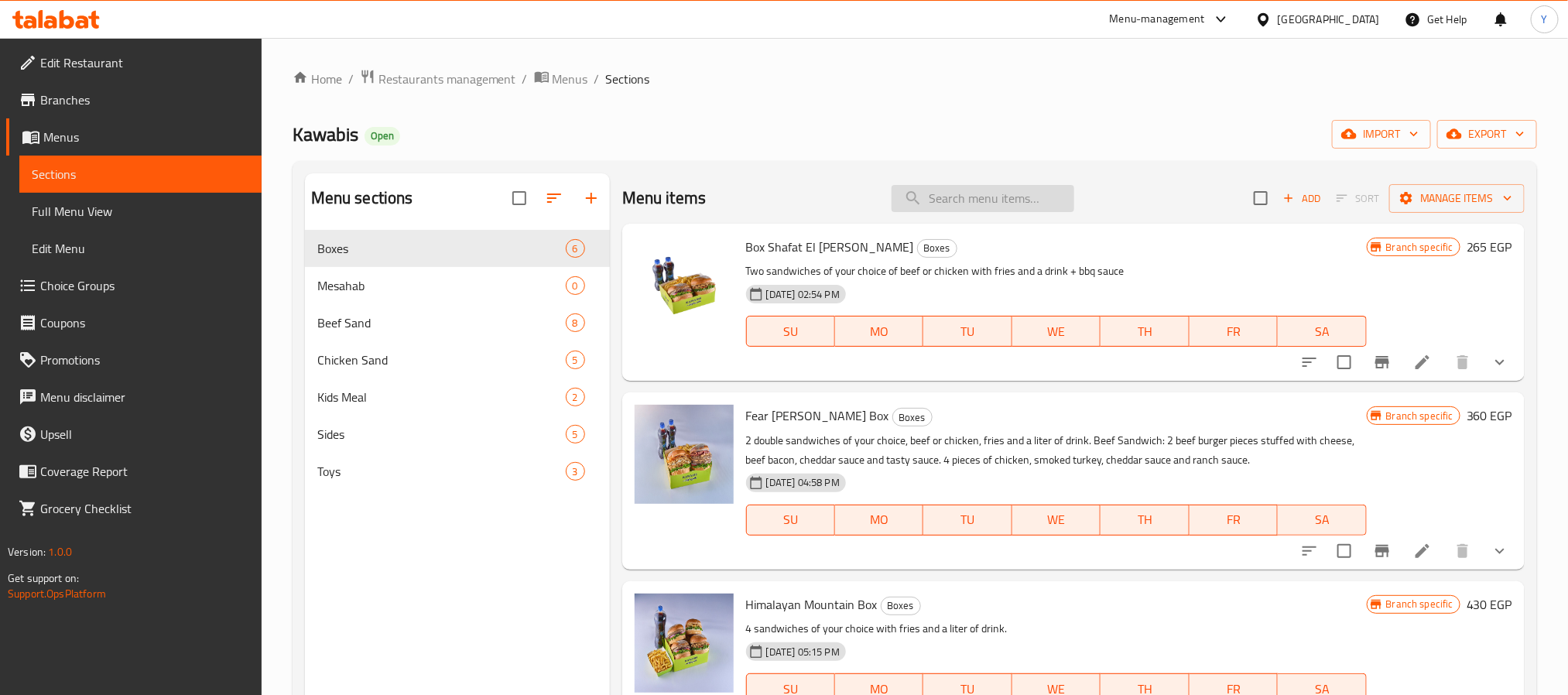
click at [1024, 201] on input "search" at bounding box center [982, 198] width 183 height 27
paste input "Fries"
type input "Fries"
click at [369, 443] on span "Sides" at bounding box center [420, 434] width 205 height 19
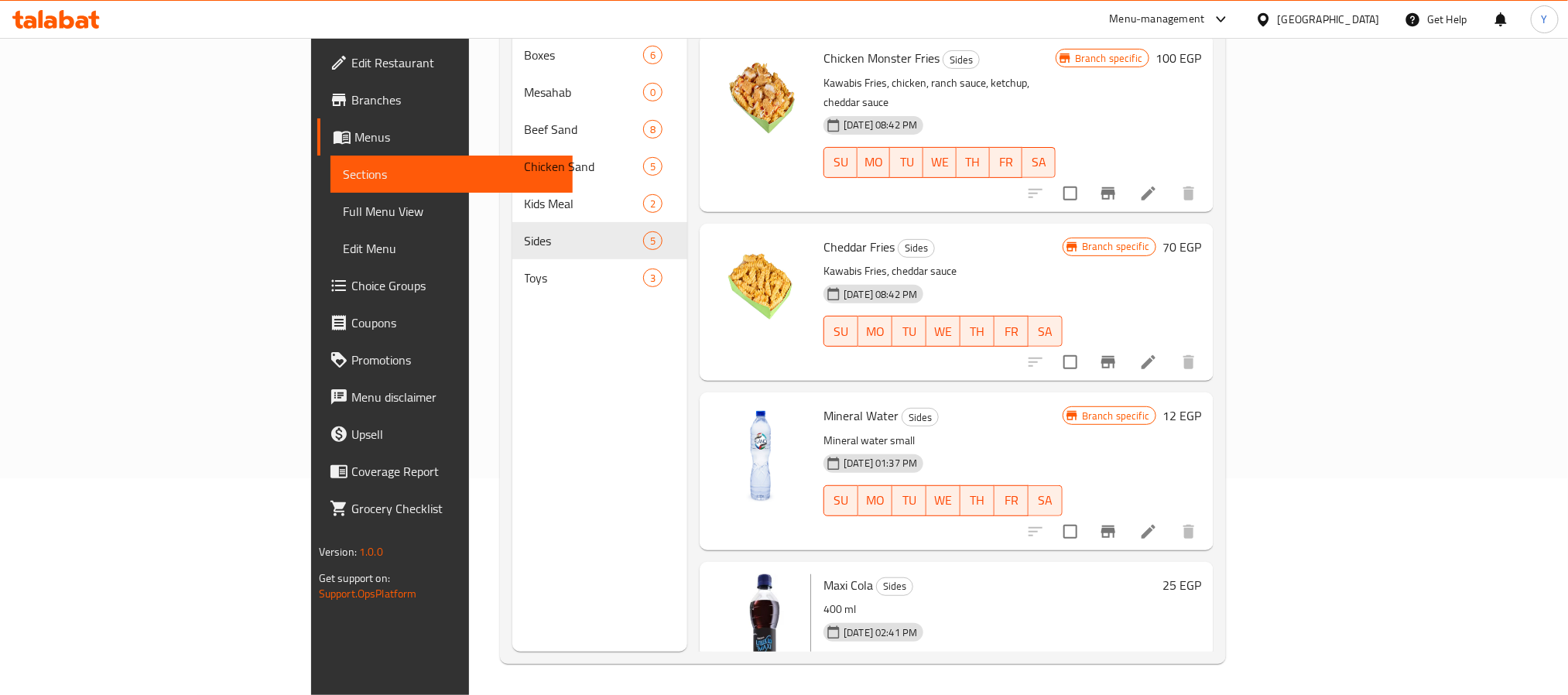
scroll to position [188, 0]
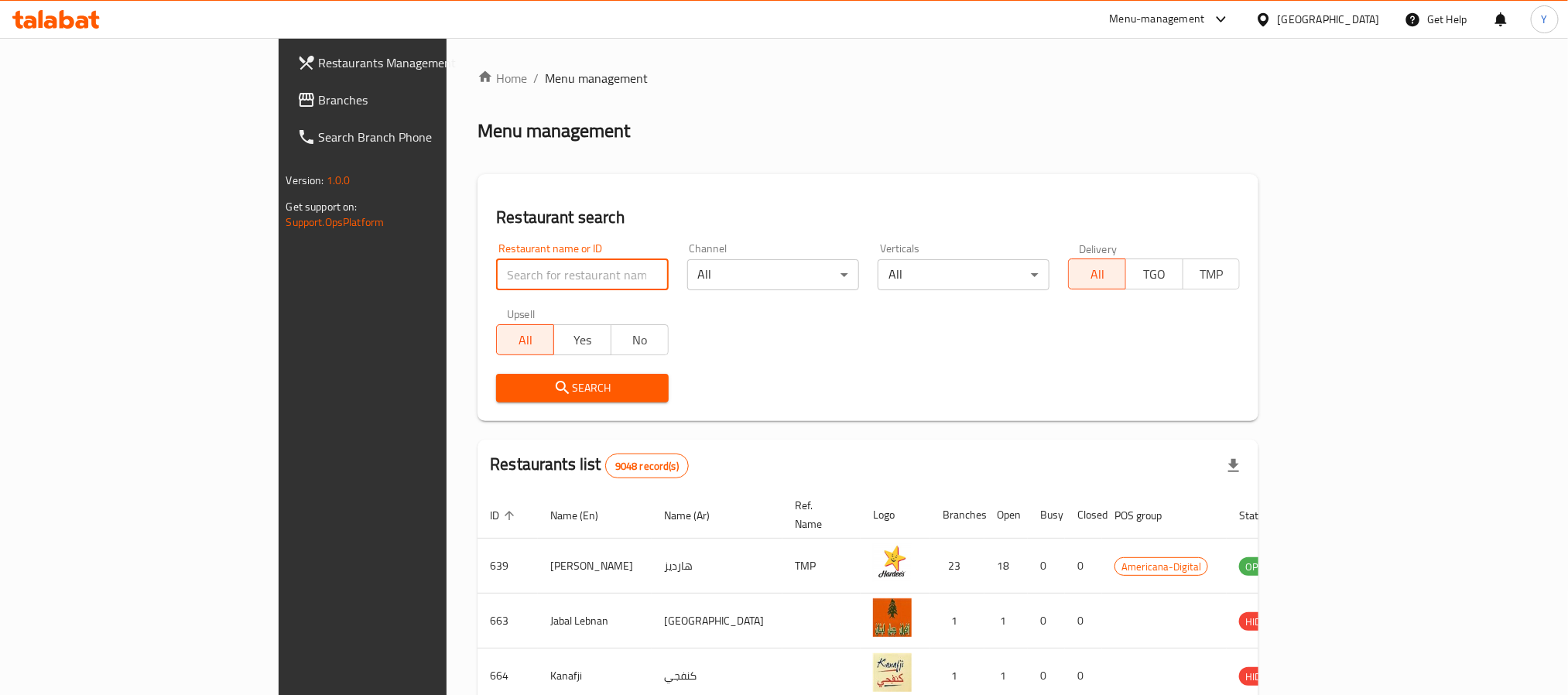
click at [496, 276] on input "search" at bounding box center [582, 275] width 171 height 31
paste input "10167"
type input "10167"
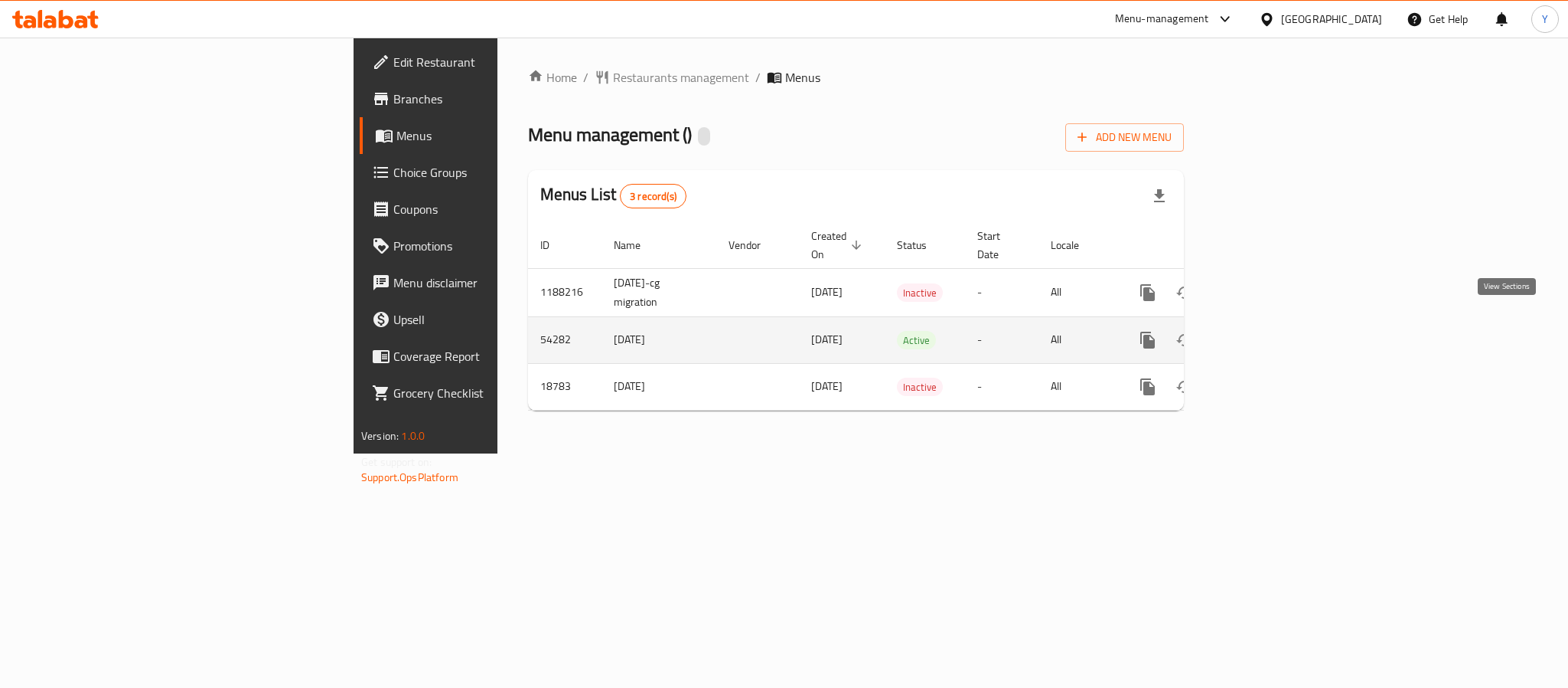
click at [1267, 331] on icon "enhanced table" at bounding box center [1258, 340] width 19 height 19
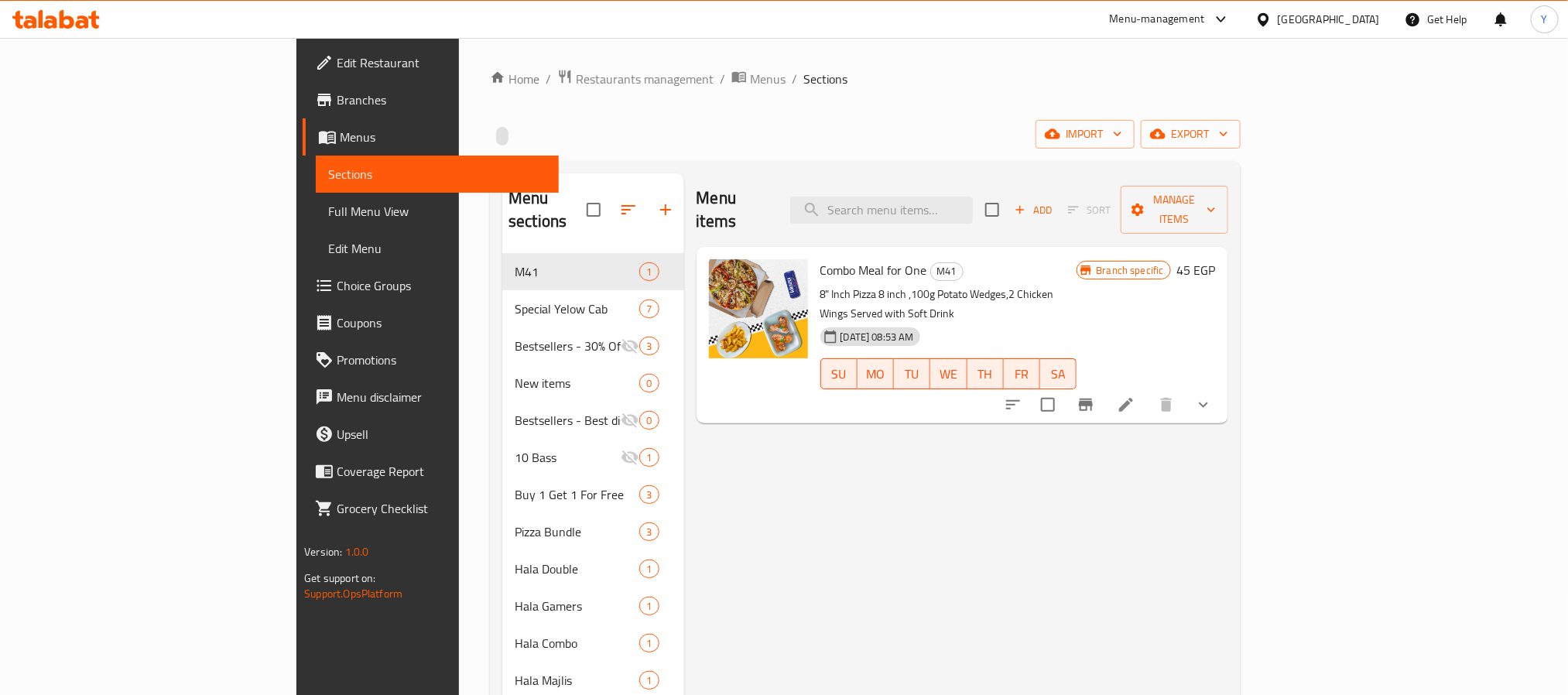
click at [684, 657] on div "Menu items Add Sort Manage items Combo Meal for One M41 8" Inch Pizza 8 inch ,1…" at bounding box center [956, 587] width 544 height 829
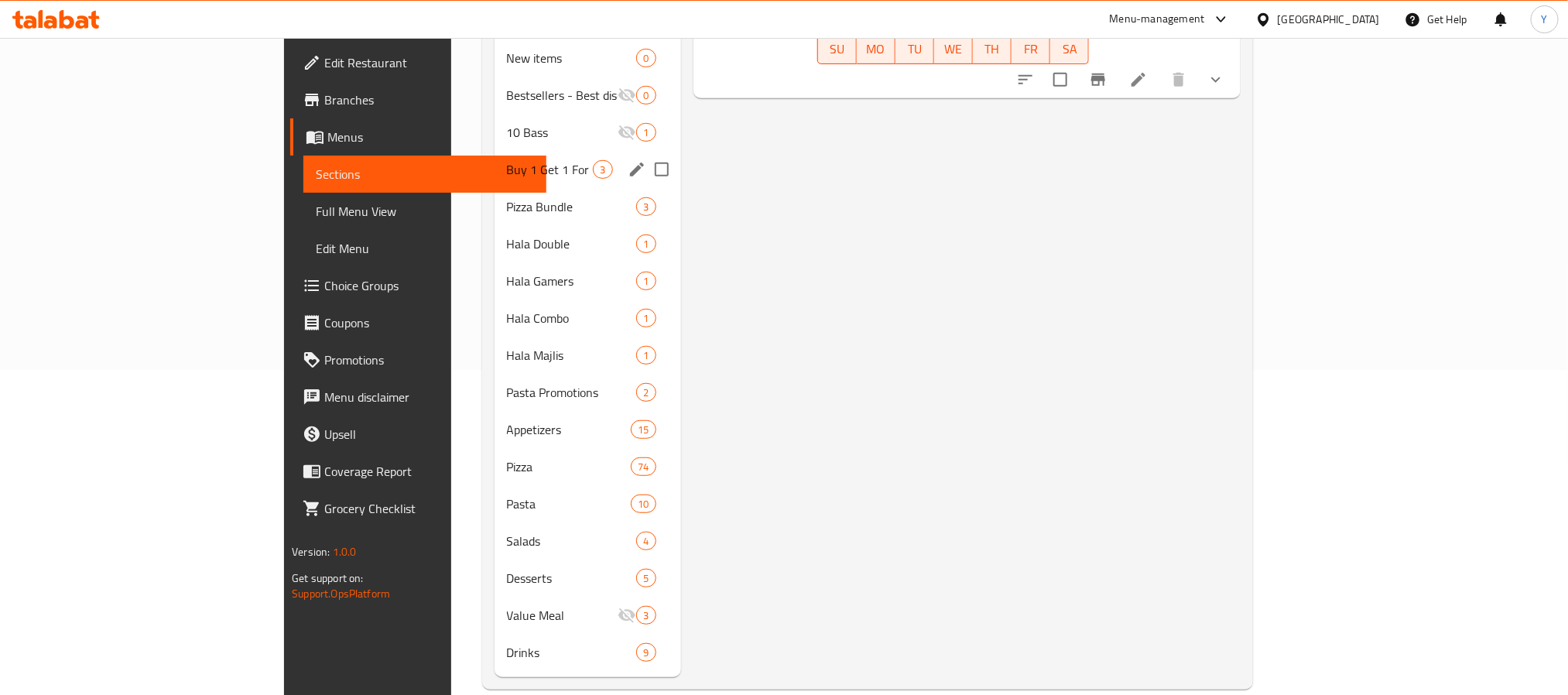
scroll to position [326, 0]
click at [507, 642] on span "Drinks" at bounding box center [550, 651] width 86 height 19
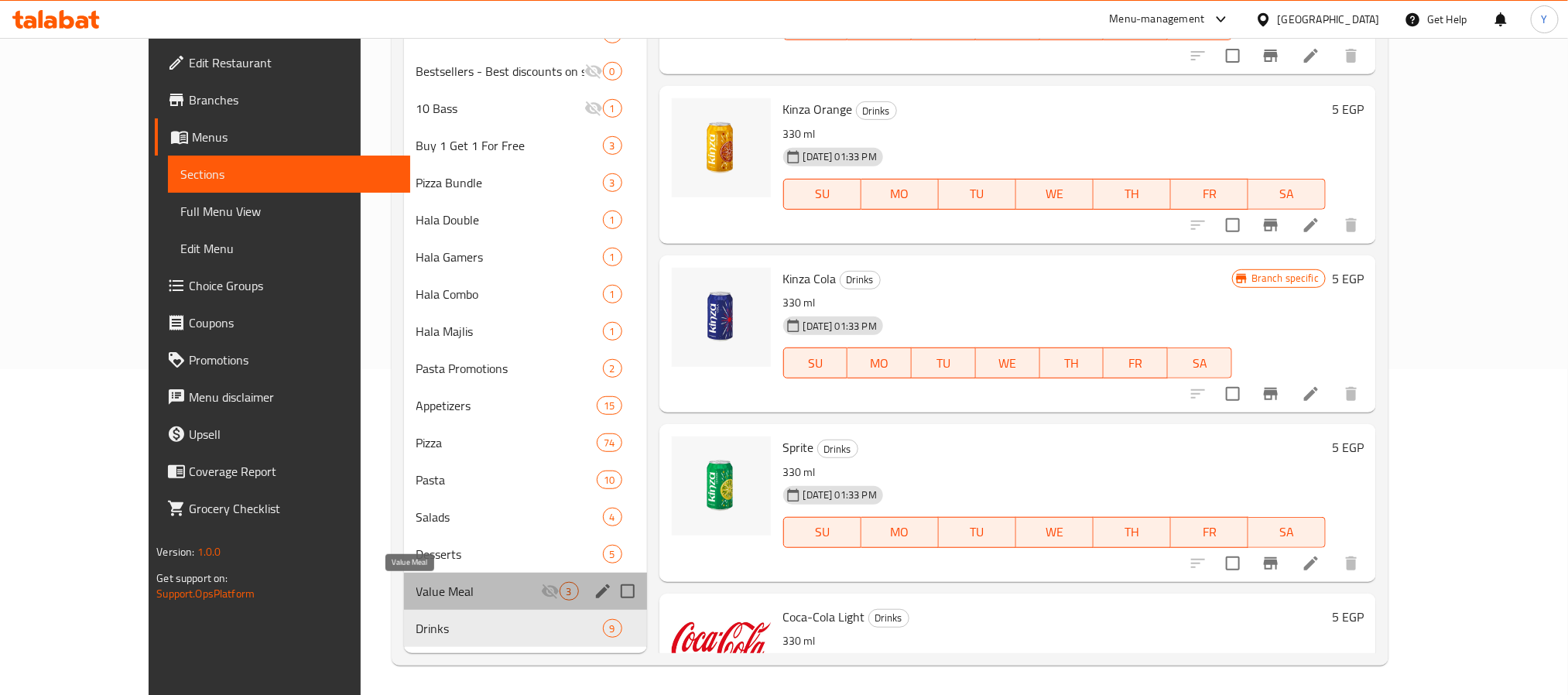
click at [416, 597] on span "Value Meal" at bounding box center [478, 591] width 125 height 19
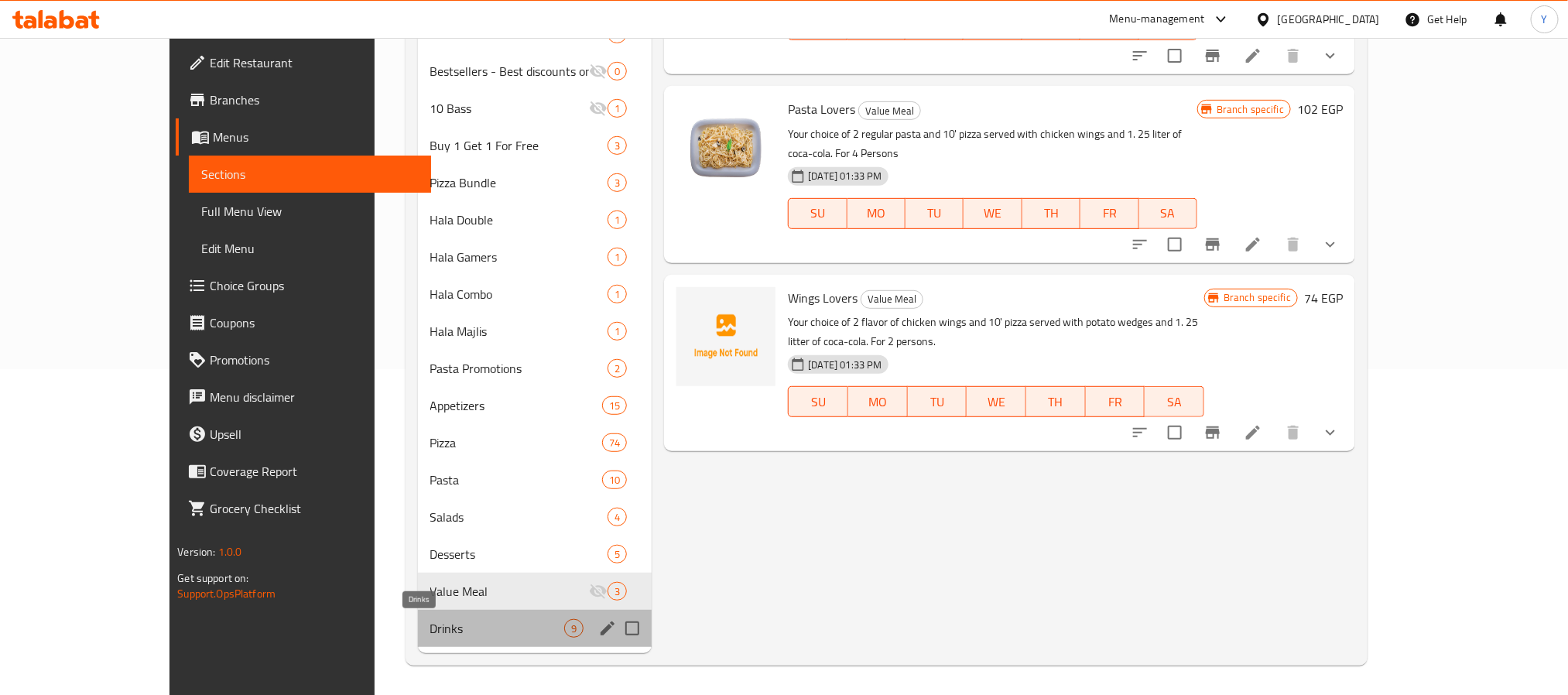
click at [430, 632] on span "Drinks" at bounding box center [497, 629] width 135 height 19
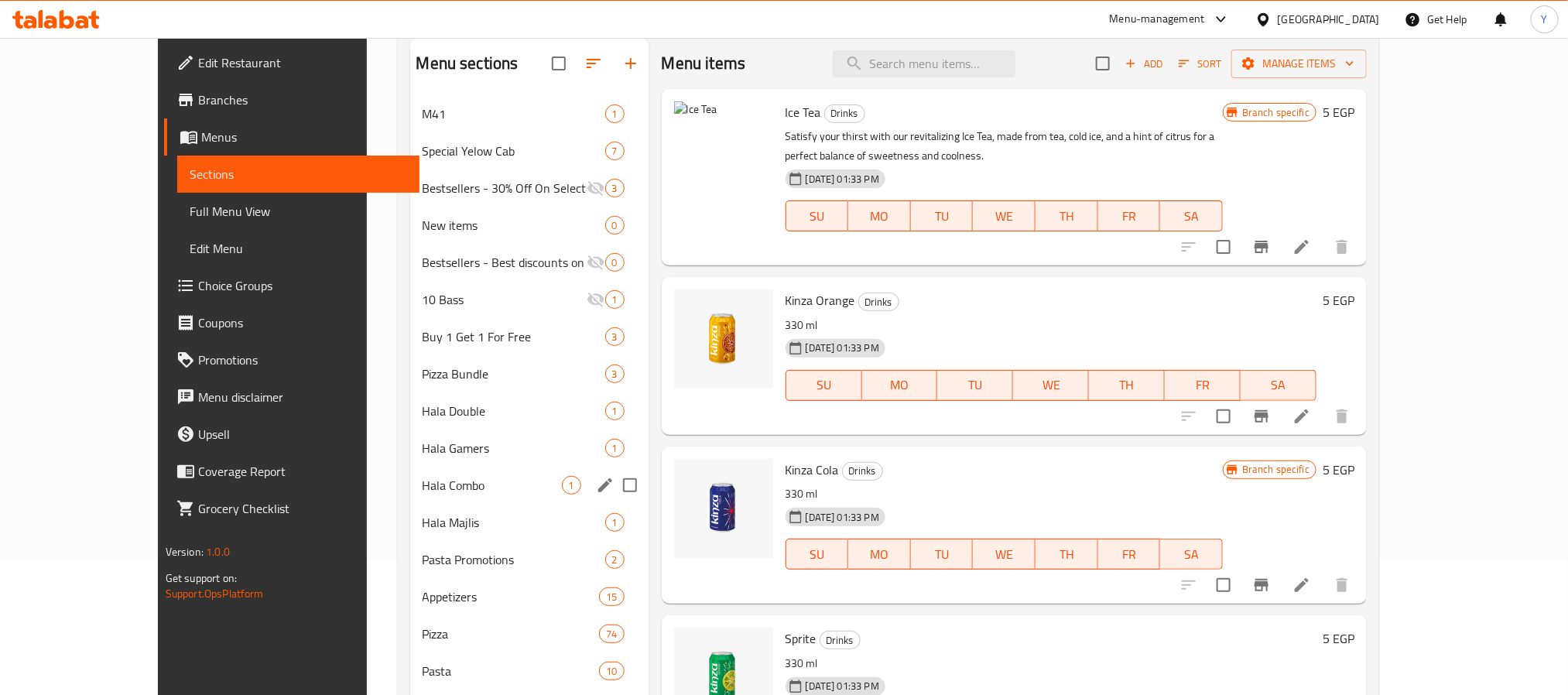
scroll to position [94, 0]
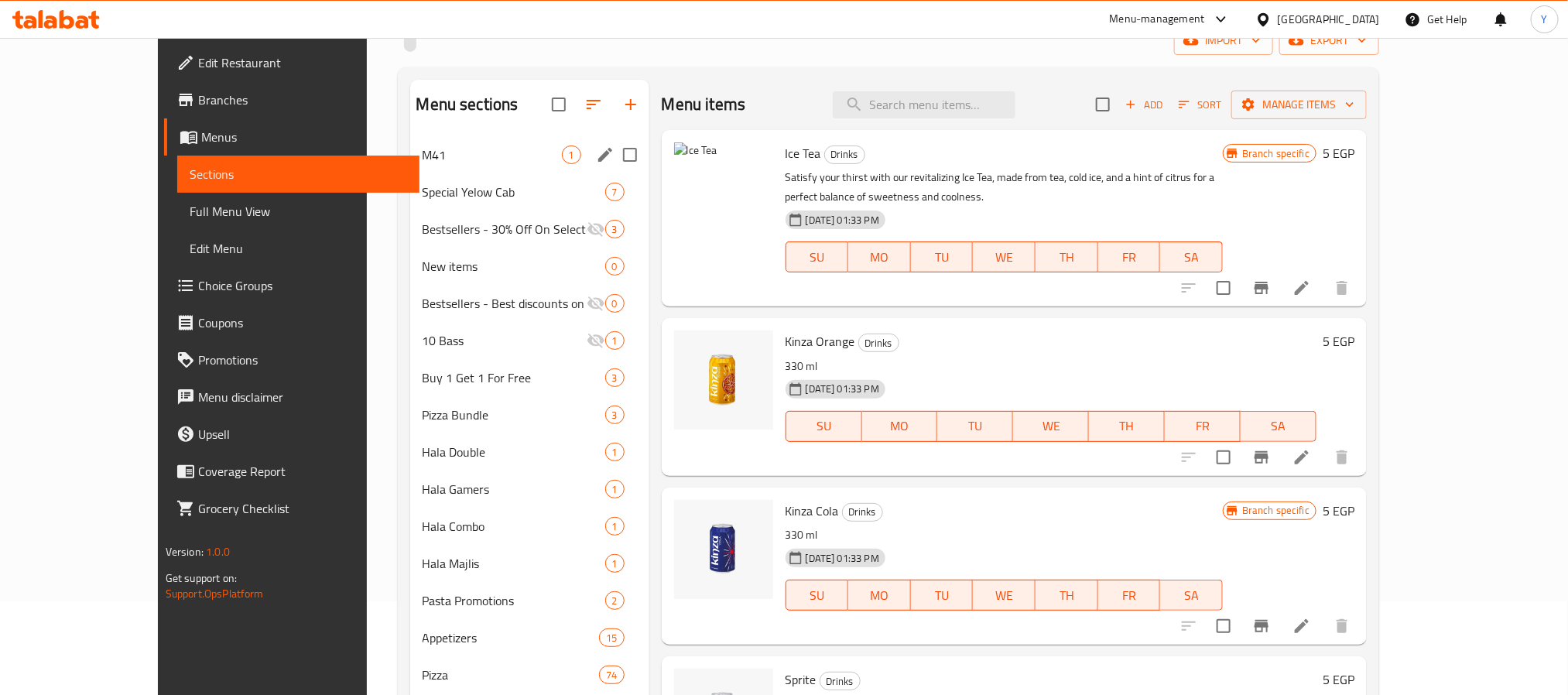
click at [410, 167] on div "M41 1" at bounding box center [530, 154] width 239 height 37
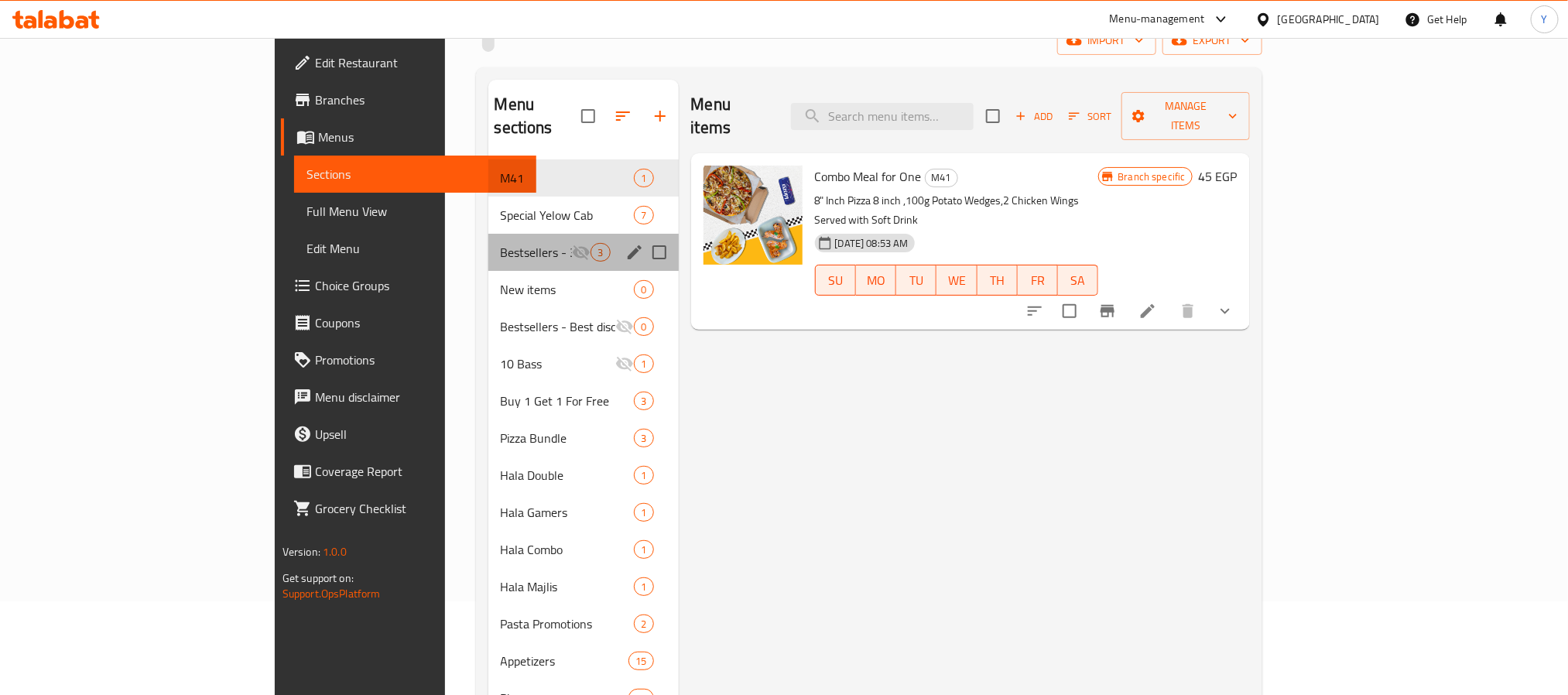
click at [488, 234] on div "Bestsellers - 30% Off On Selected Items 3" at bounding box center [583, 252] width 190 height 37
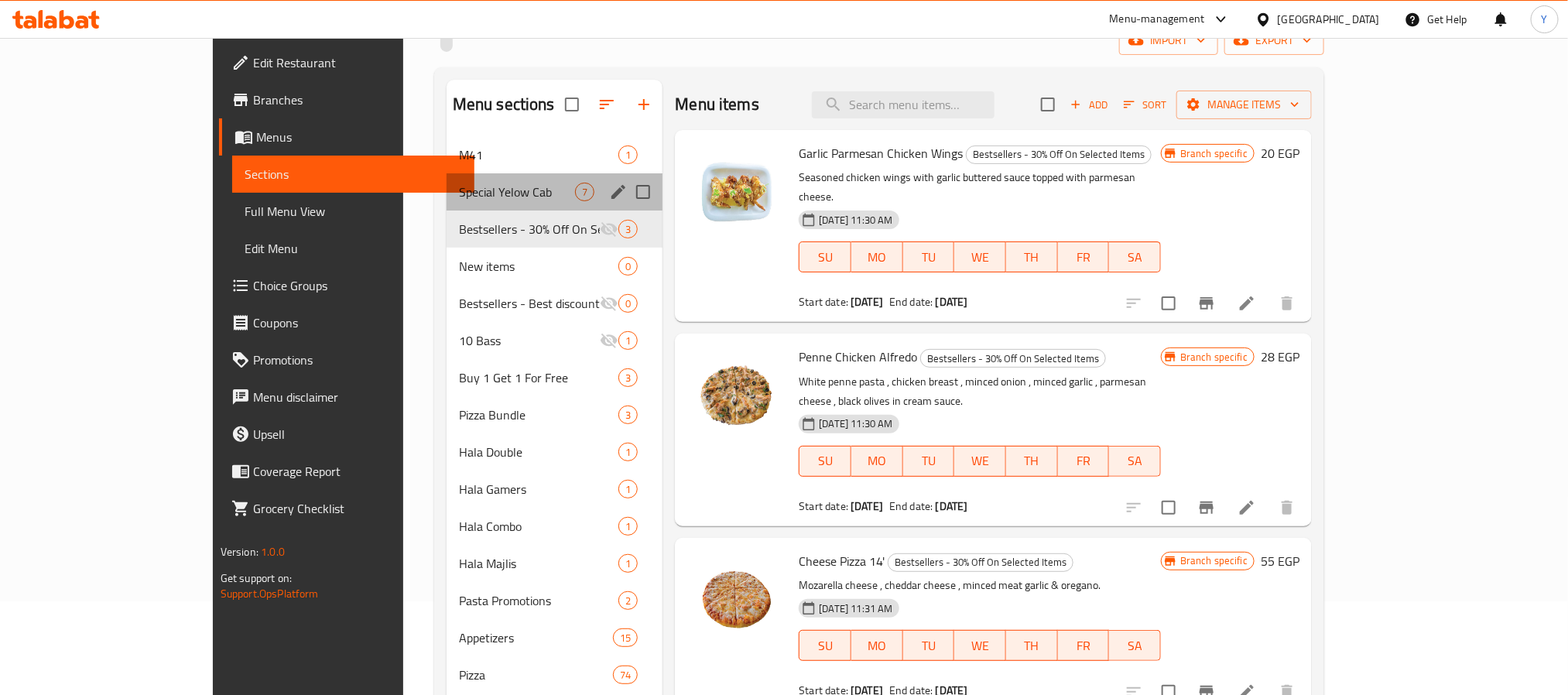
click at [446, 176] on div "Special Yelow Cab 7" at bounding box center [554, 191] width 217 height 37
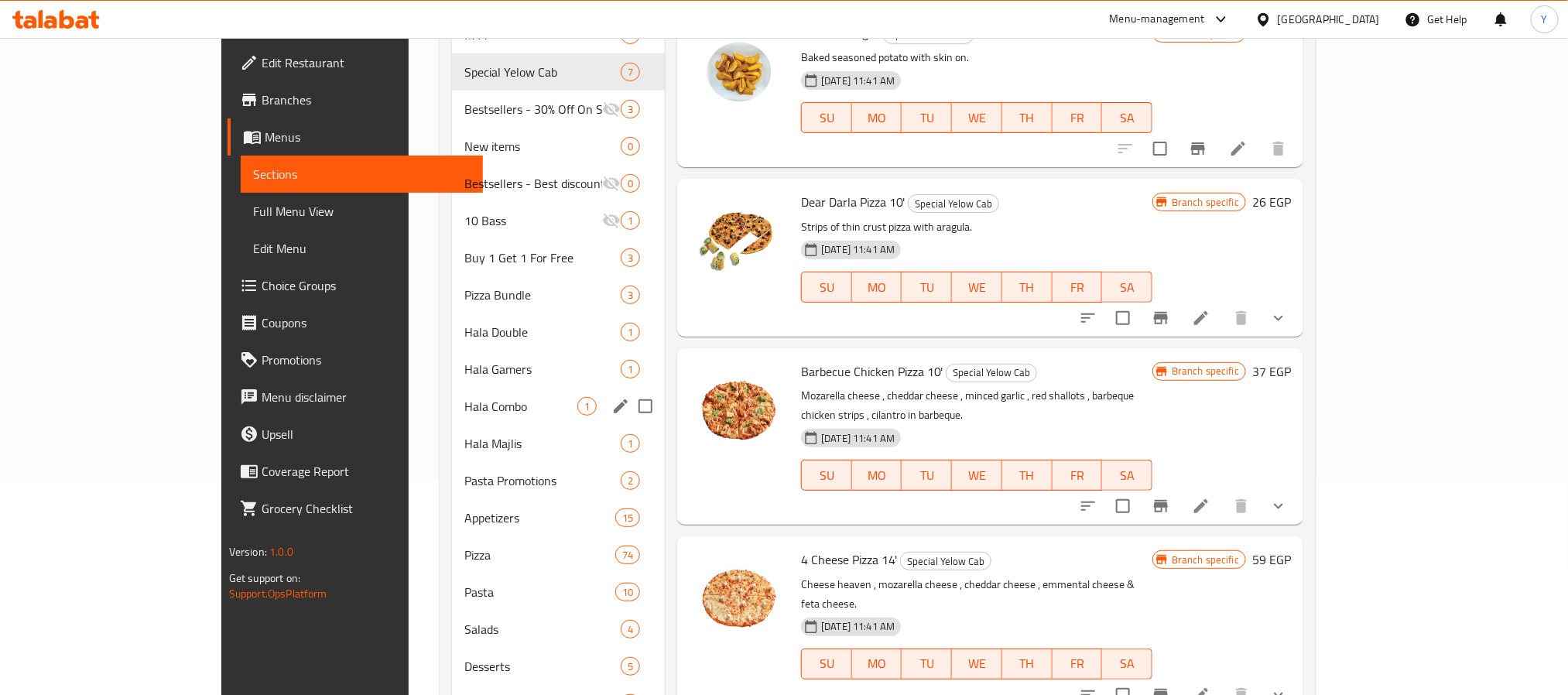
scroll to position [326, 0]
